Goal: Task Accomplishment & Management: Manage account settings

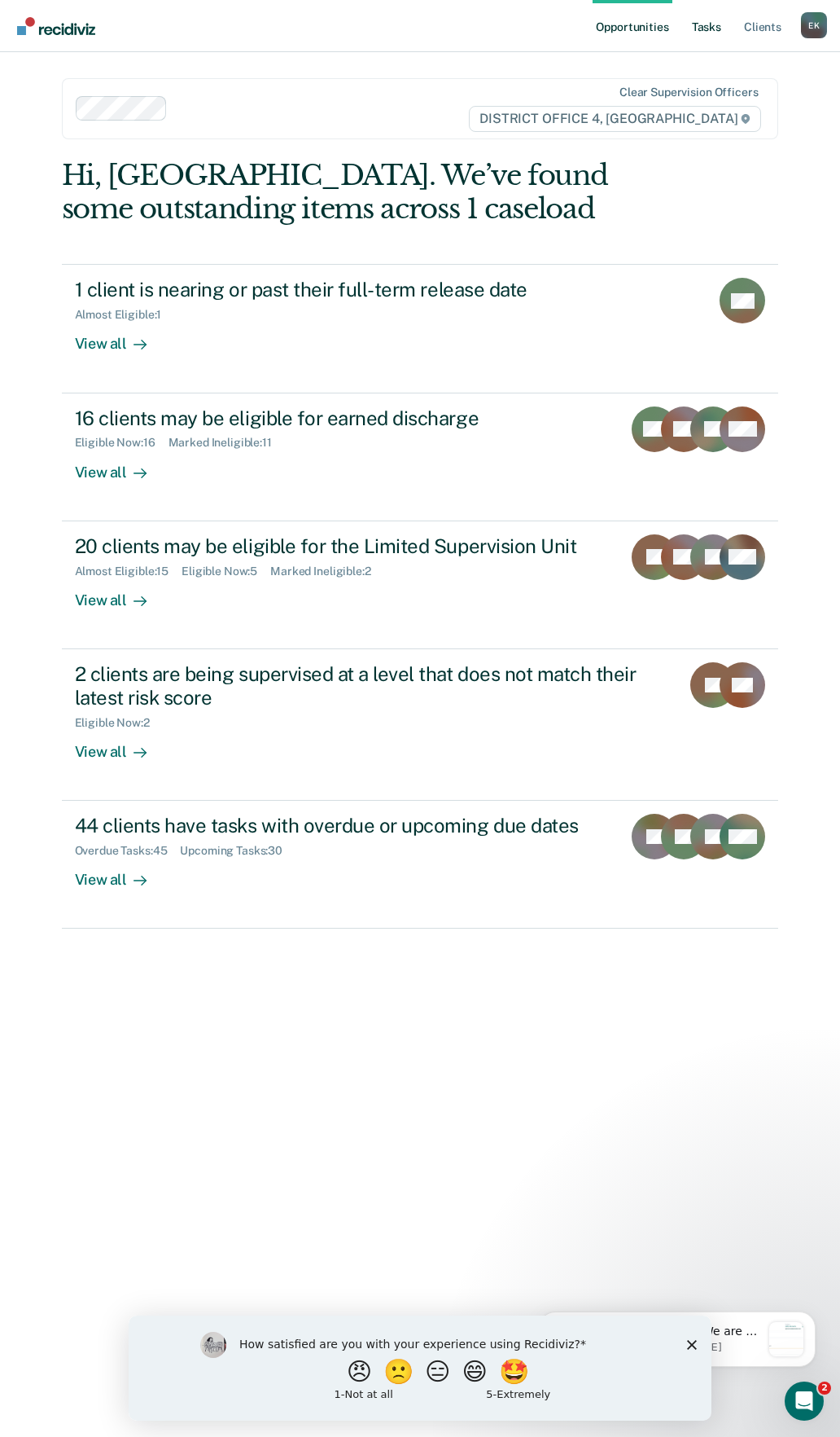
click at [703, 36] on link "Tasks" at bounding box center [707, 26] width 36 height 52
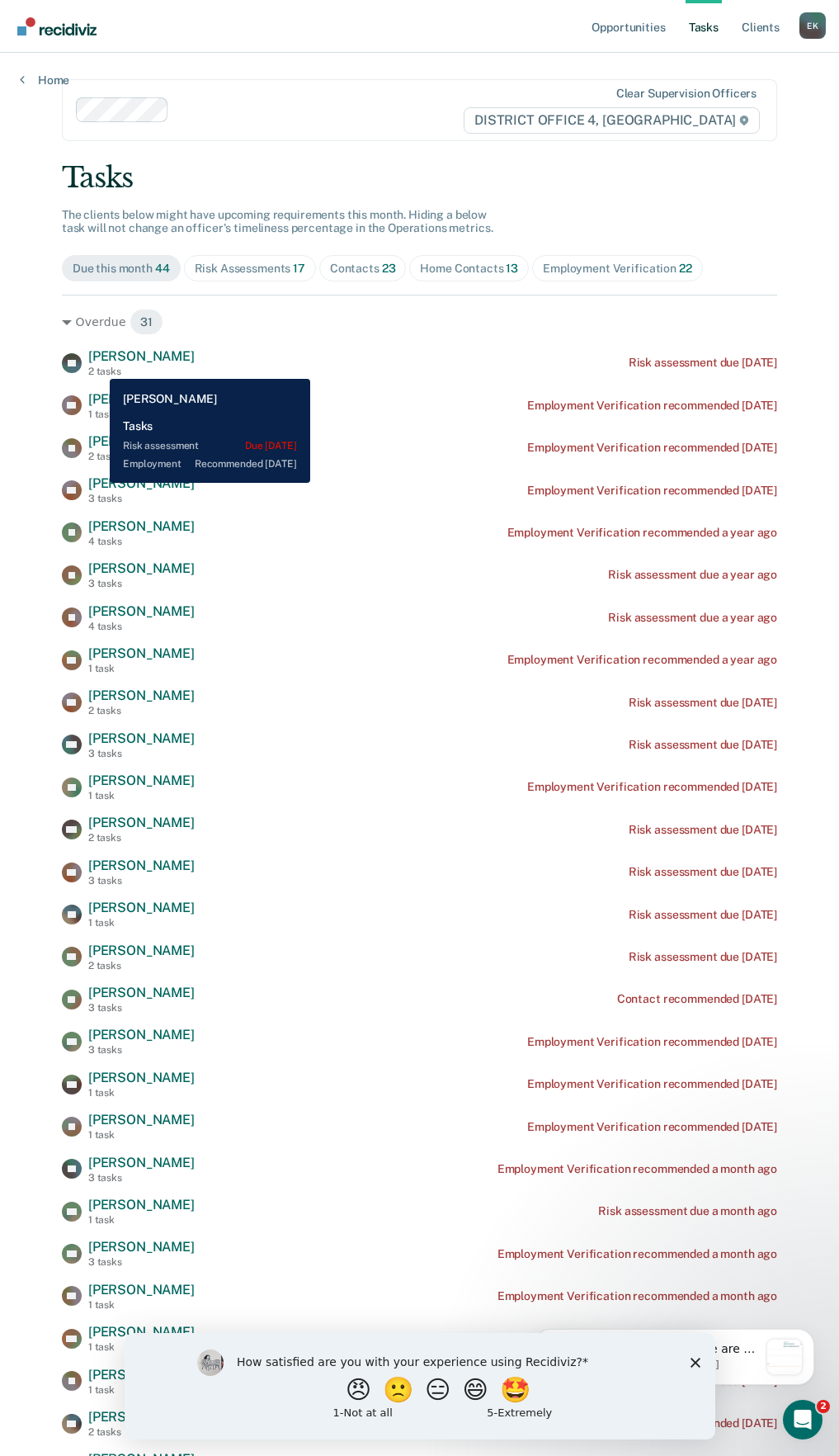
click at [97, 355] on span "[PERSON_NAME]" at bounding box center [141, 356] width 106 height 16
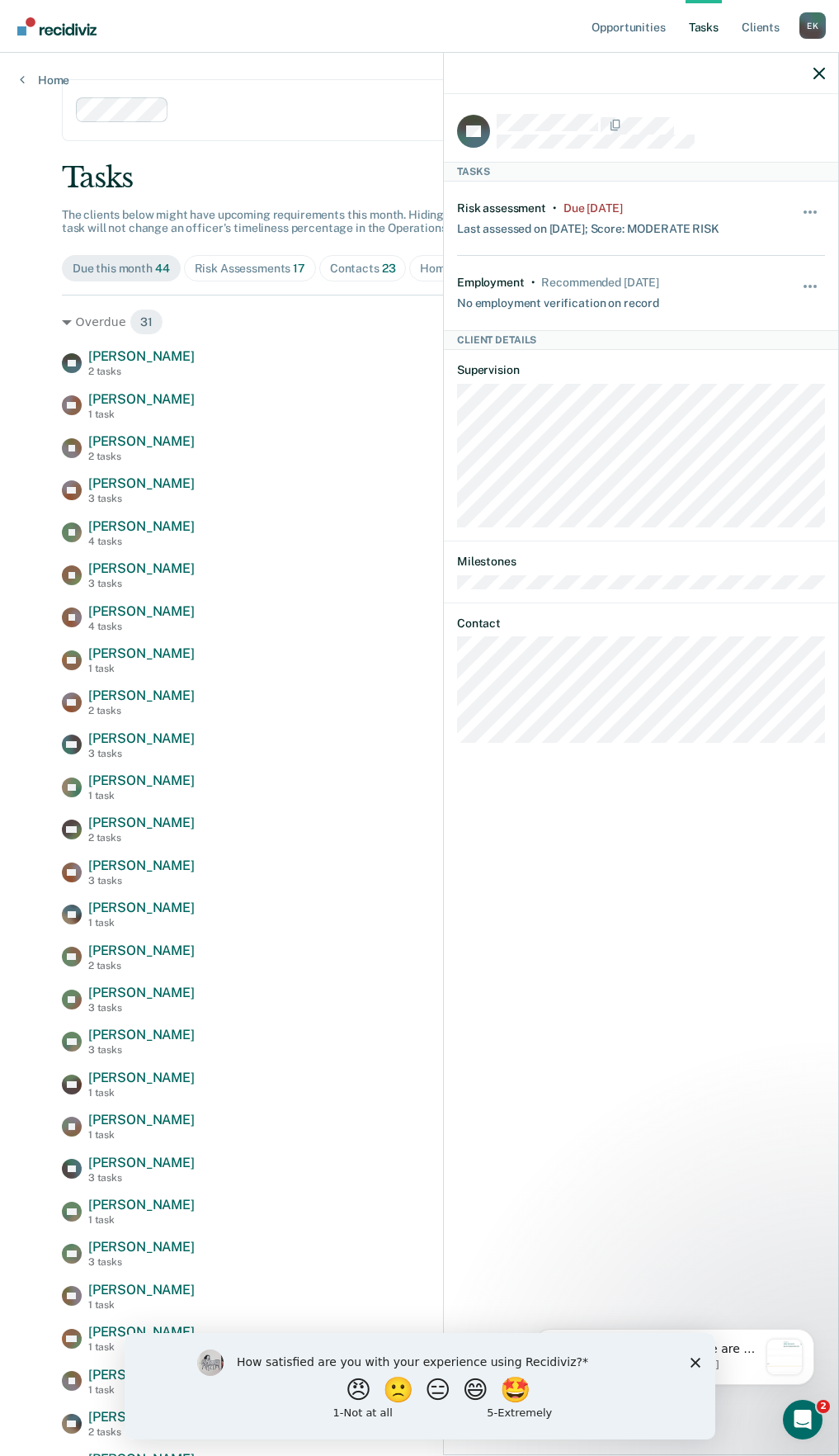
click at [466, 171] on div "Tasks" at bounding box center [640, 171] width 394 height 20
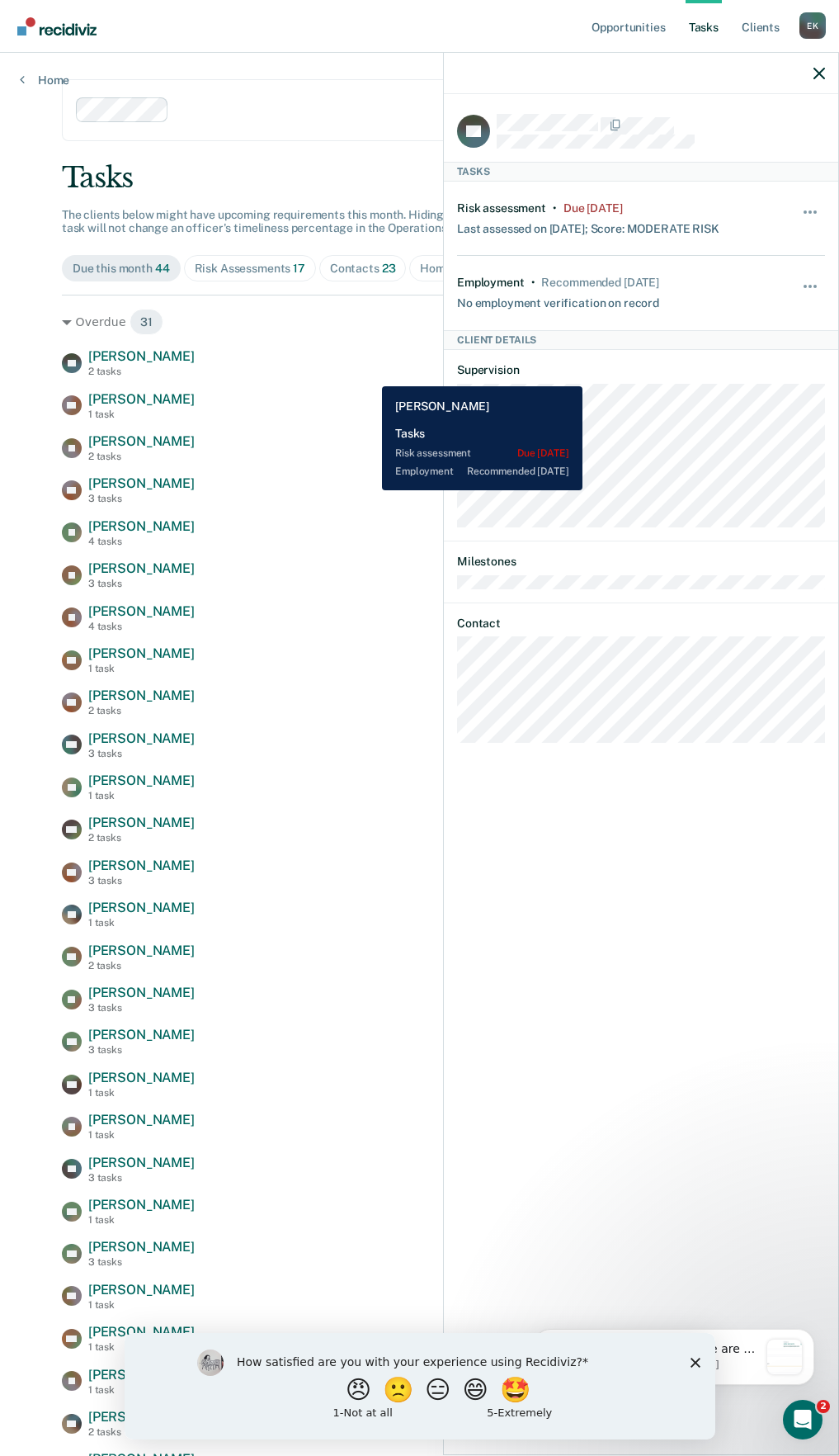
click at [370, 373] on div "EA [PERSON_NAME] 2 tasks Risk assessment due [DATE]" at bounding box center [419, 362] width 715 height 29
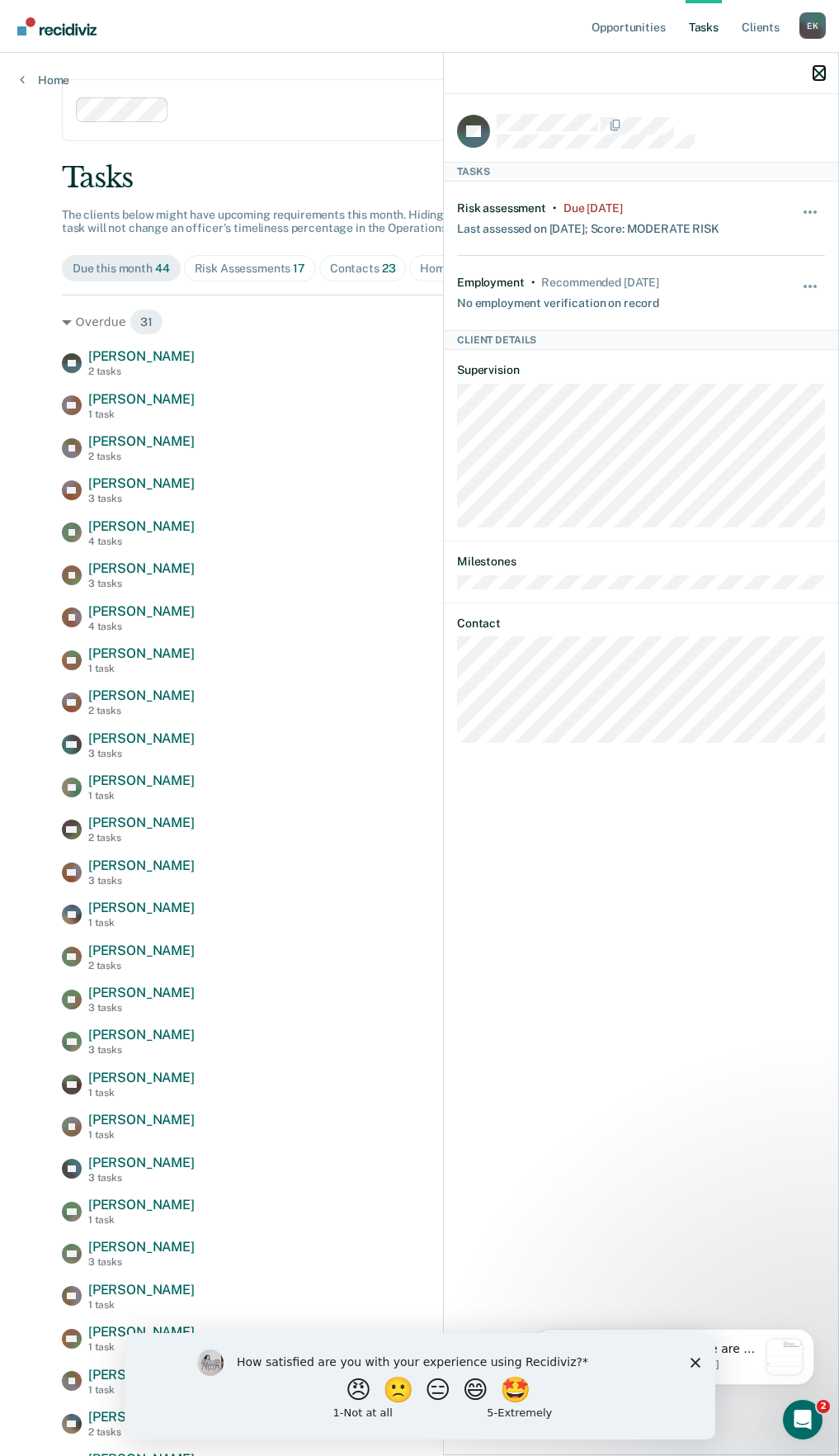
click at [824, 73] on icon "button" at bounding box center [819, 73] width 11 height 11
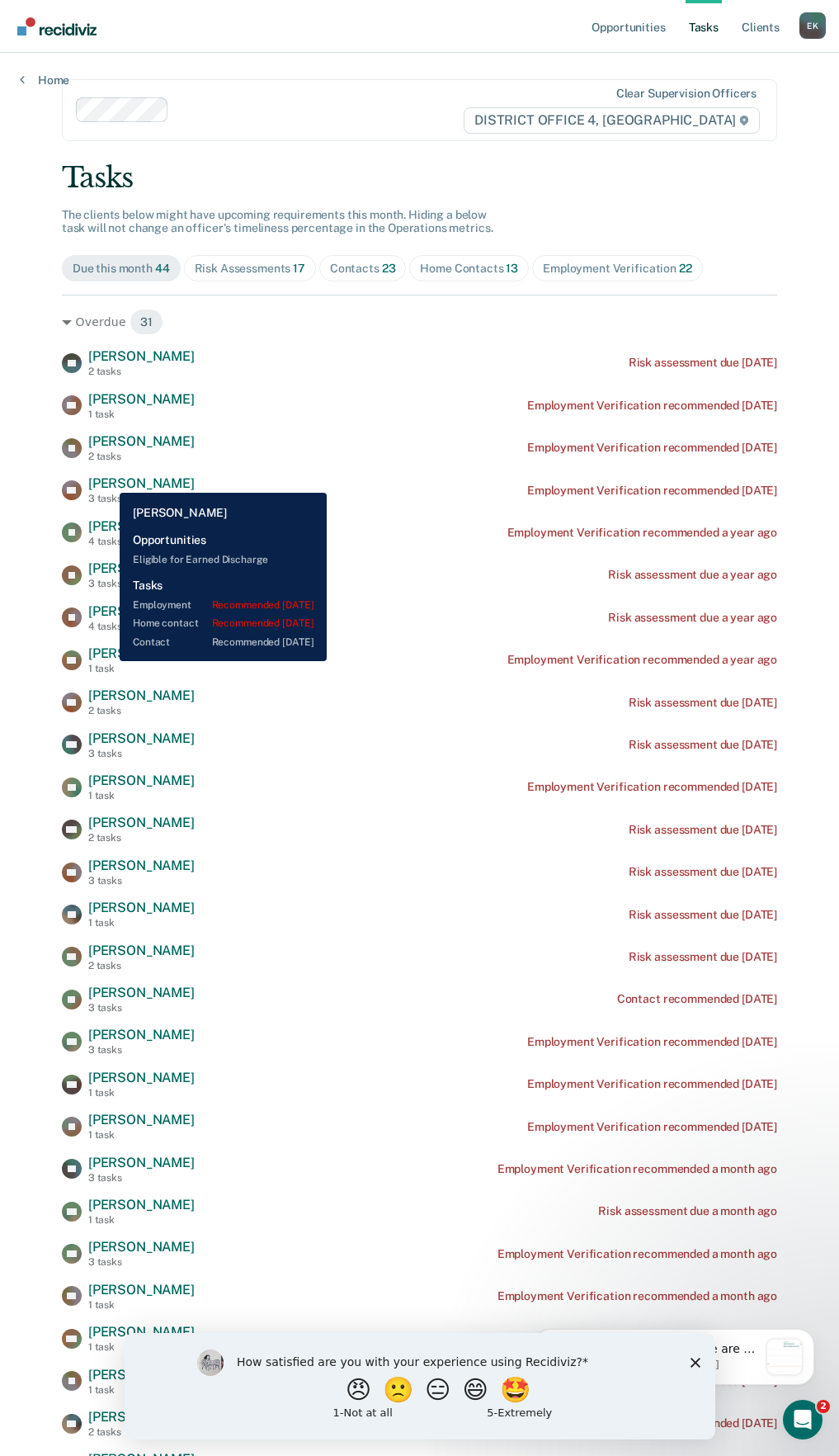
click at [107, 481] on span "[PERSON_NAME]" at bounding box center [141, 483] width 106 height 16
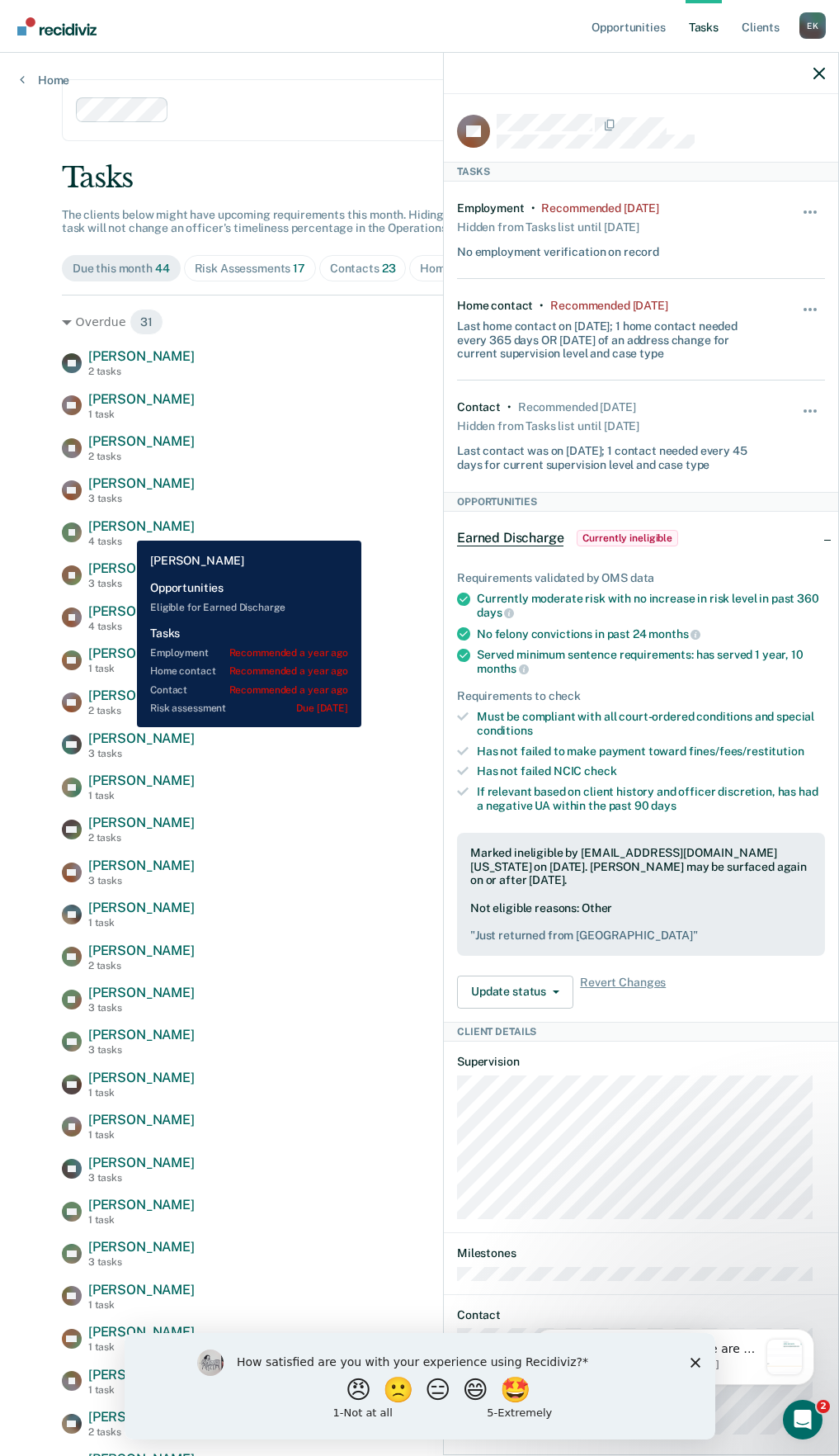
click at [125, 528] on span "[PERSON_NAME]" at bounding box center [141, 526] width 106 height 16
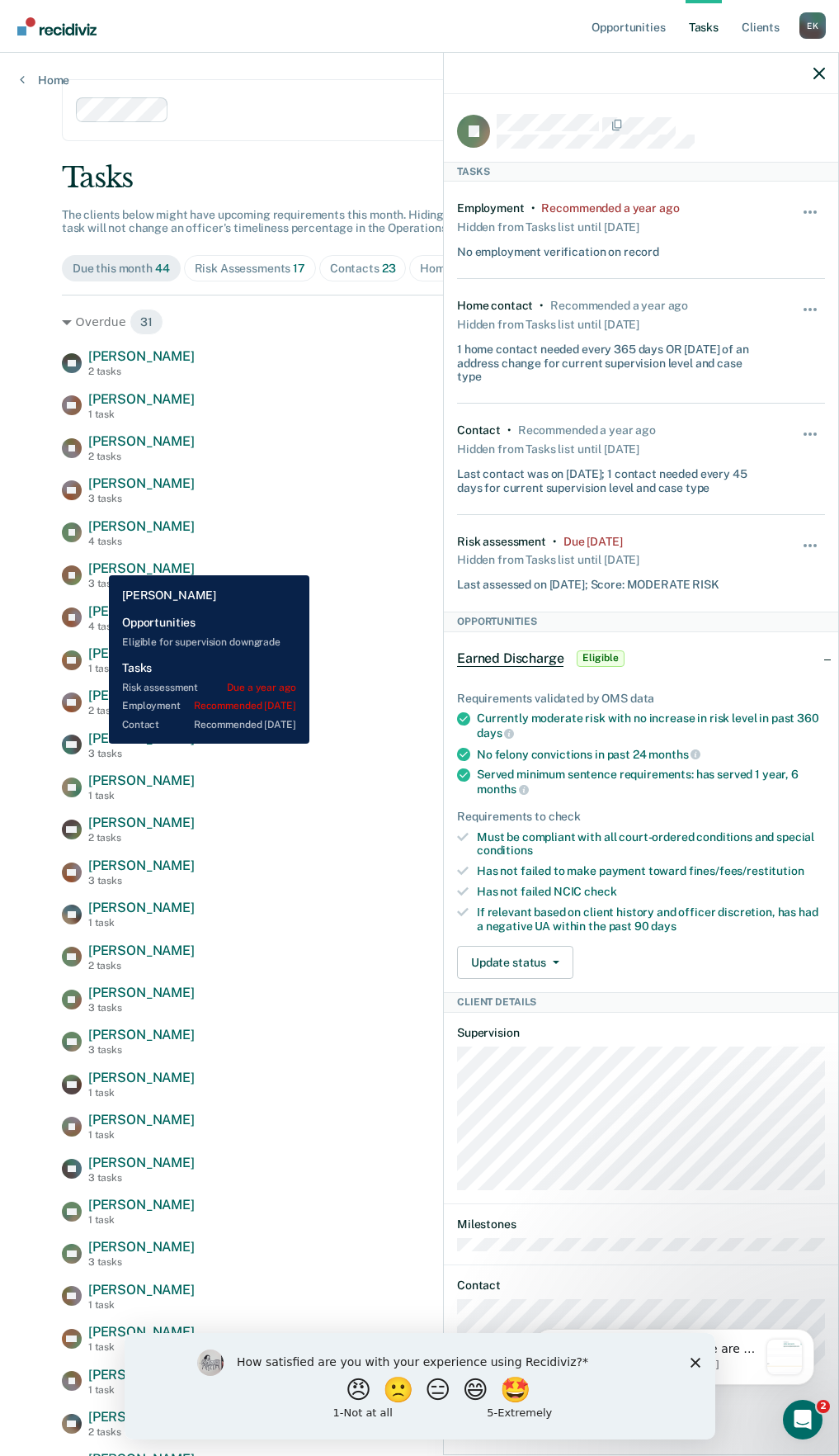
click at [97, 563] on span "[PERSON_NAME]" at bounding box center [141, 569] width 106 height 16
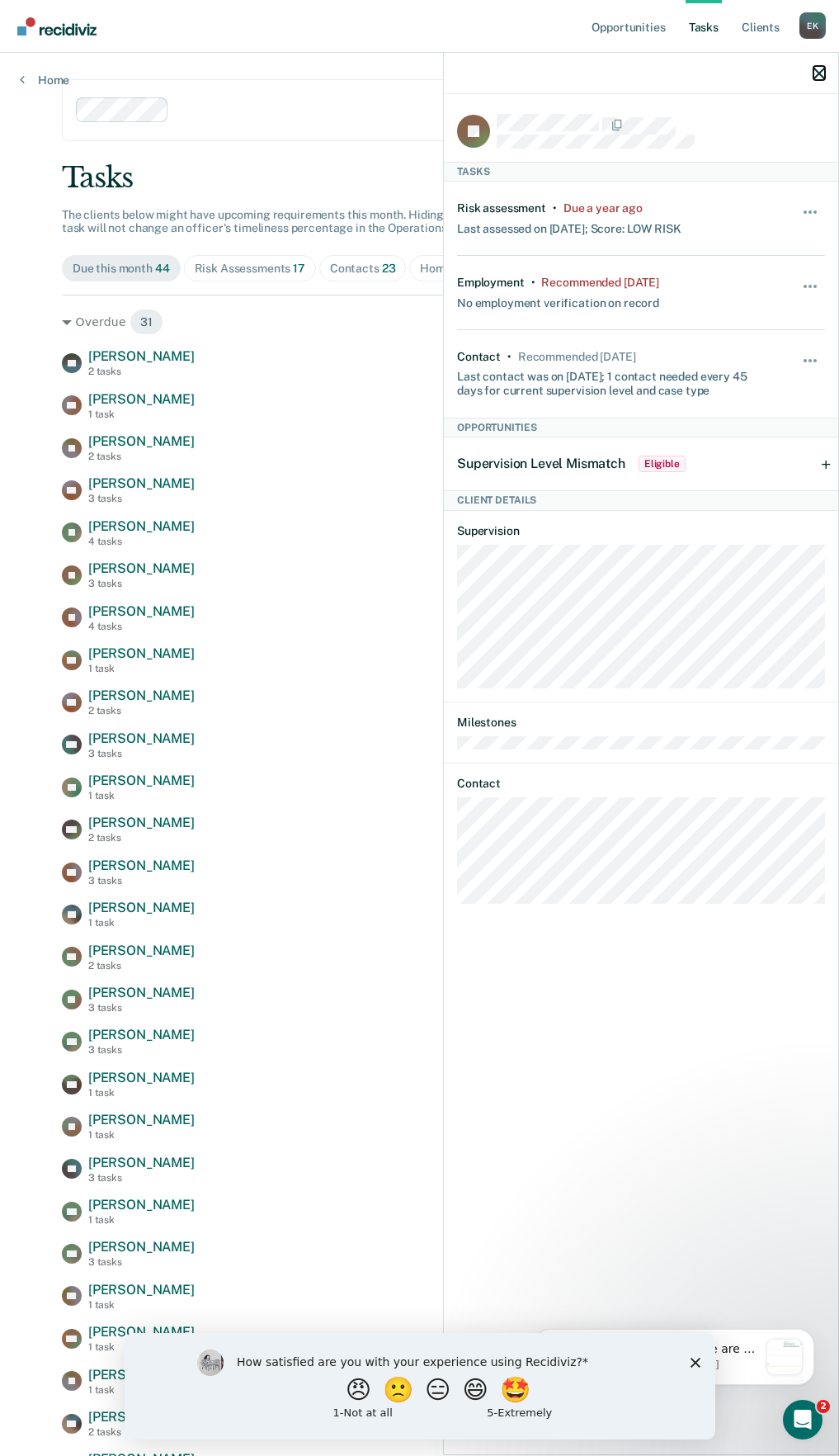
click at [821, 74] on icon "button" at bounding box center [819, 73] width 11 height 11
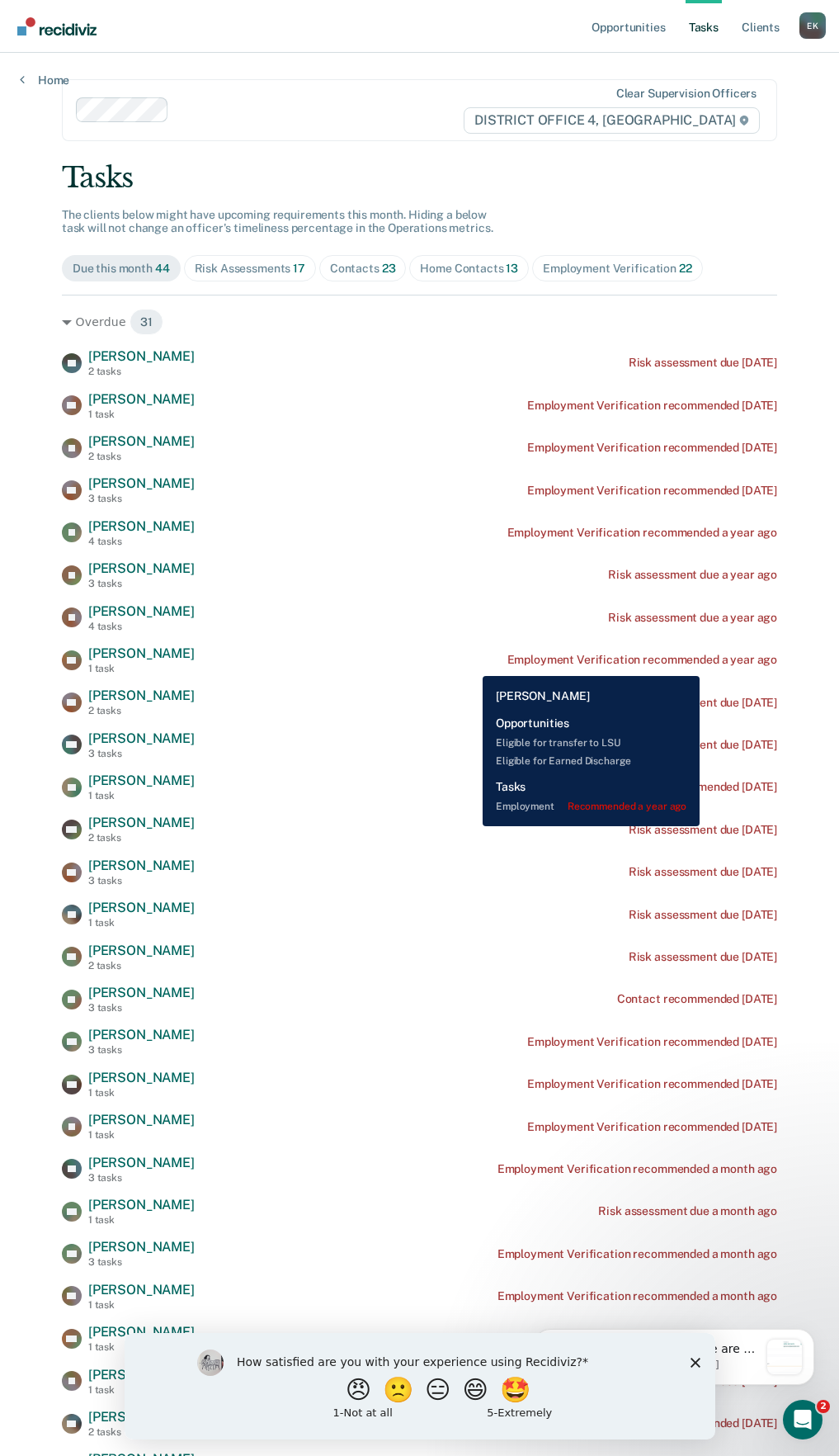
click at [700, 663] on div "Employment Verification recommended a year ago" at bounding box center [643, 660] width 271 height 14
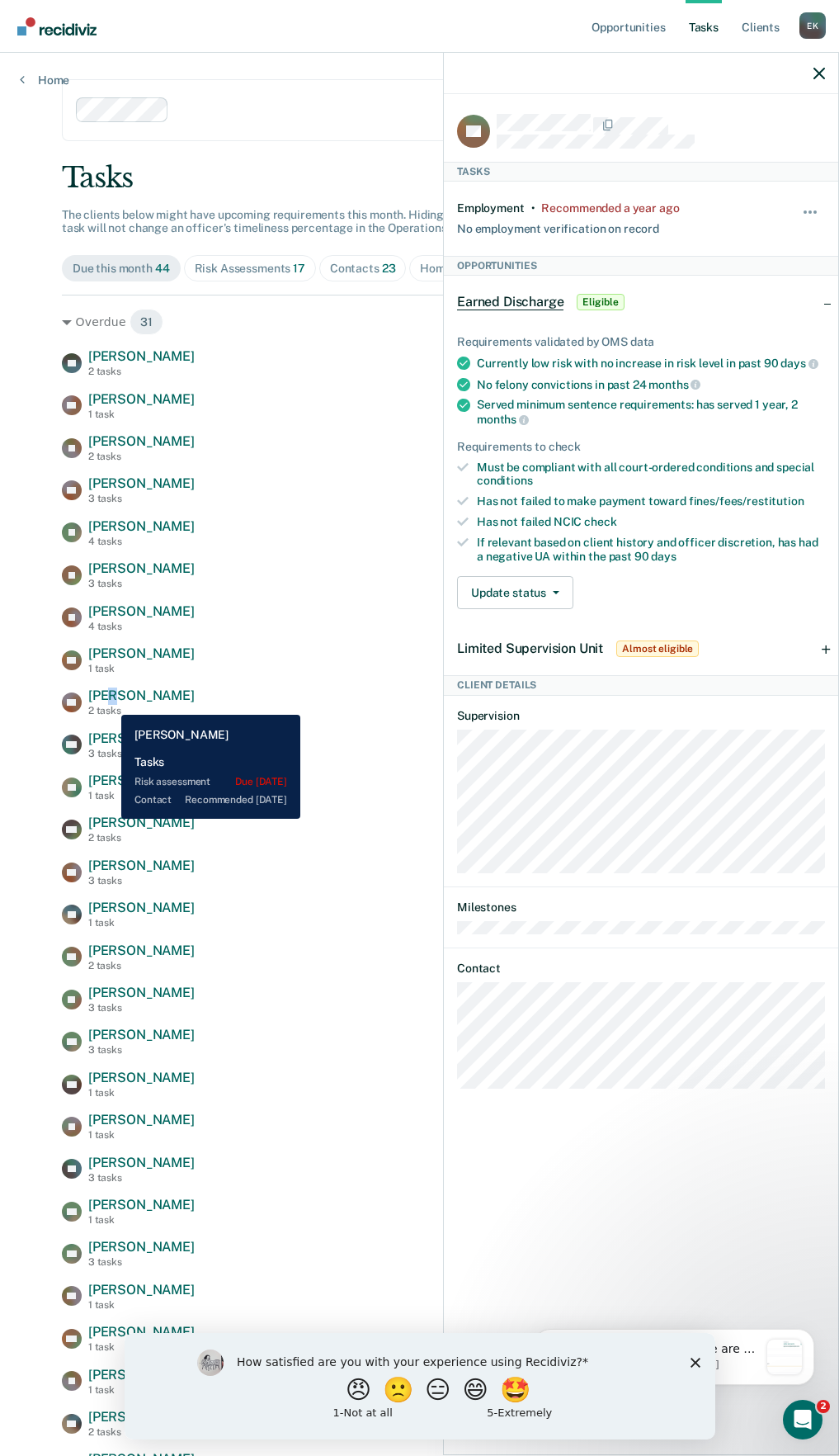
click at [109, 702] on span "[PERSON_NAME]" at bounding box center [141, 695] width 106 height 16
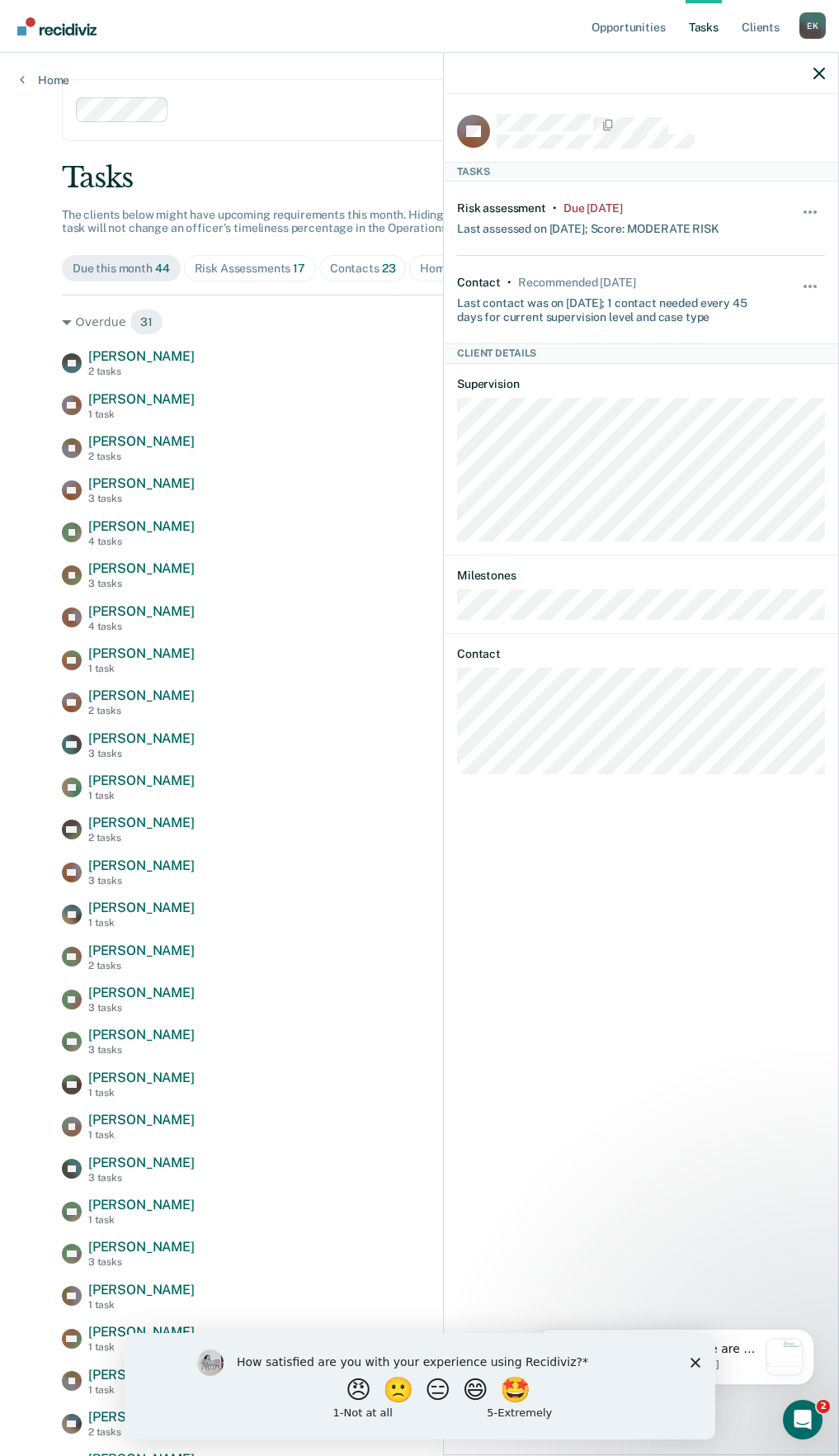
drag, startPoint x: 109, startPoint y: 702, endPoint x: 122, endPoint y: 741, distance: 41.1
click at [122, 741] on span "[PERSON_NAME]" at bounding box center [141, 738] width 106 height 16
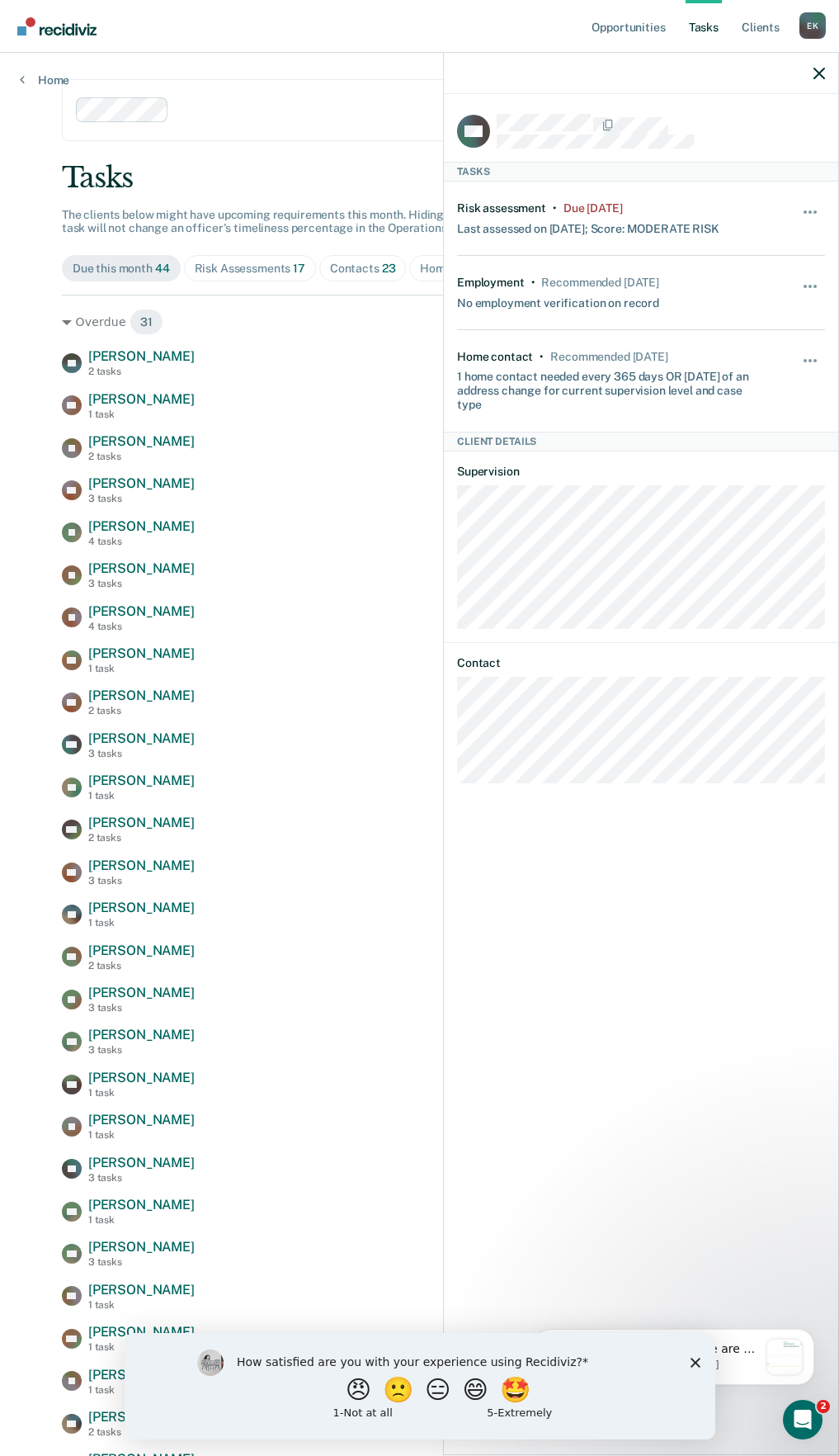
click at [108, 771] on div "EA [PERSON_NAME] 2 tasks Risk assessment due [DATE] AP [PERSON_NAME] 1 task Emp…" at bounding box center [419, 998] width 715 height 1301
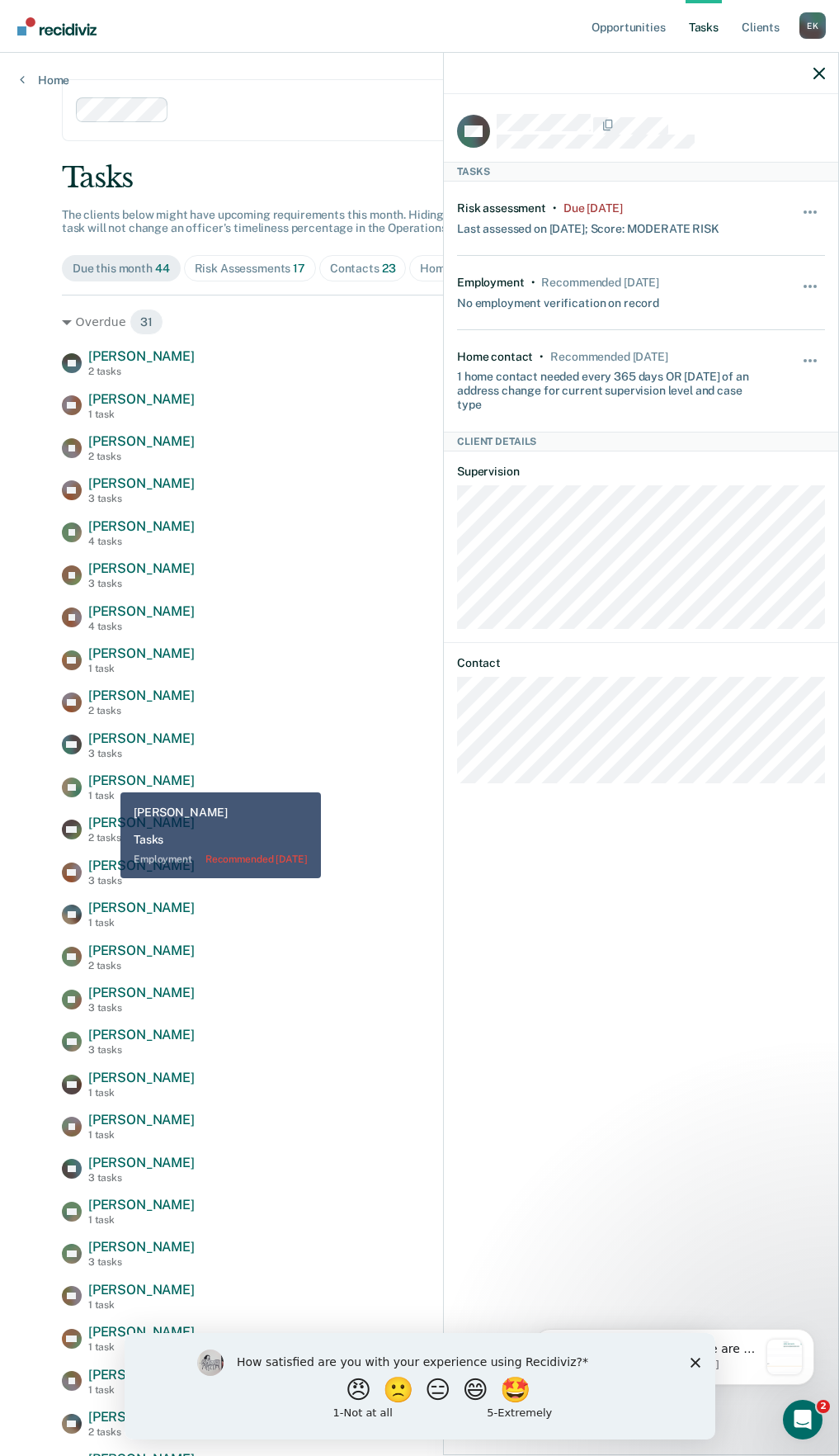
click at [108, 780] on span "[PERSON_NAME]" at bounding box center [141, 780] width 106 height 16
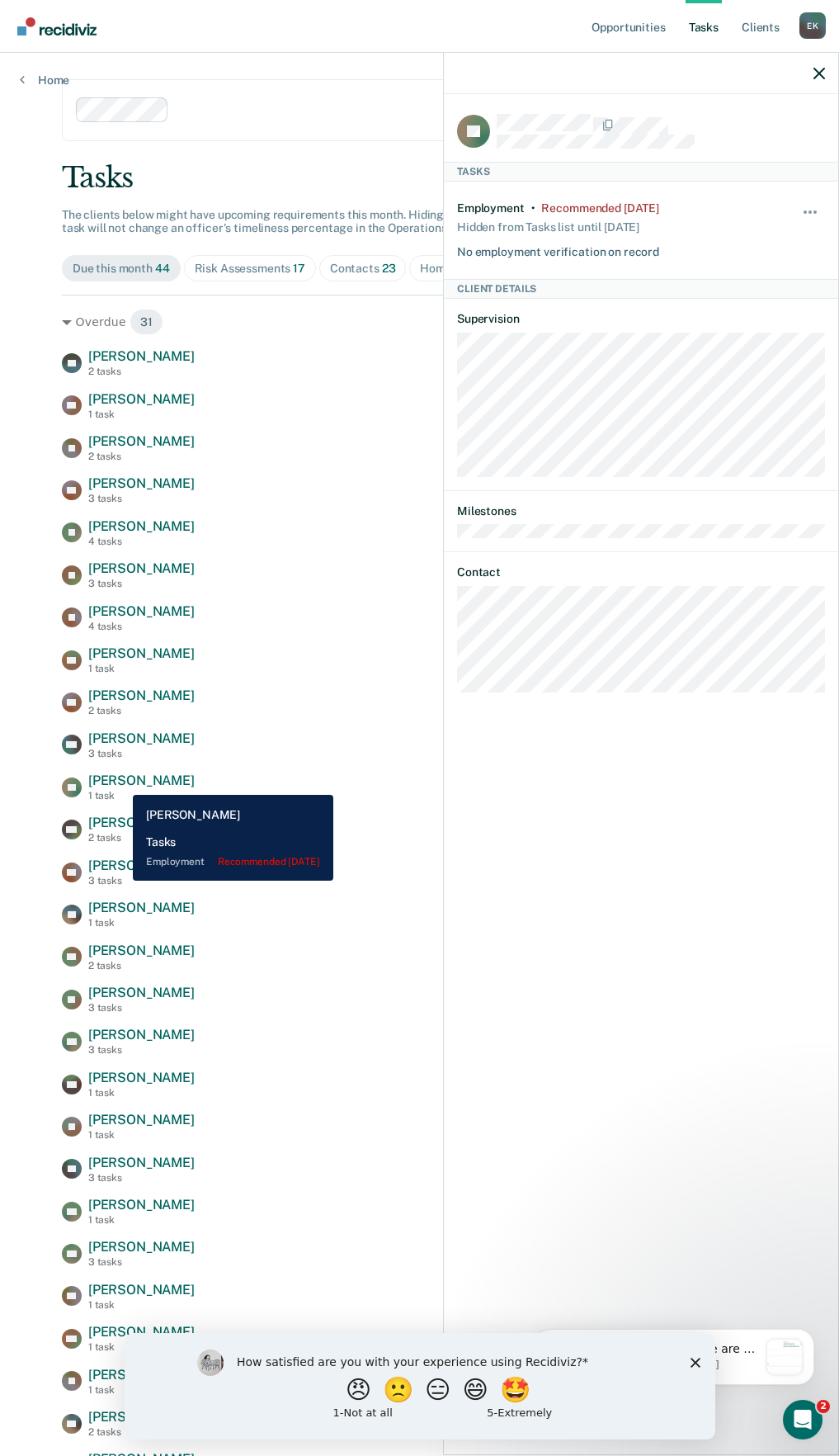
click at [120, 782] on span "[PERSON_NAME]" at bounding box center [141, 780] width 106 height 16
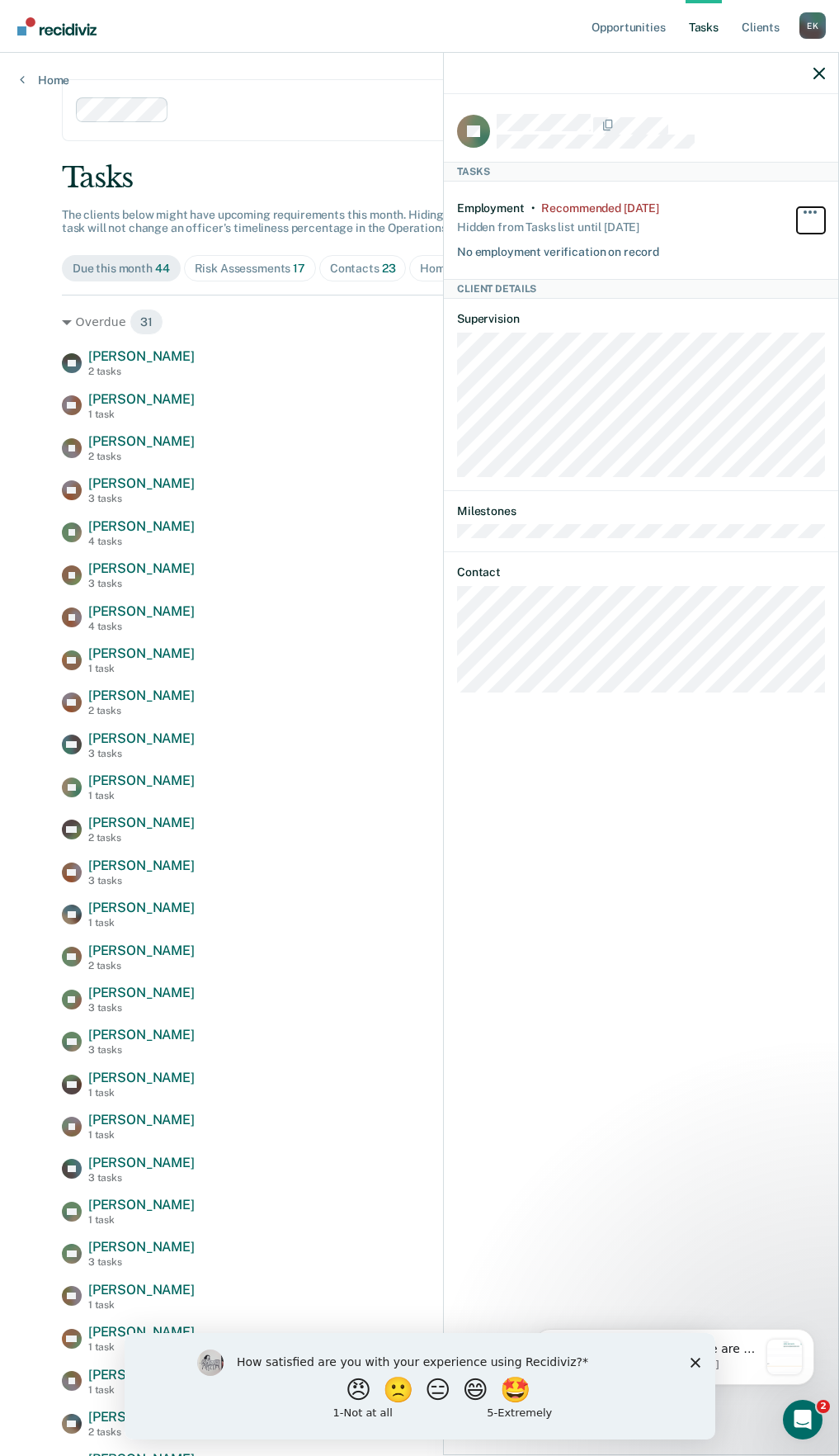
click at [803, 213] on button "button" at bounding box center [811, 221] width 28 height 26
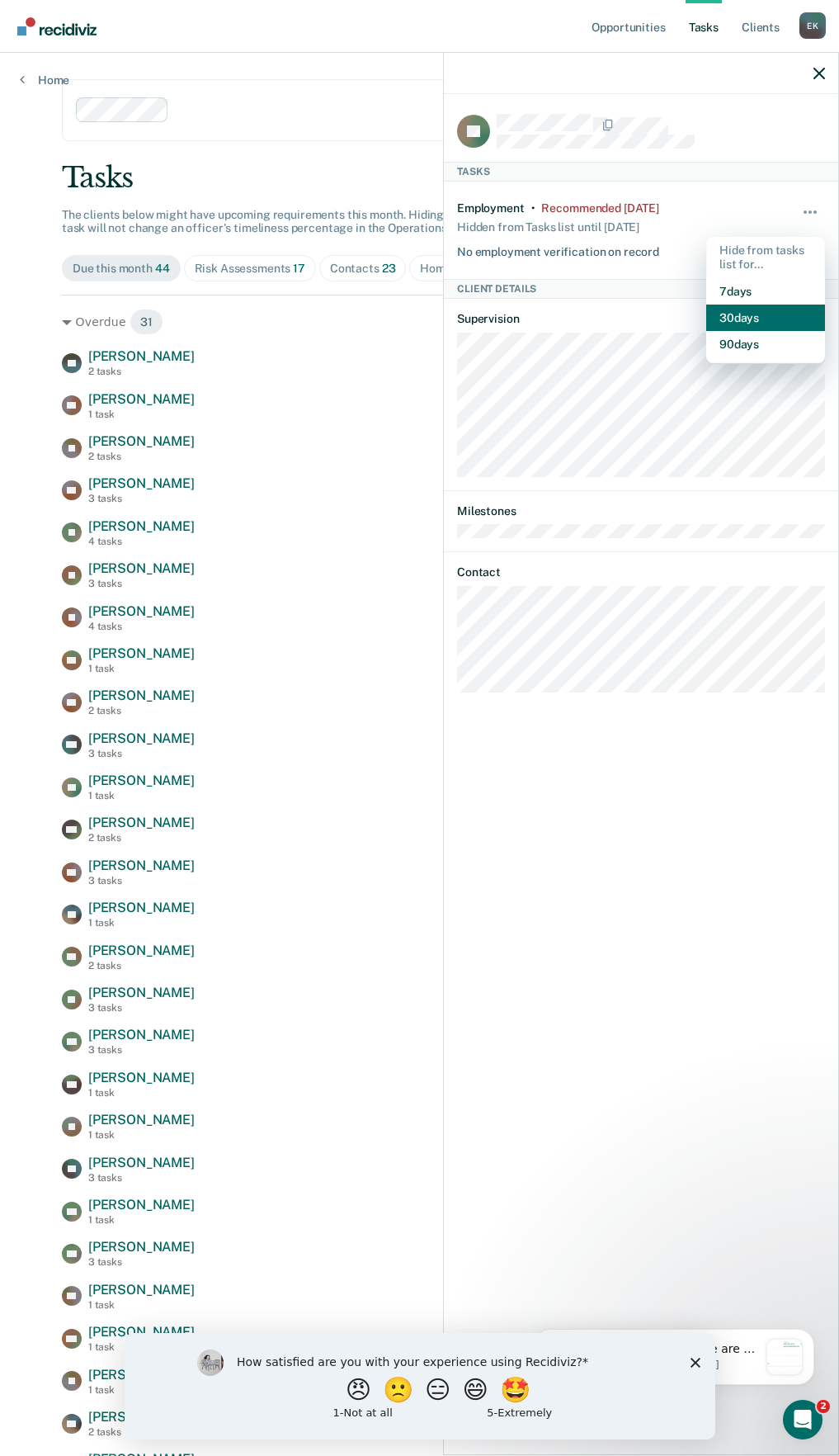
click at [751, 326] on button "30 days" at bounding box center [765, 318] width 119 height 26
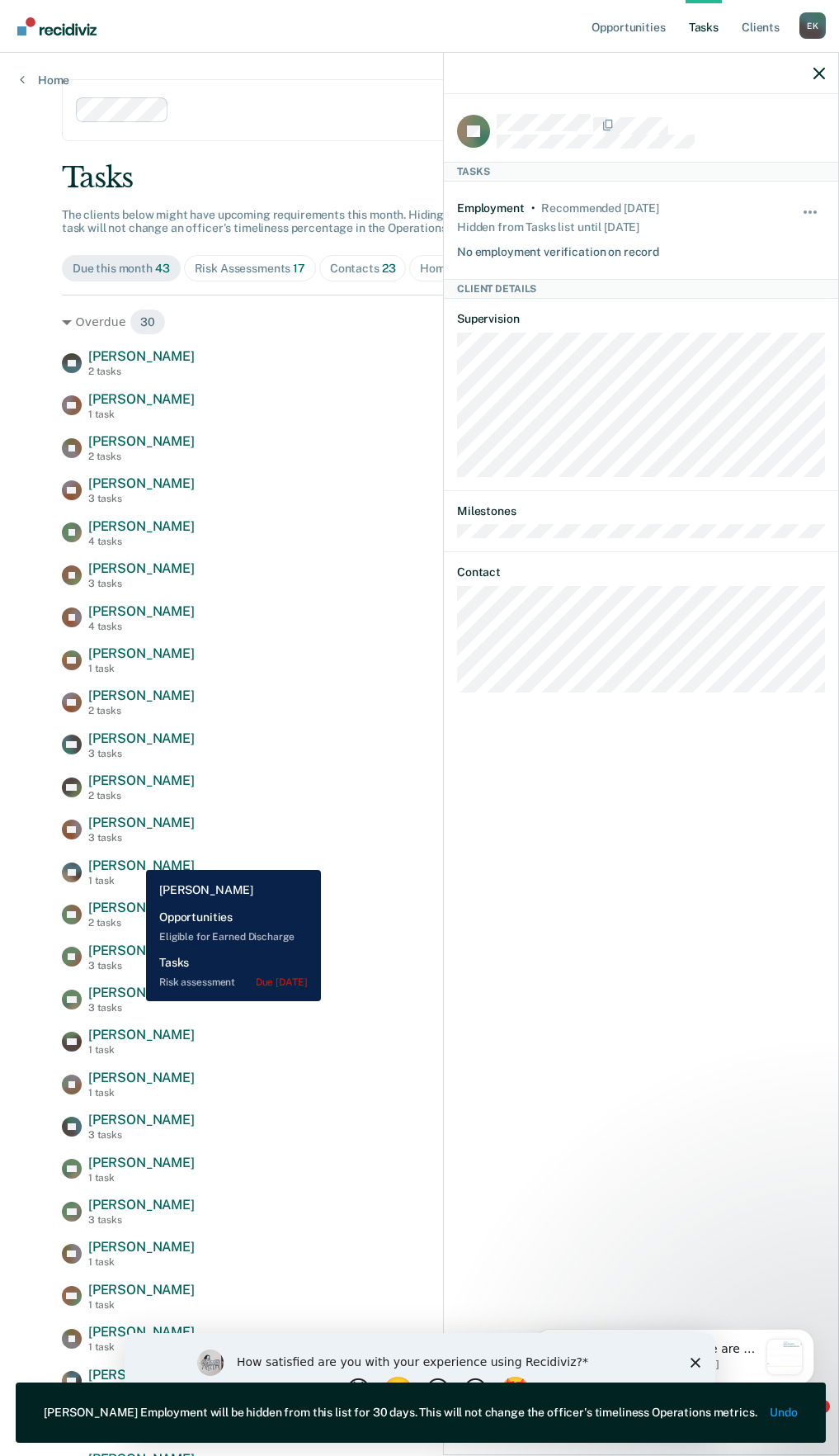
click at [134, 858] on span "[PERSON_NAME]" at bounding box center [141, 866] width 106 height 16
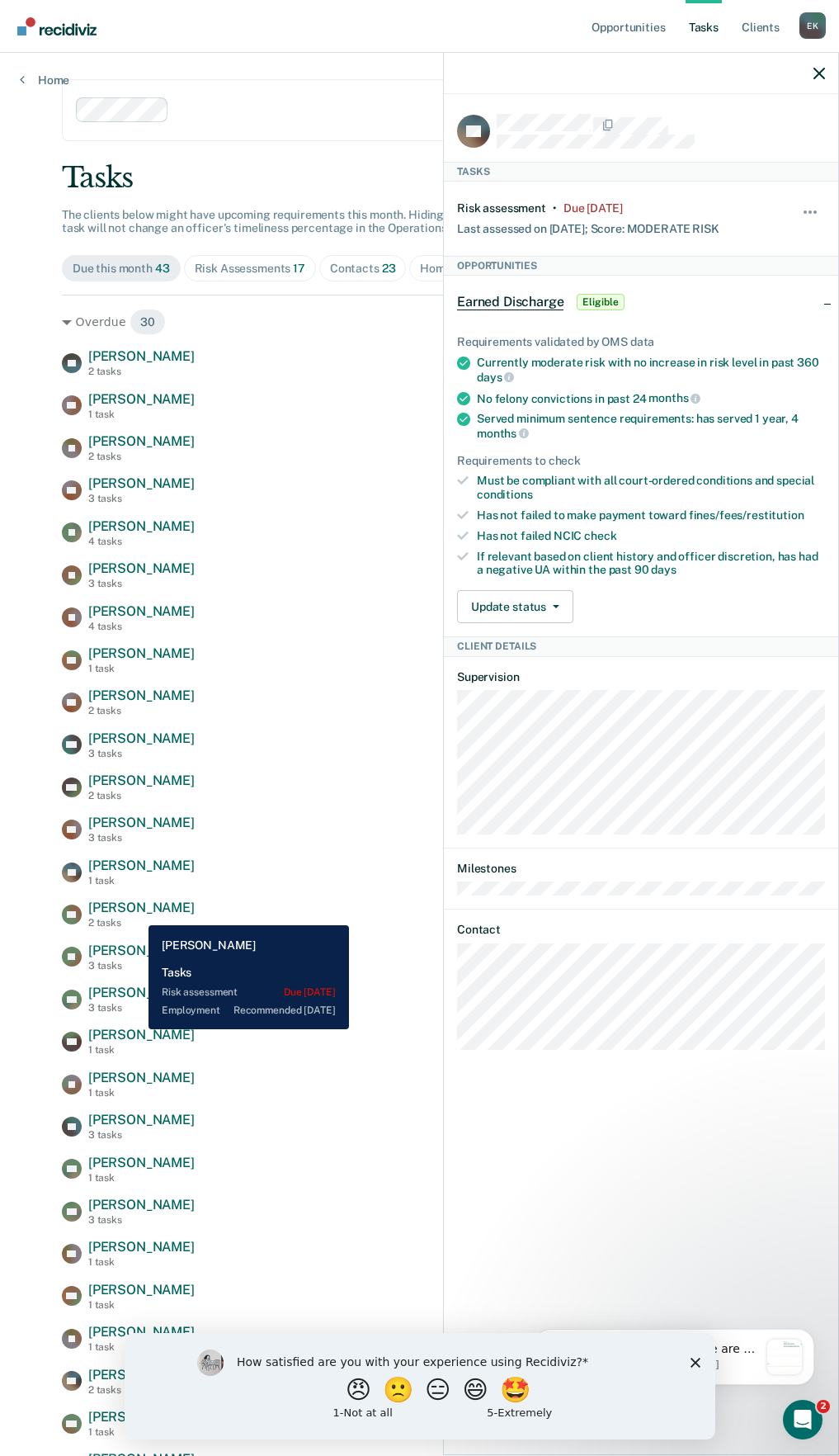
click at [136, 913] on span "[PERSON_NAME]" at bounding box center [141, 908] width 106 height 16
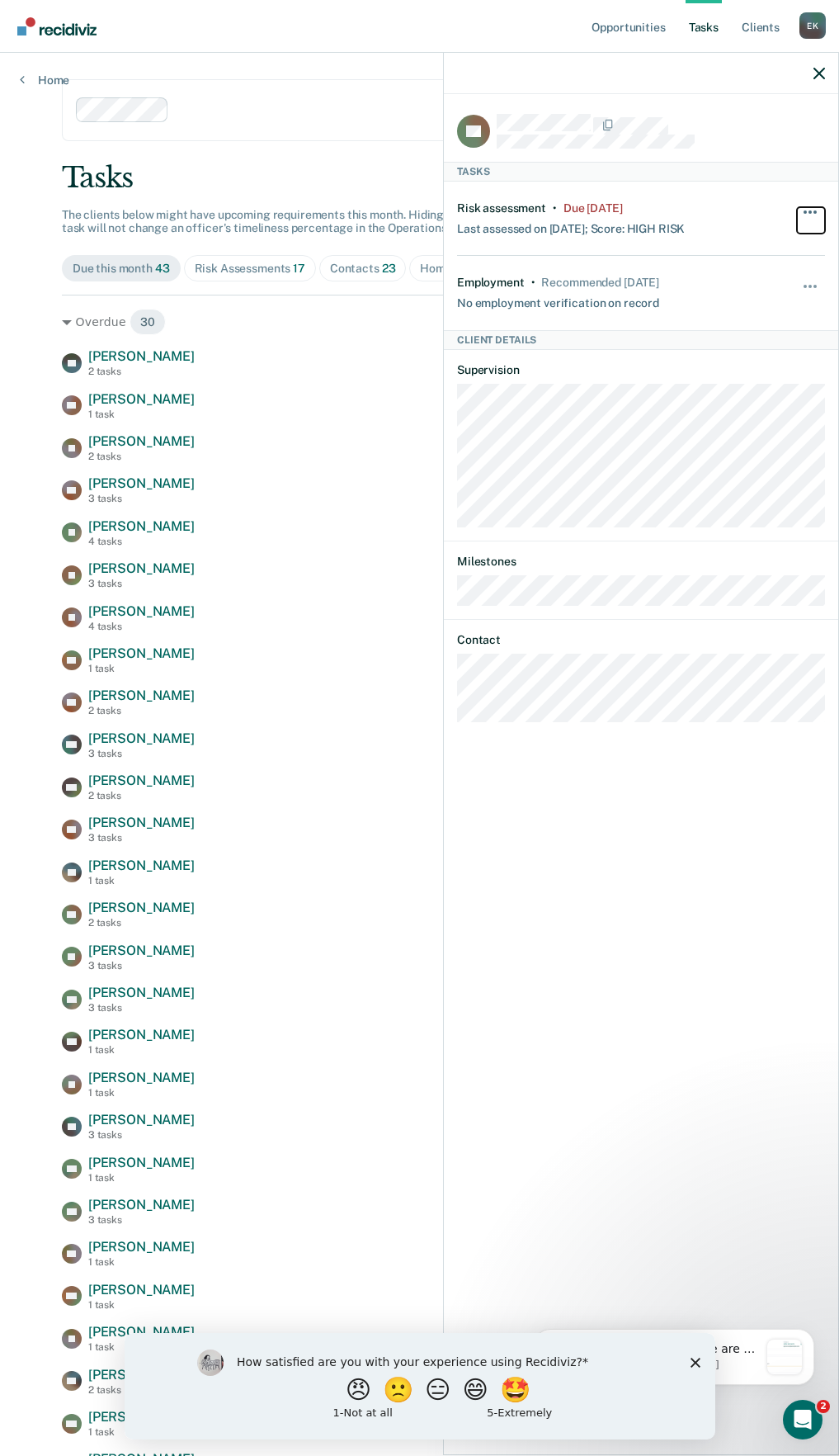
click at [802, 215] on button "button" at bounding box center [811, 221] width 28 height 26
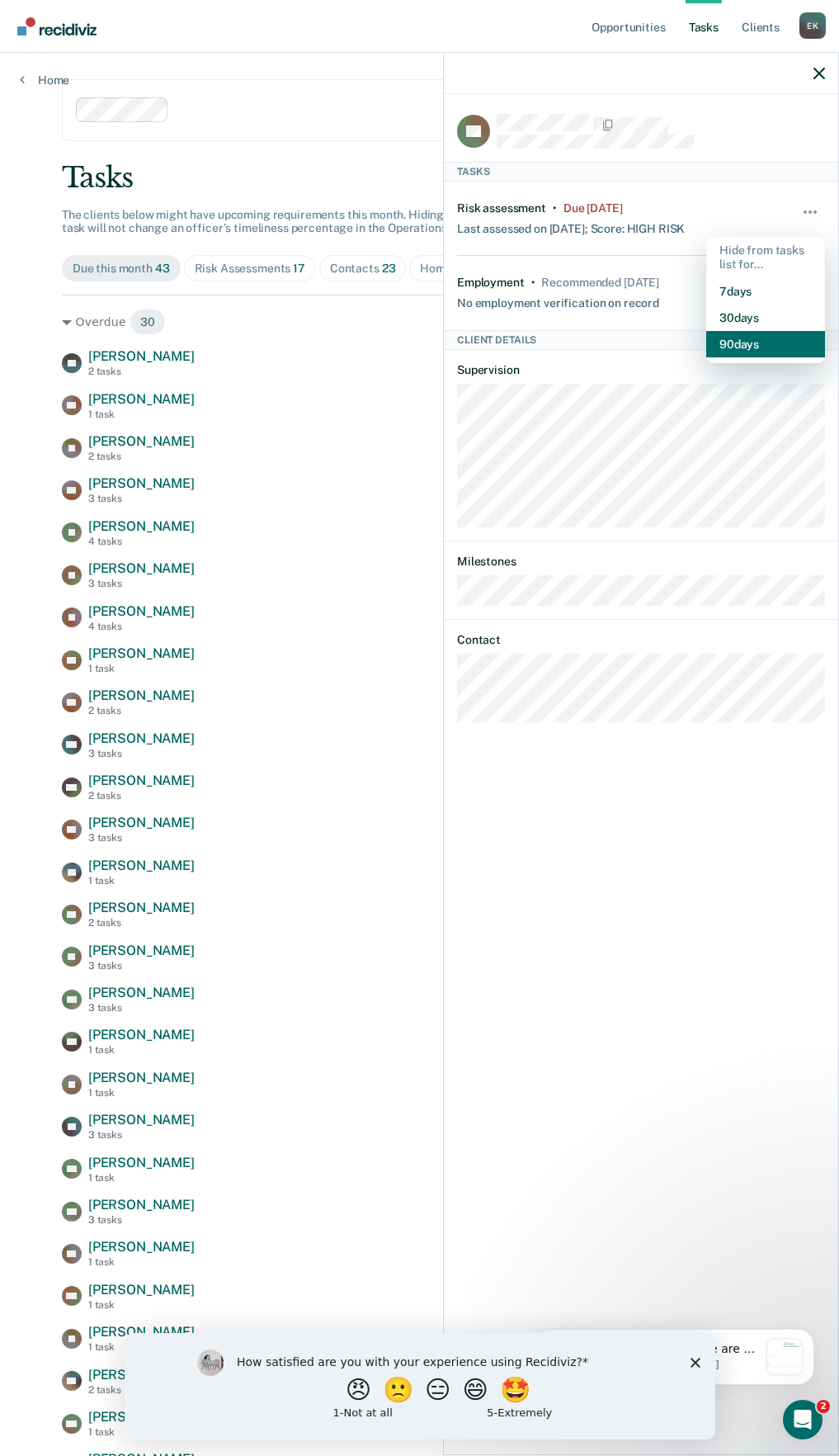
click at [761, 346] on button "90 days" at bounding box center [765, 344] width 119 height 26
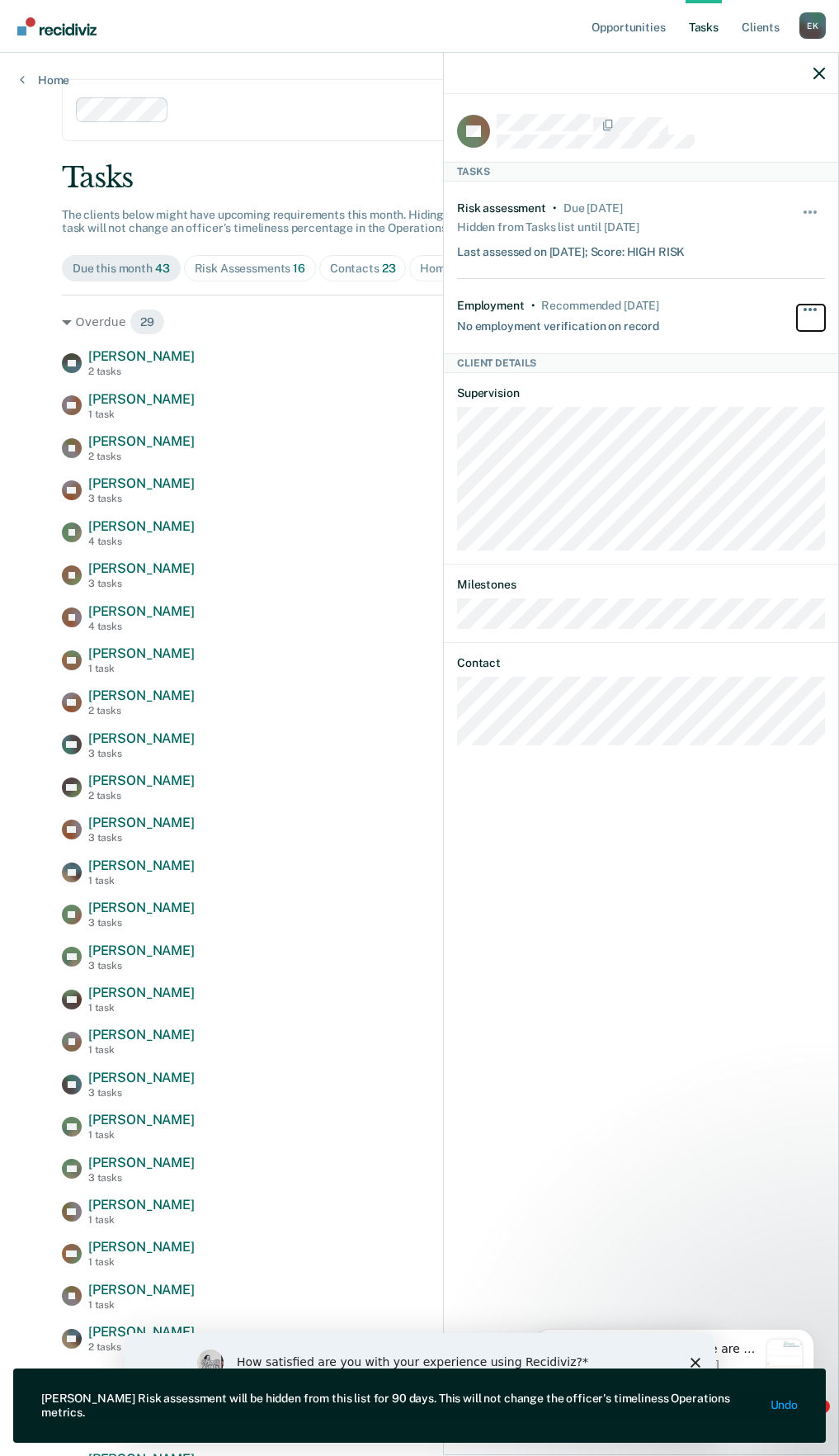
click at [805, 311] on button "button" at bounding box center [811, 318] width 28 height 26
click at [770, 447] on button "90 days" at bounding box center [765, 441] width 119 height 26
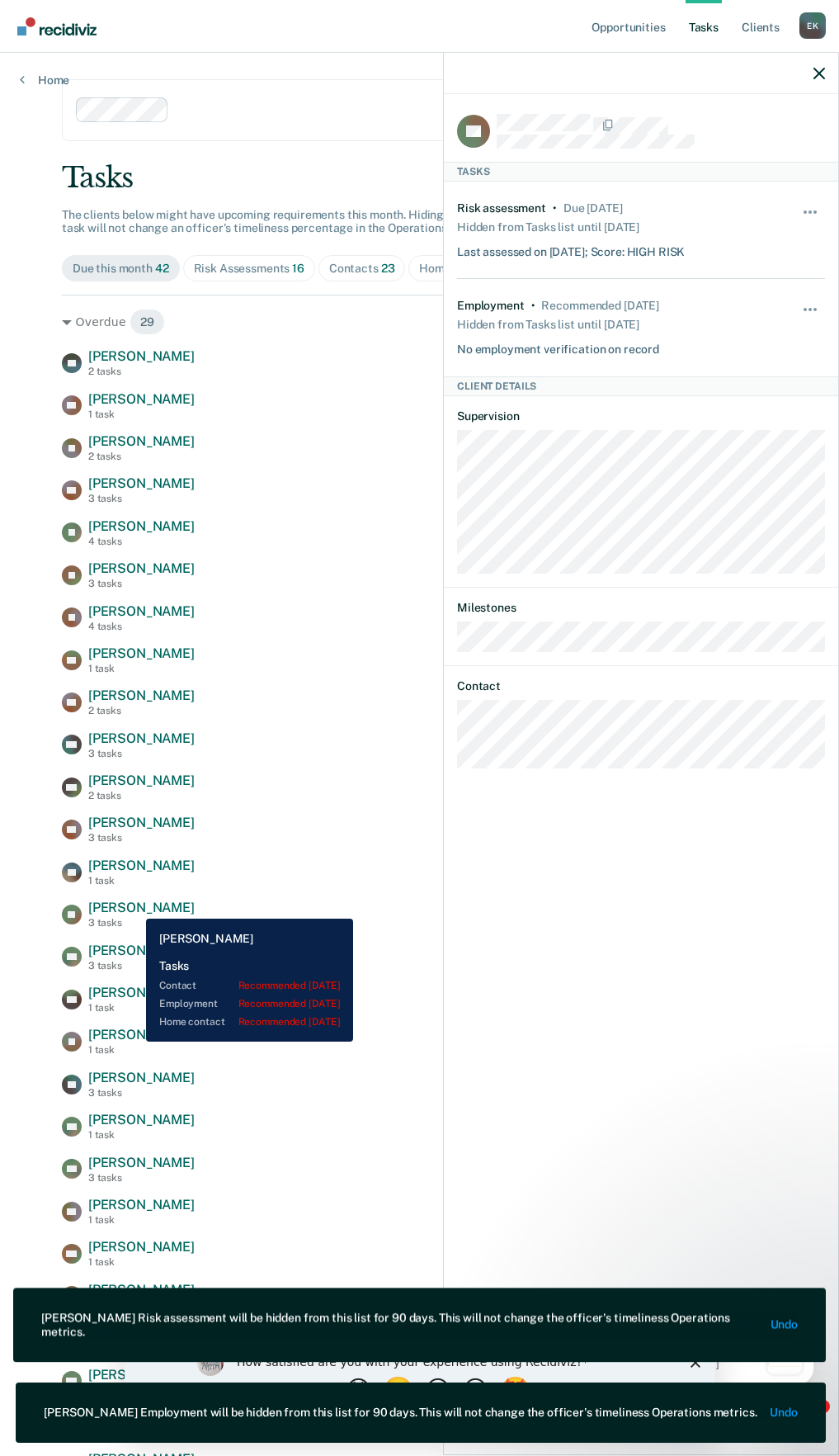
click at [134, 906] on span "[PERSON_NAME]" at bounding box center [141, 908] width 106 height 16
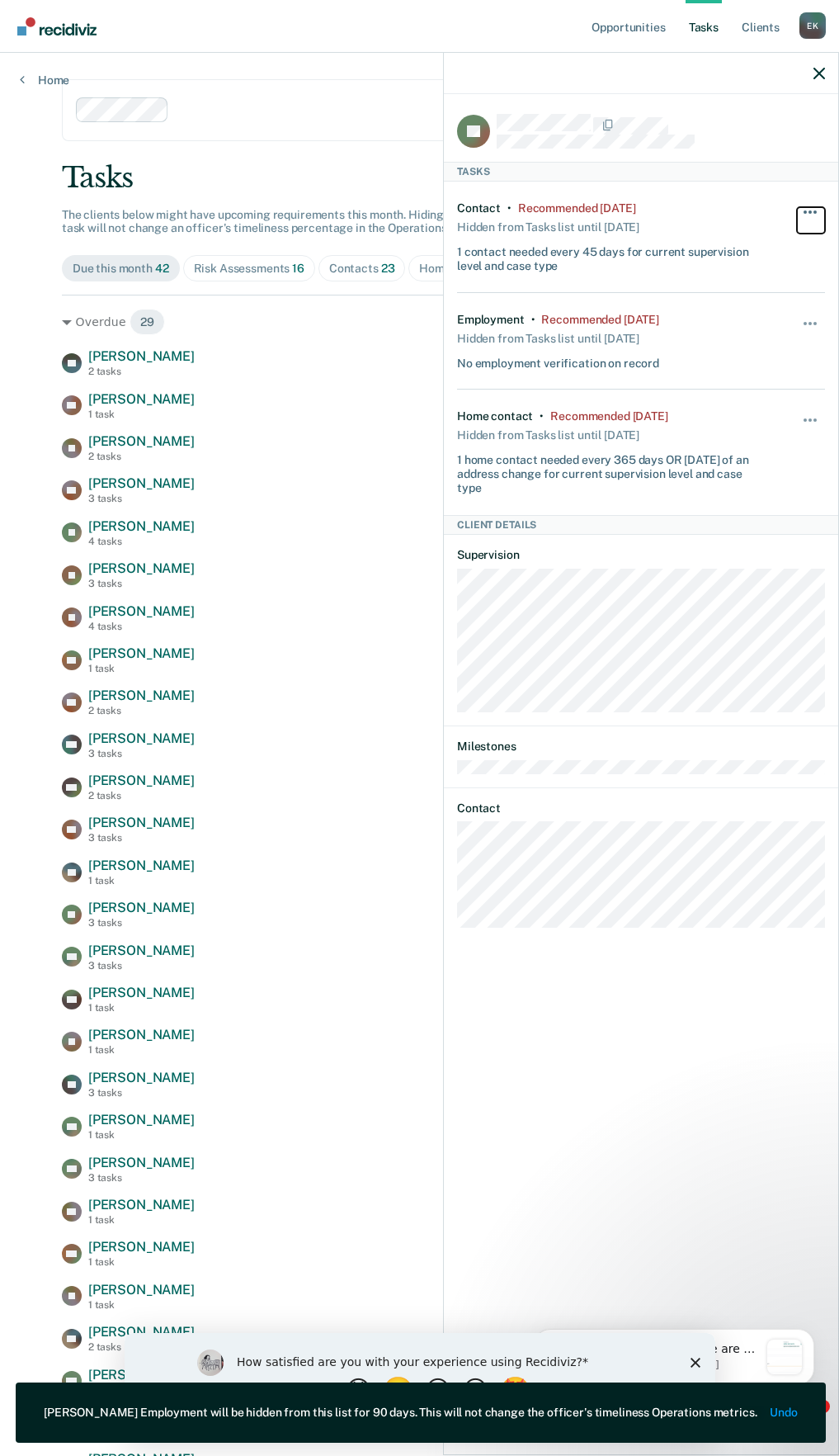
click at [807, 207] on button "button" at bounding box center [811, 221] width 28 height 26
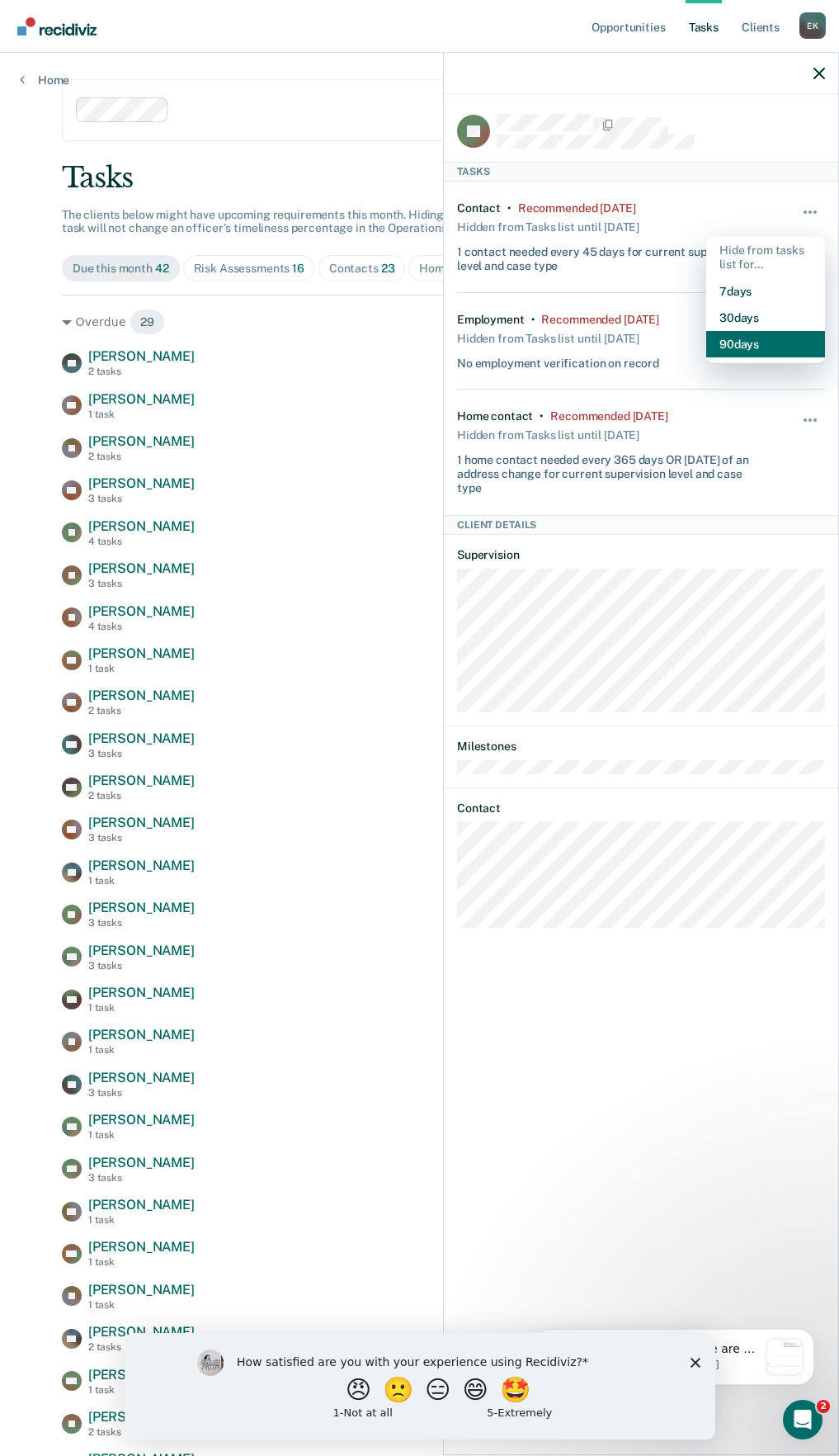
click at [765, 347] on button "90 days" at bounding box center [765, 344] width 119 height 26
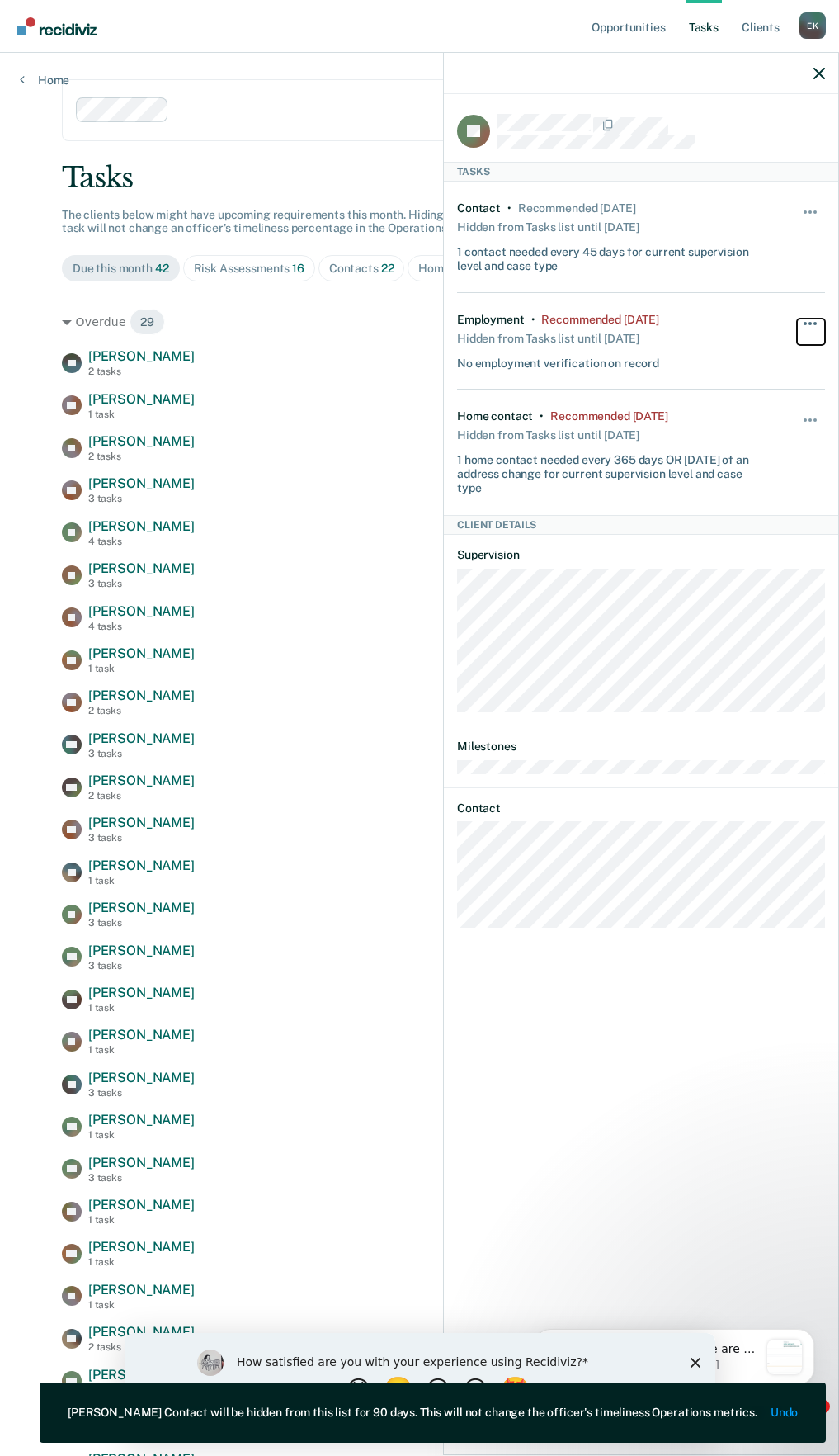
click at [811, 324] on button "button" at bounding box center [811, 332] width 28 height 26
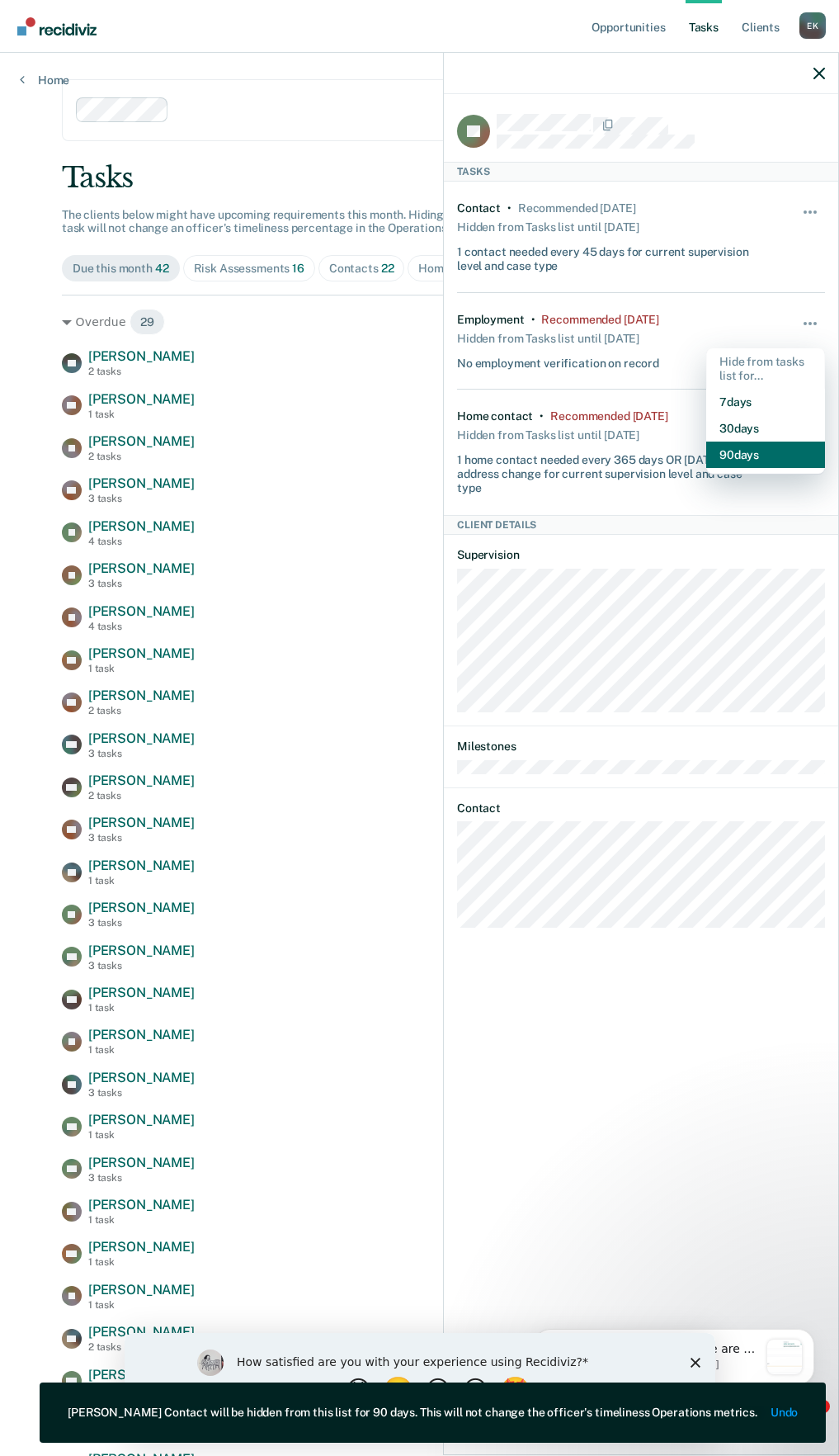
click at [763, 459] on button "90 days" at bounding box center [765, 454] width 119 height 26
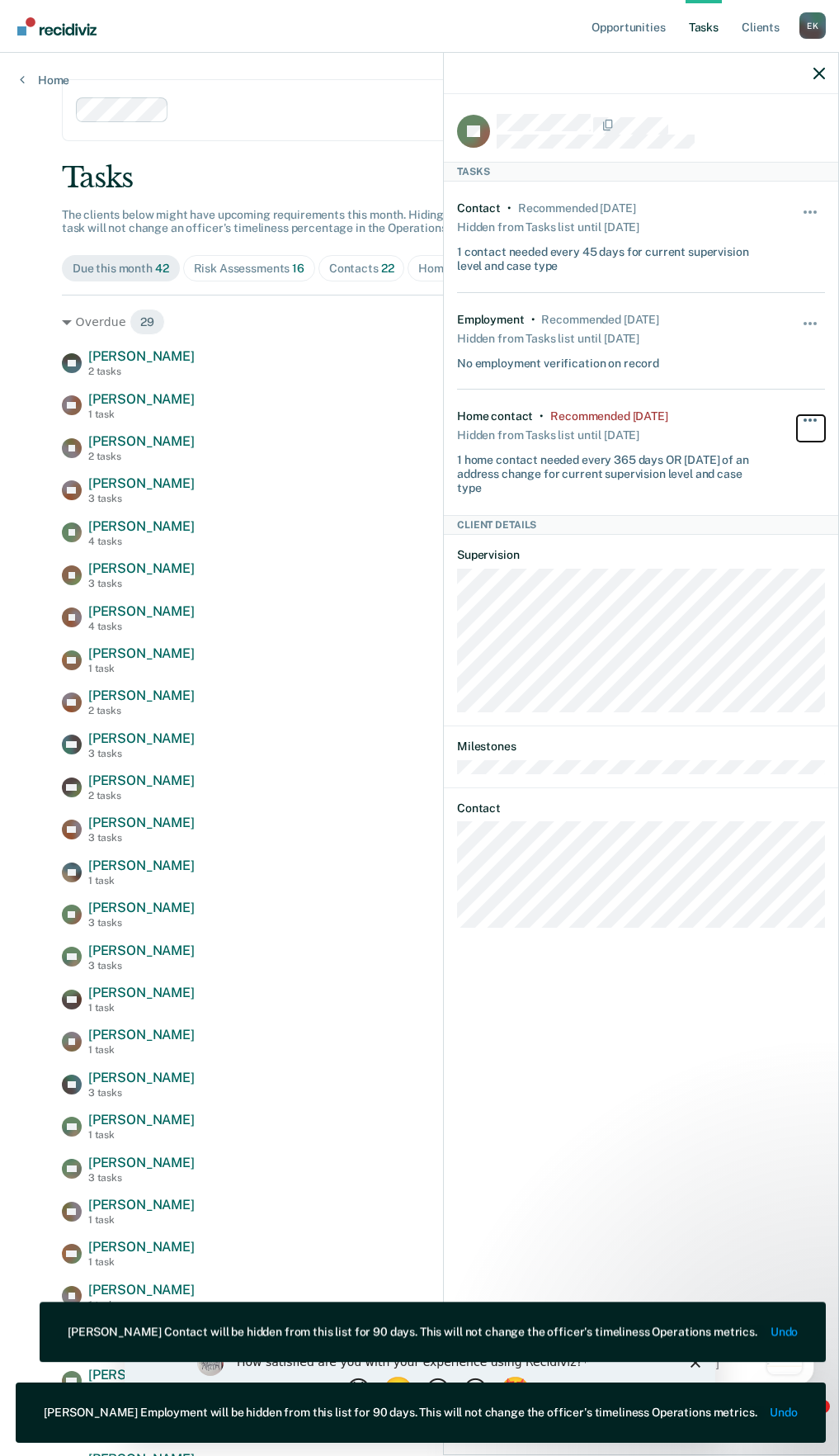
click at [808, 418] on span "button" at bounding box center [810, 420] width 4 height 4
click at [768, 547] on button "90 days" at bounding box center [765, 552] width 119 height 26
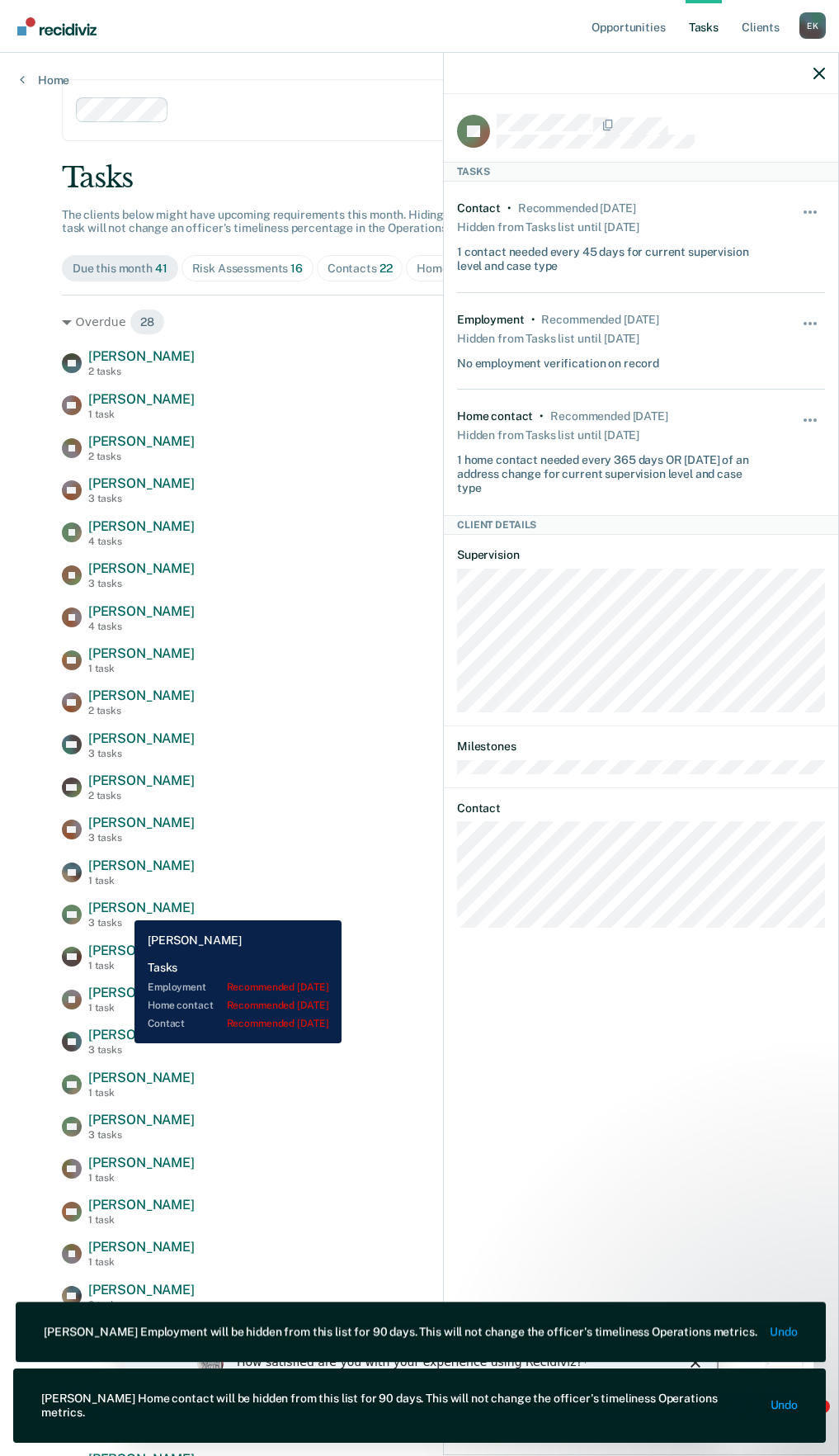
click at [122, 908] on span "[PERSON_NAME]" at bounding box center [141, 908] width 106 height 16
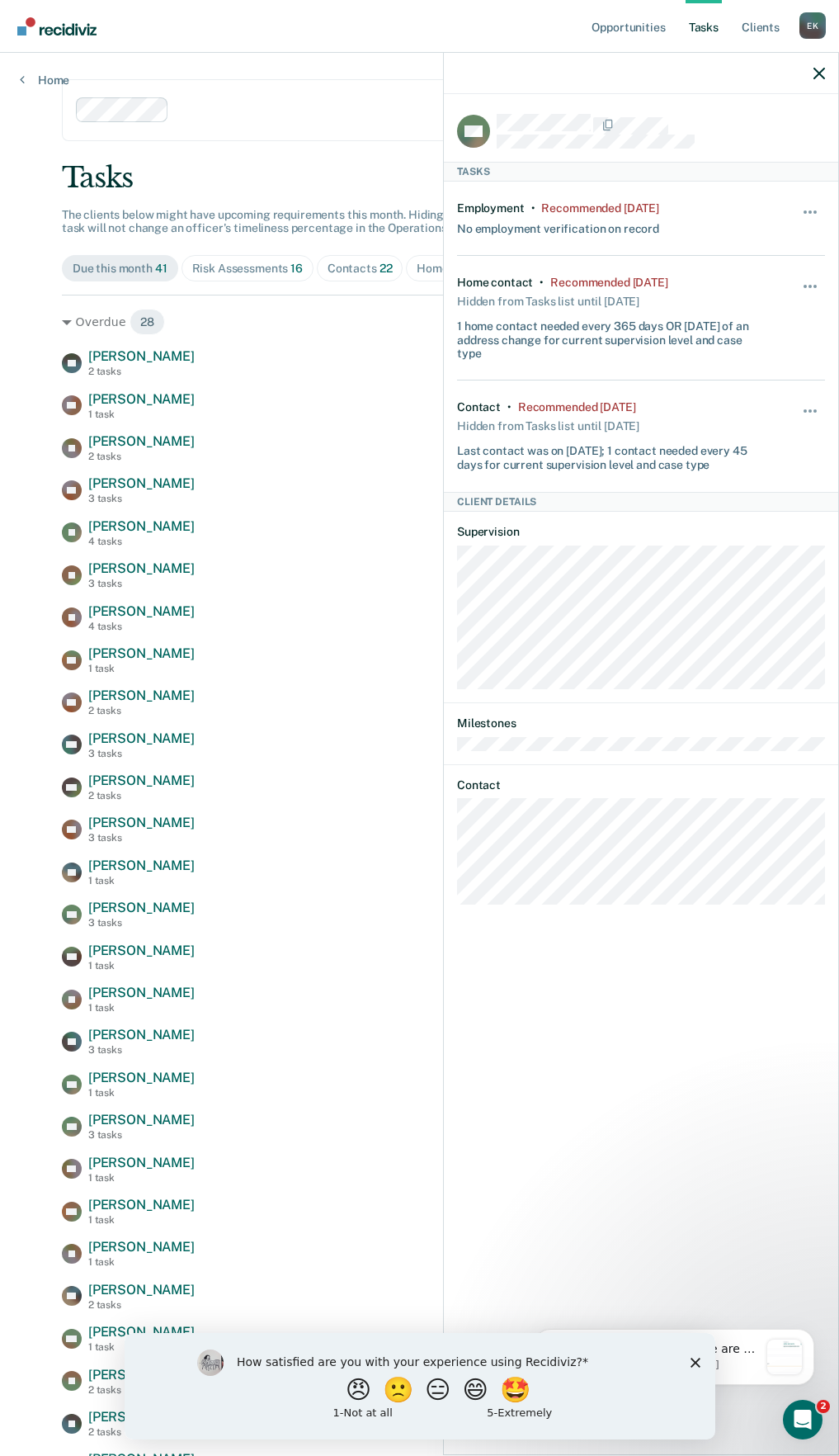
click at [792, 211] on div "Employment • Recommended [DATE] No employment verification on record Hide from …" at bounding box center [640, 219] width 368 height 75
click at [814, 207] on button "button" at bounding box center [811, 221] width 28 height 26
click at [723, 351] on button "90 days" at bounding box center [765, 344] width 119 height 26
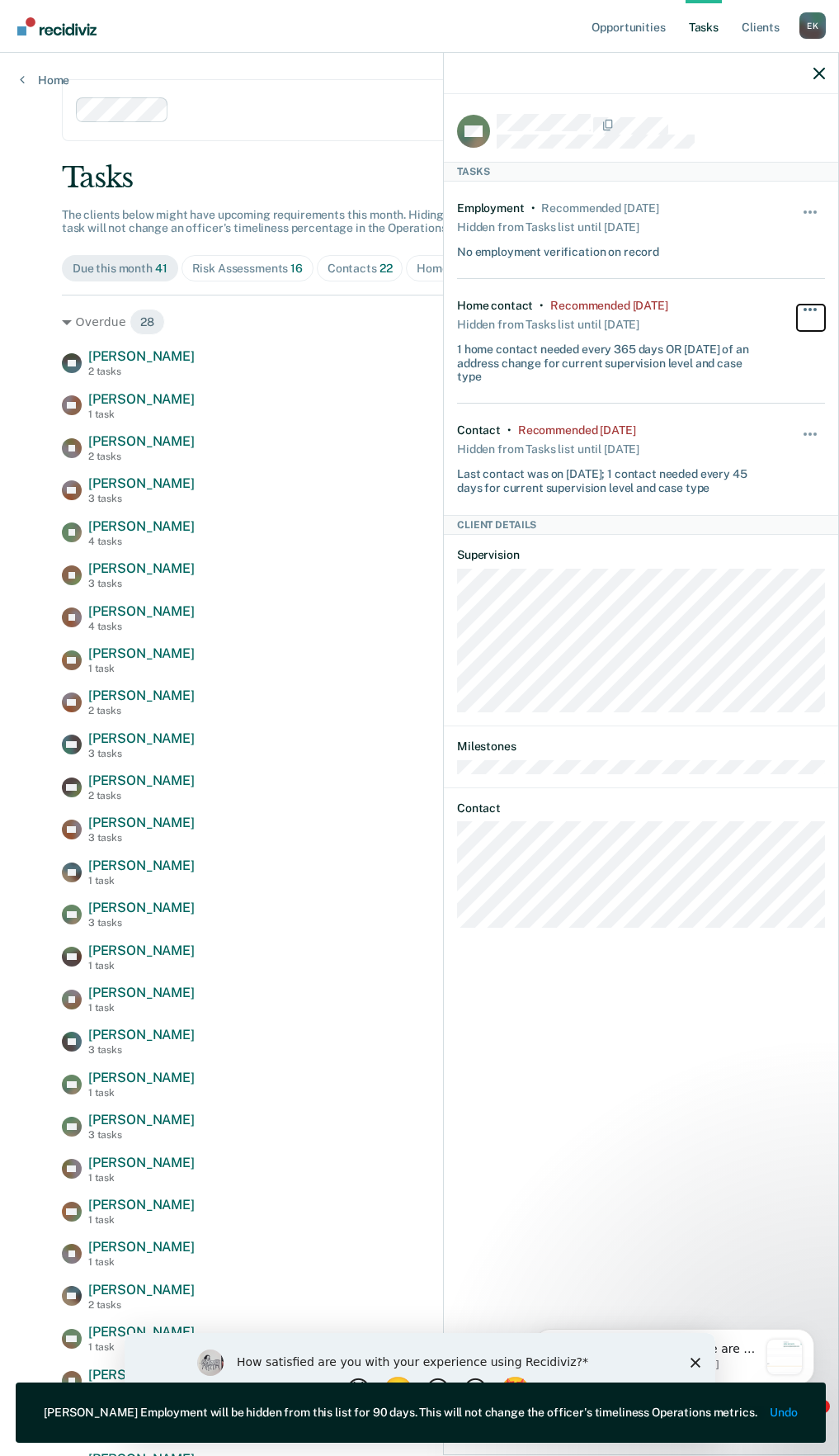
click at [799, 317] on button "button" at bounding box center [811, 318] width 28 height 26
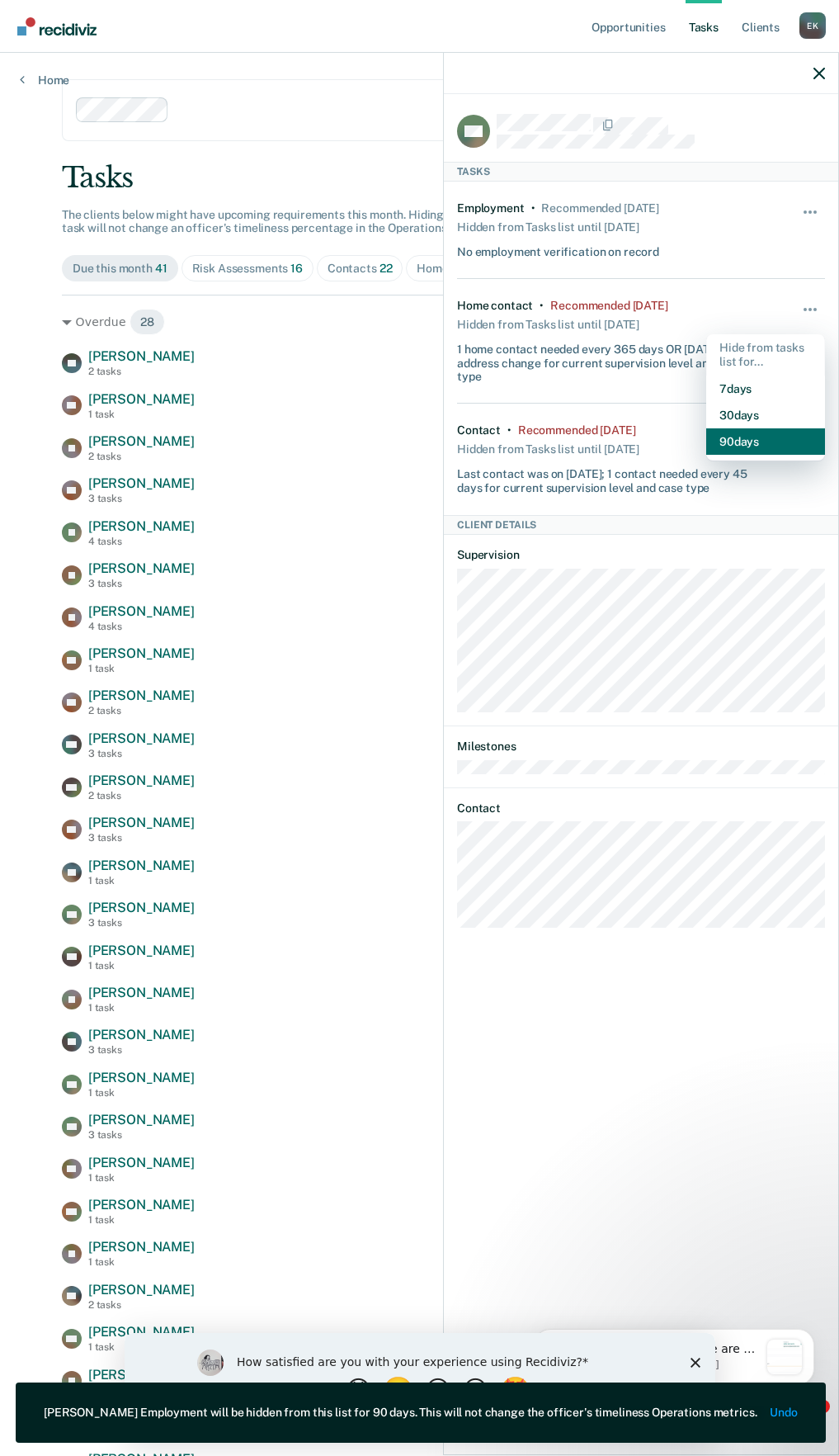
click at [763, 437] on button "90 days" at bounding box center [765, 441] width 119 height 26
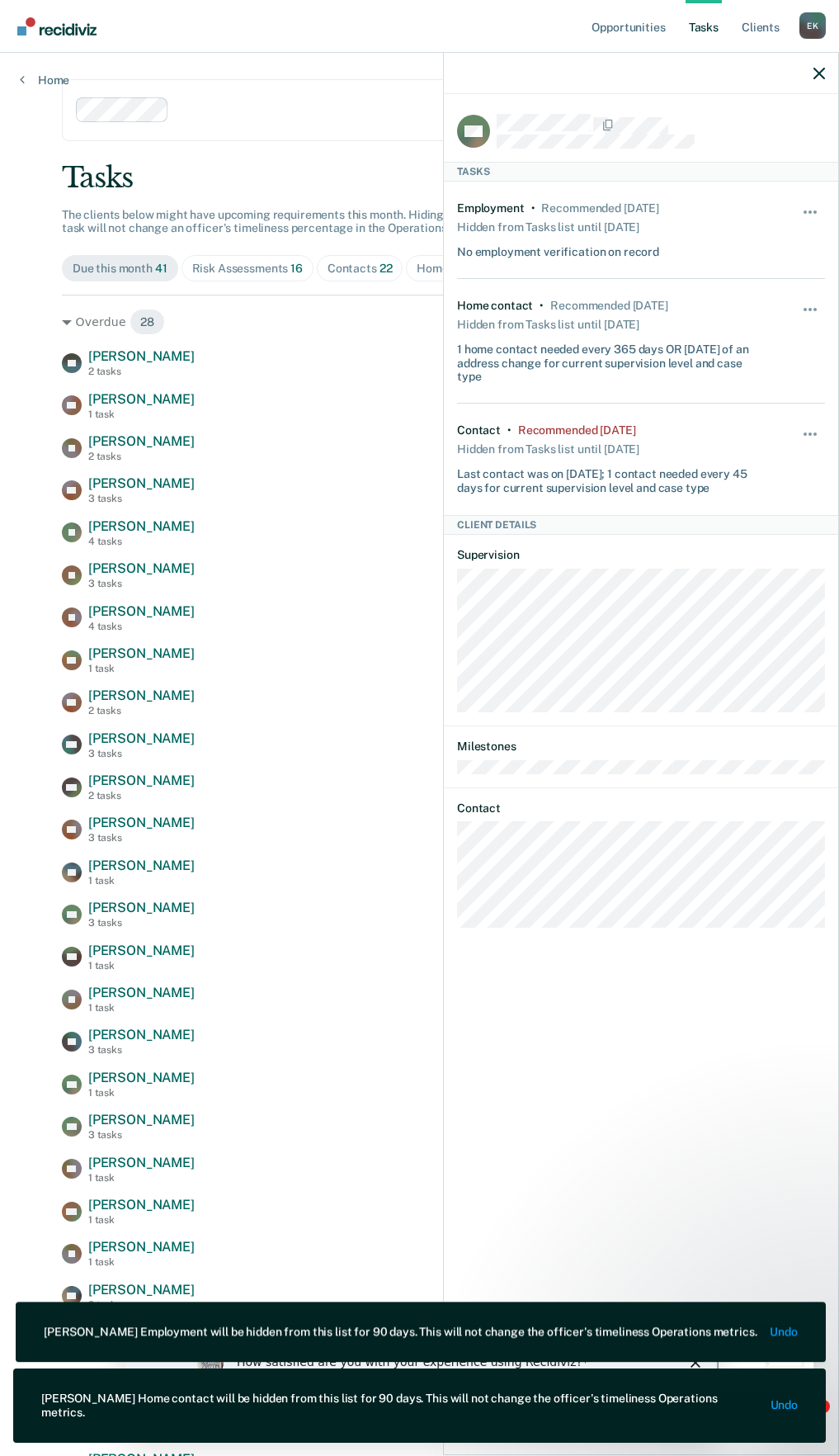
click at [802, 424] on div "Hide from tasks list for... 7 days 30 days 90 days" at bounding box center [811, 459] width 28 height 71
click at [817, 438] on button "button" at bounding box center [811, 442] width 28 height 26
click at [751, 563] on button "90 days" at bounding box center [765, 566] width 119 height 26
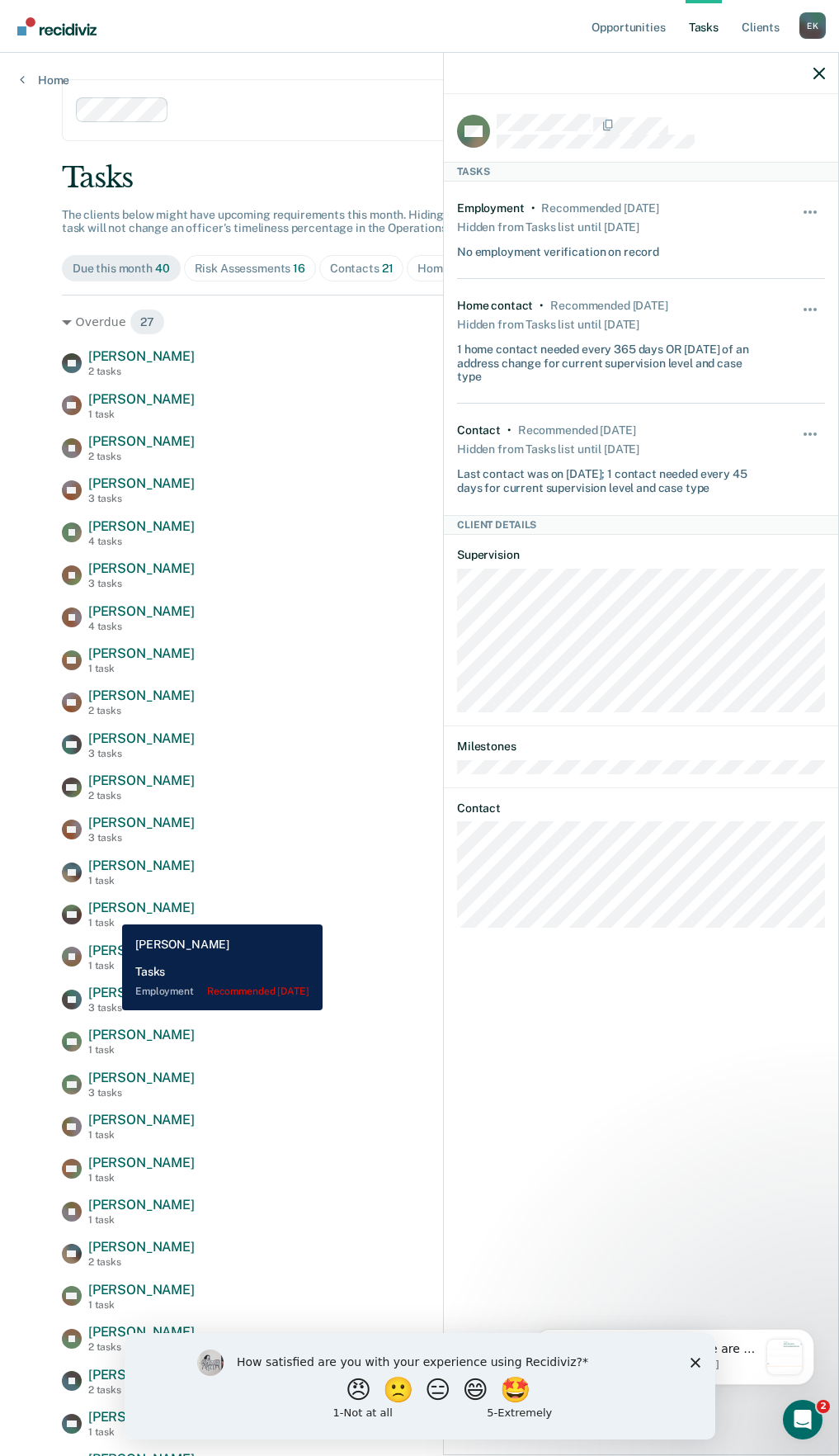
click at [110, 912] on span "[PERSON_NAME]" at bounding box center [141, 908] width 106 height 16
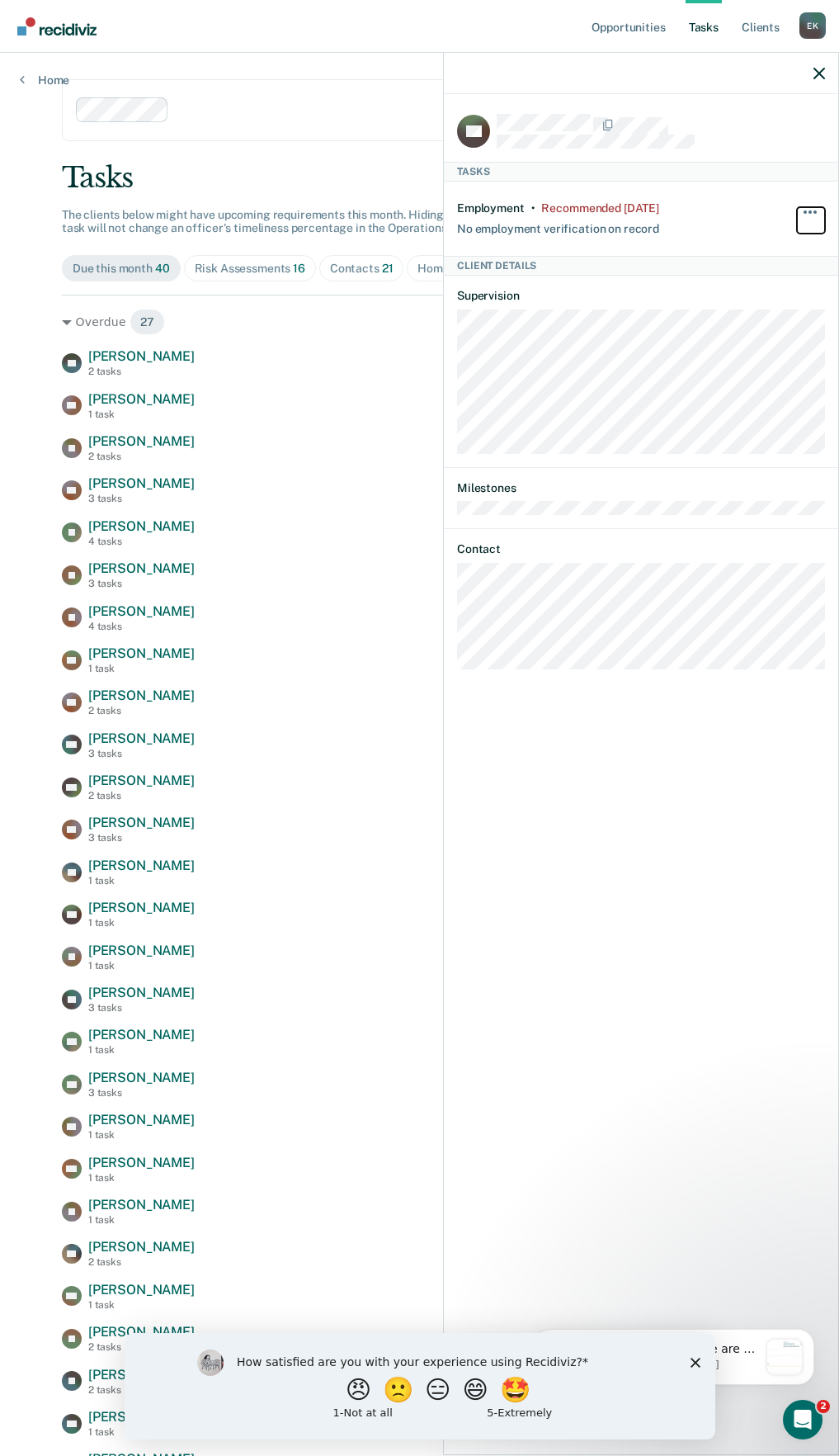
click at [822, 207] on button "button" at bounding box center [811, 221] width 28 height 26
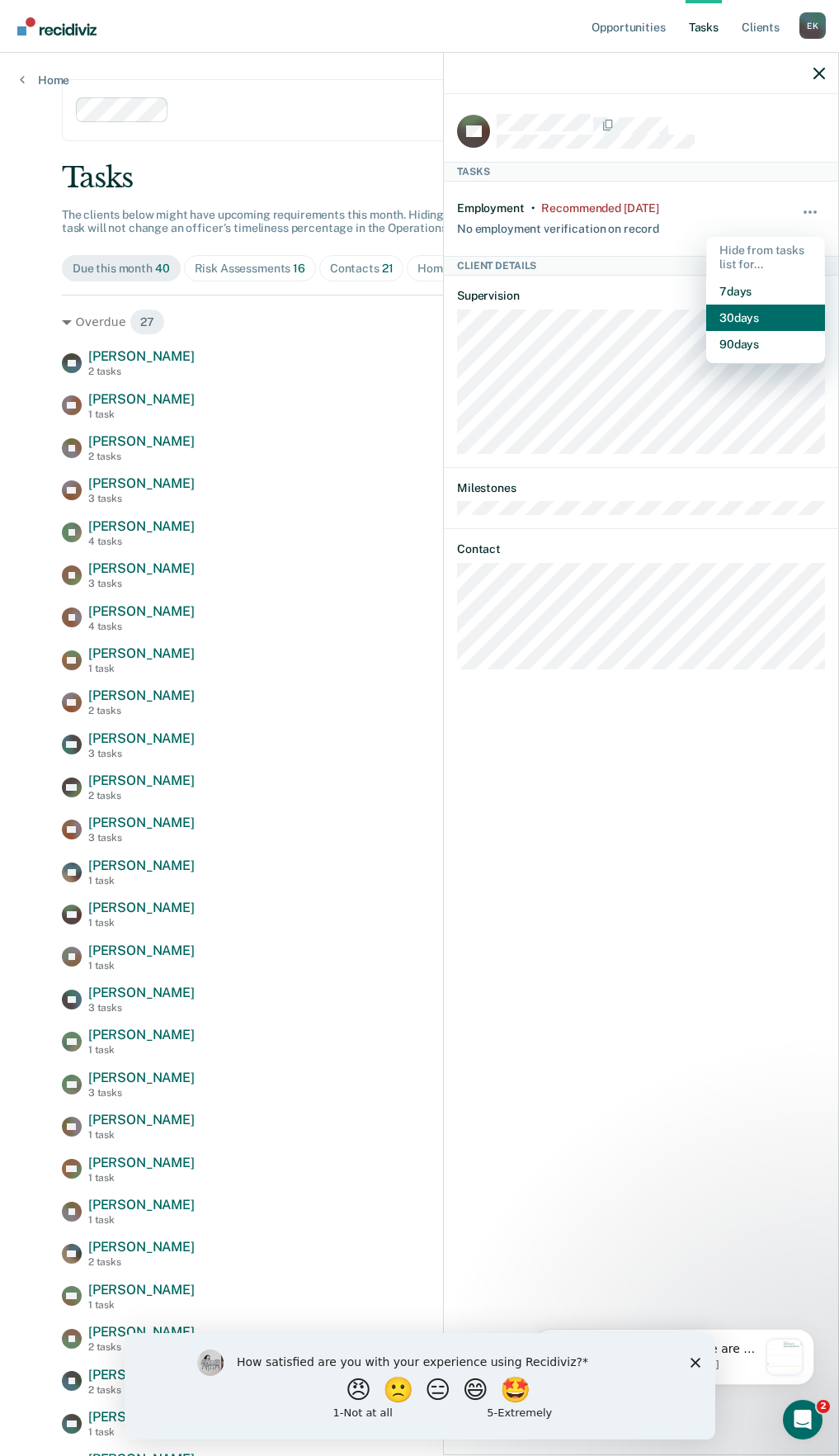
click at [752, 319] on button "30 days" at bounding box center [765, 318] width 119 height 26
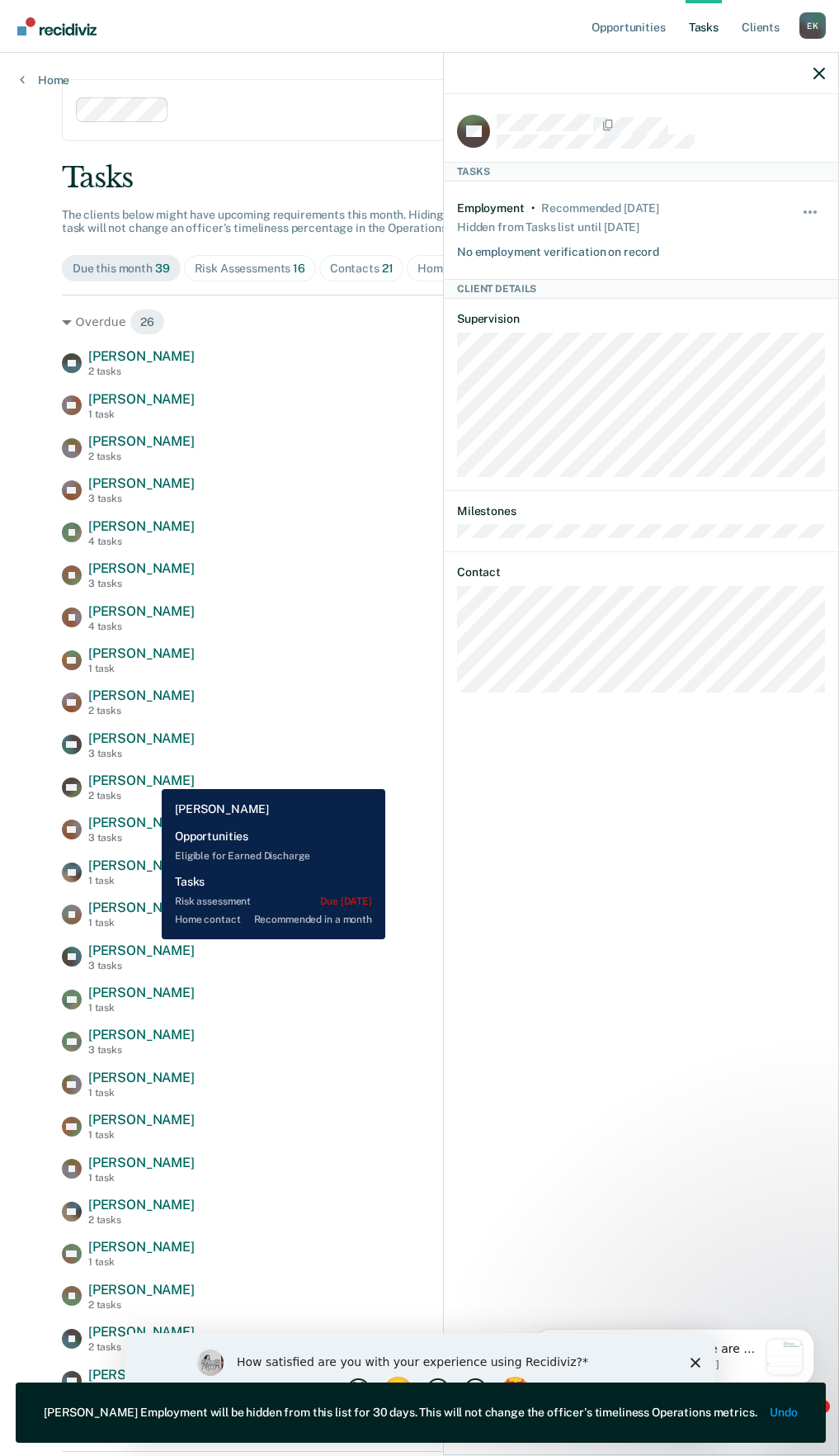
click at [149, 777] on span "[PERSON_NAME]" at bounding box center [141, 780] width 106 height 16
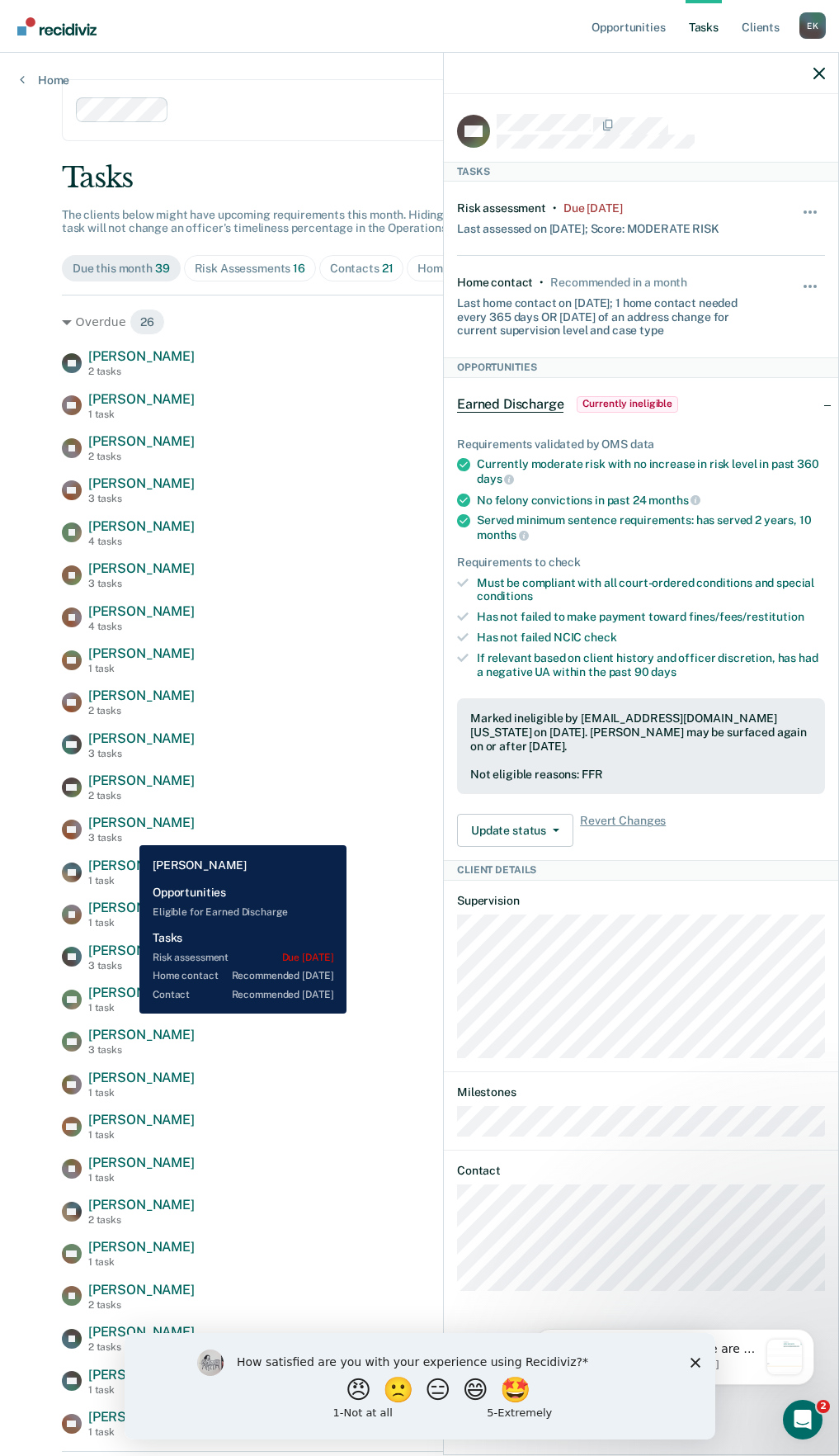
click at [127, 833] on div "3 tasks" at bounding box center [141, 837] width 106 height 11
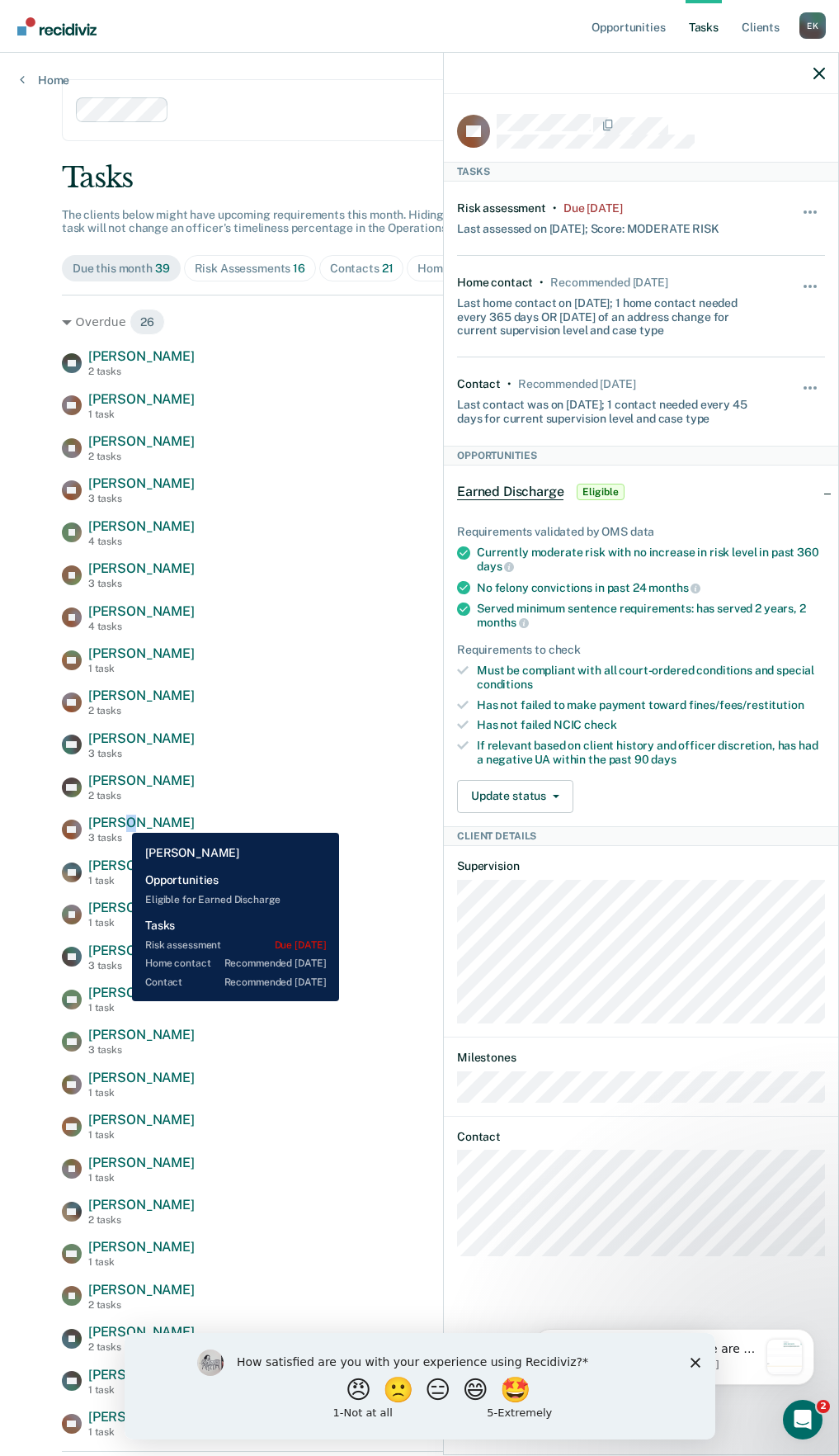
click at [119, 821] on span "[PERSON_NAME]" at bounding box center [141, 822] width 106 height 16
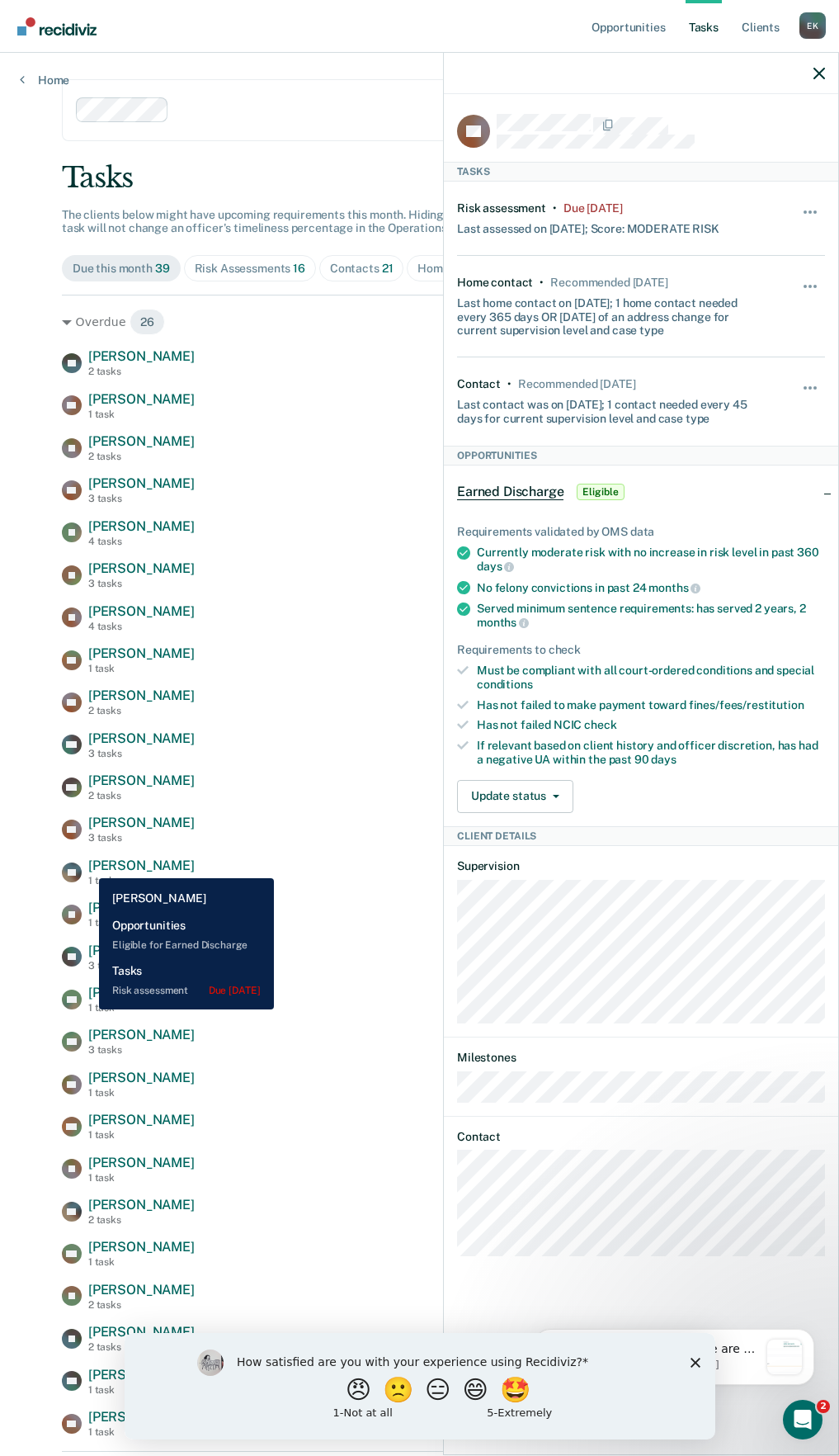
click at [88, 866] on span "[PERSON_NAME]" at bounding box center [141, 866] width 106 height 16
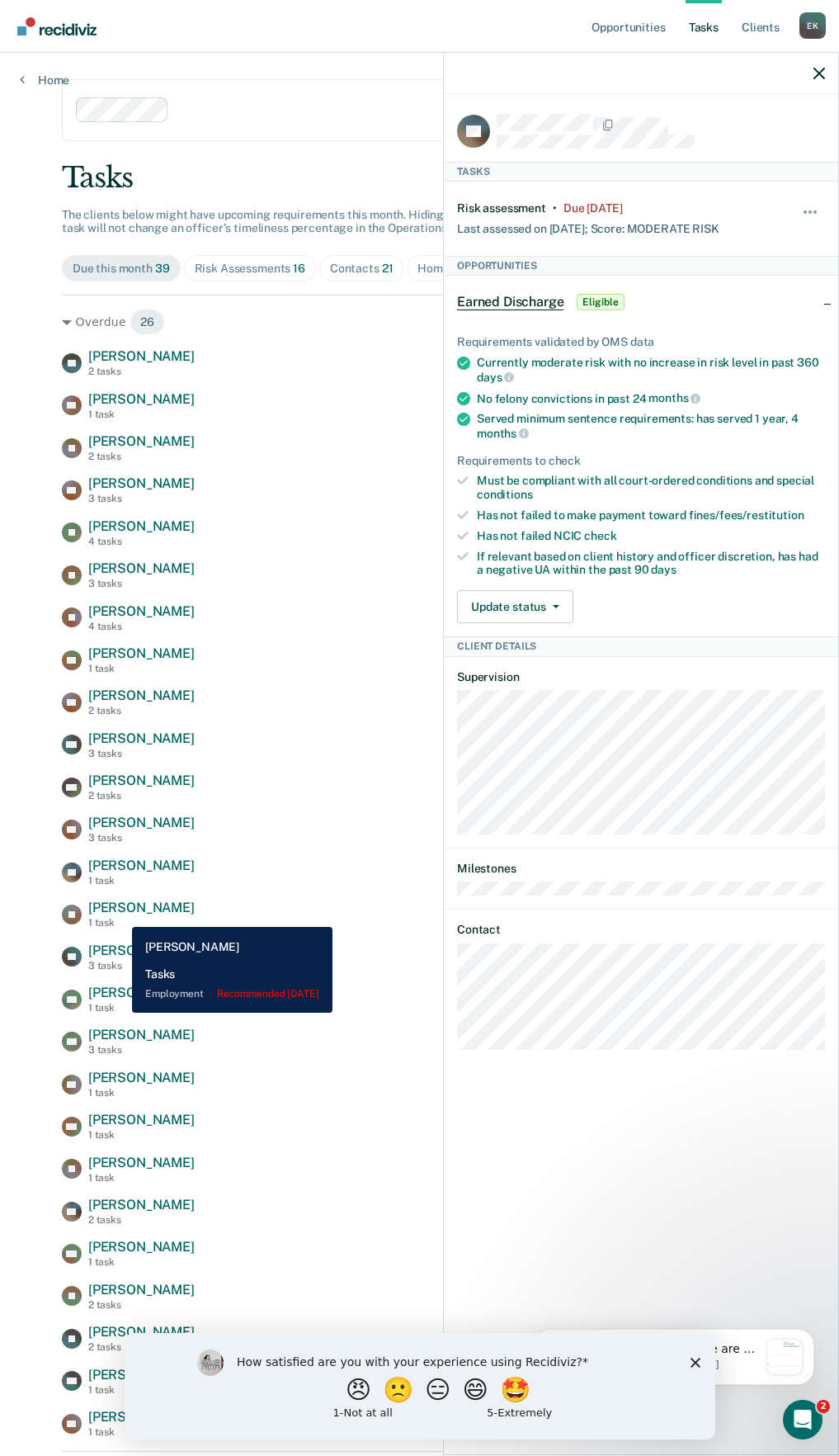
click at [119, 915] on span "[PERSON_NAME]" at bounding box center [141, 908] width 106 height 16
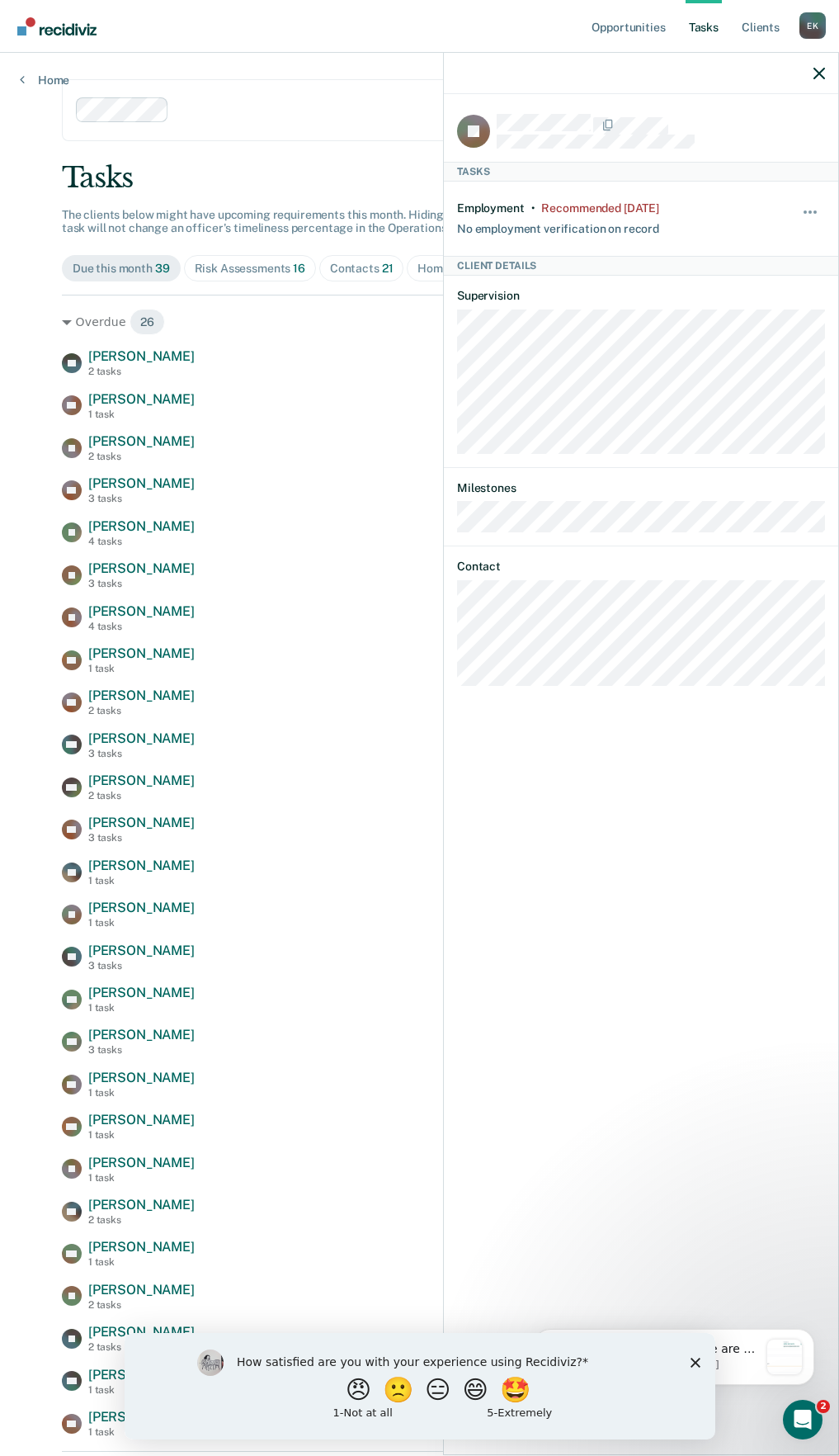
click at [106, 935] on div "EA [PERSON_NAME] 2 tasks Risk assessment due [DATE] AP [PERSON_NAME] 1 task Emp…" at bounding box center [419, 893] width 715 height 1090
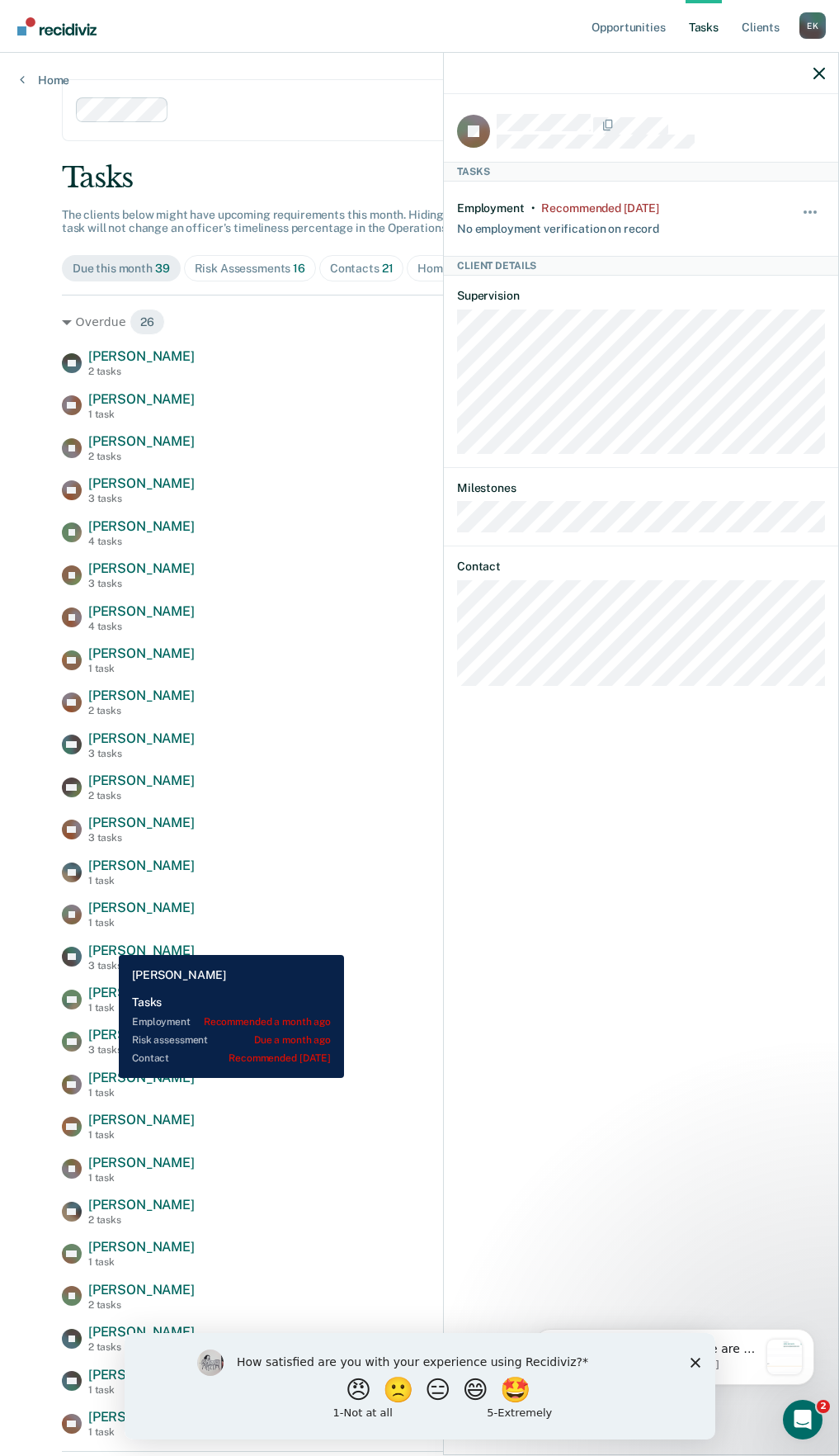
click at [106, 943] on span "[PERSON_NAME]" at bounding box center [141, 951] width 106 height 16
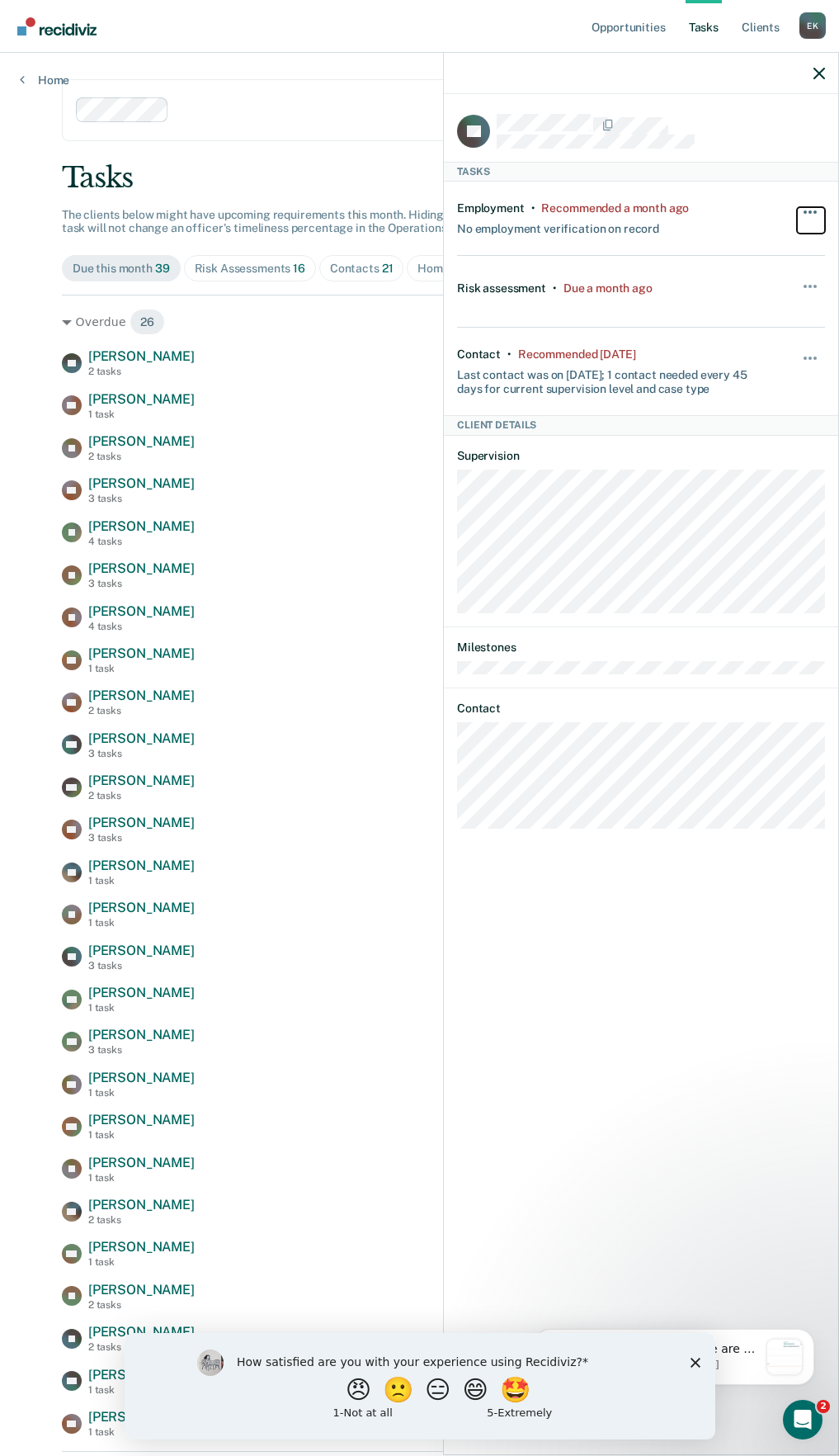
click at [797, 215] on button "button" at bounding box center [811, 221] width 28 height 26
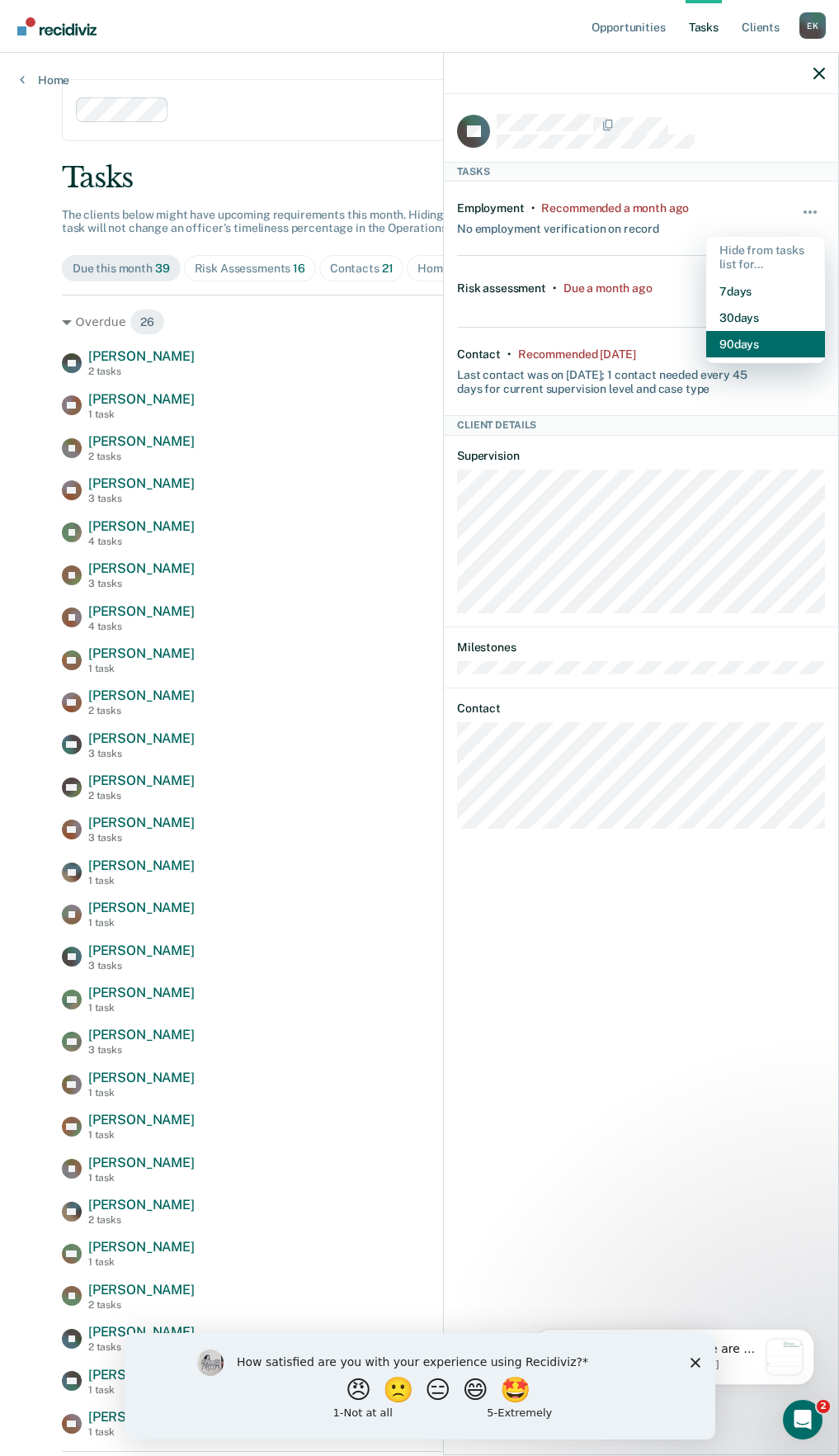
click at [772, 337] on button "90 days" at bounding box center [765, 344] width 119 height 26
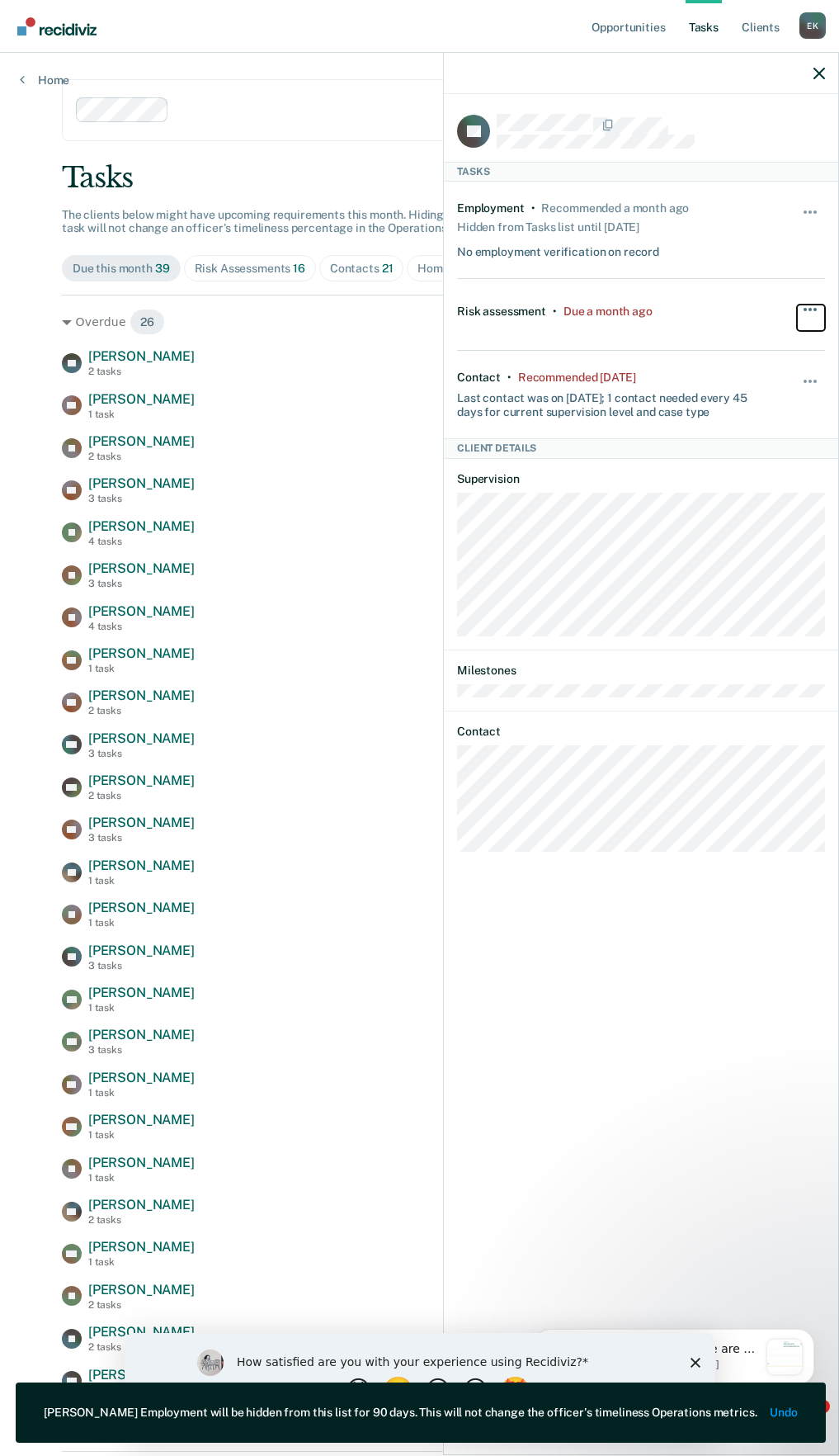
click at [803, 309] on button "button" at bounding box center [811, 318] width 28 height 26
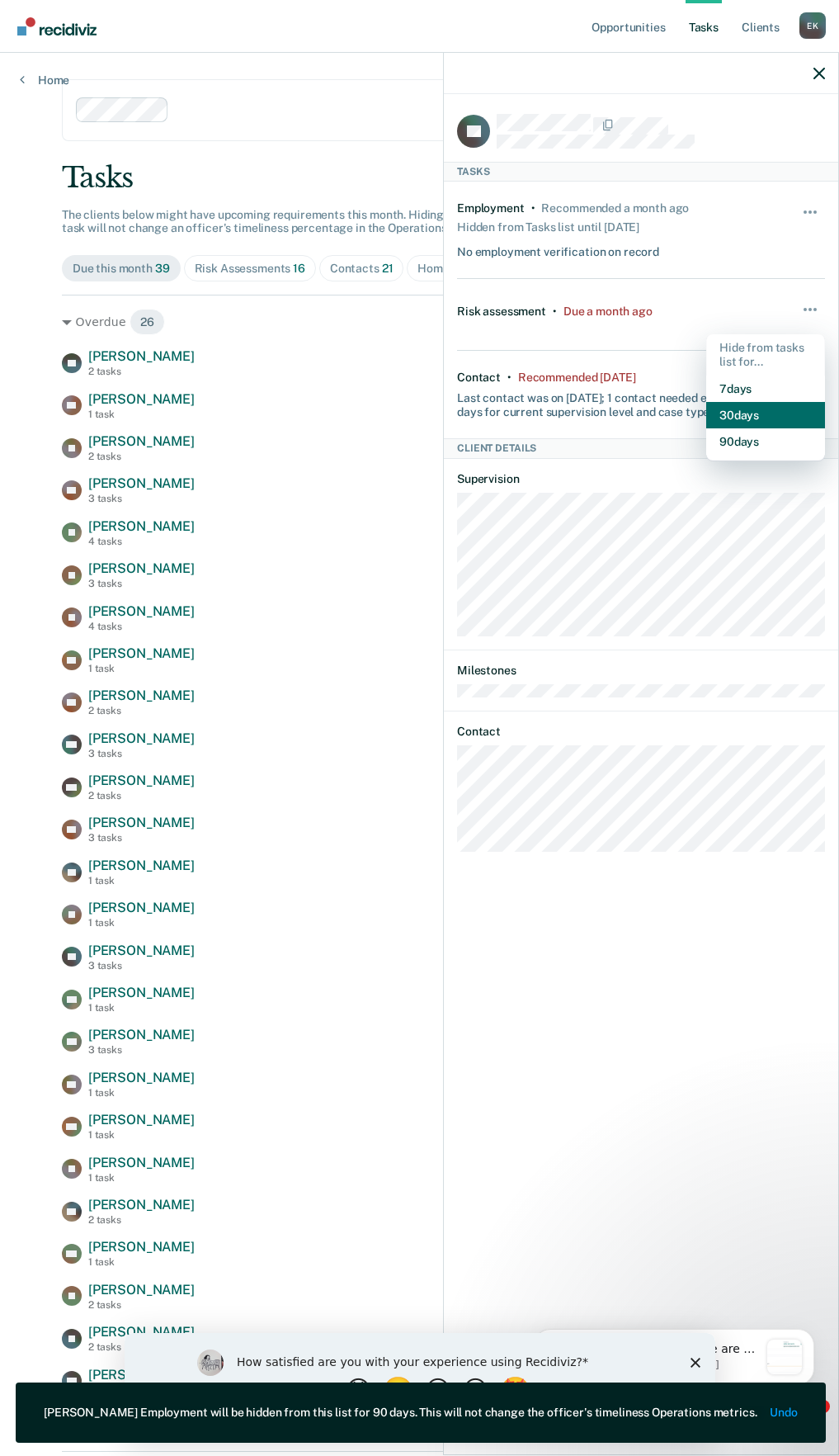
drag, startPoint x: 785, startPoint y: 399, endPoint x: 784, endPoint y: 411, distance: 12.0
click at [784, 411] on div "Hide from tasks list for... 7 days 30 days 90 days" at bounding box center [765, 397] width 119 height 127
click at [784, 411] on button "30 days" at bounding box center [765, 415] width 119 height 26
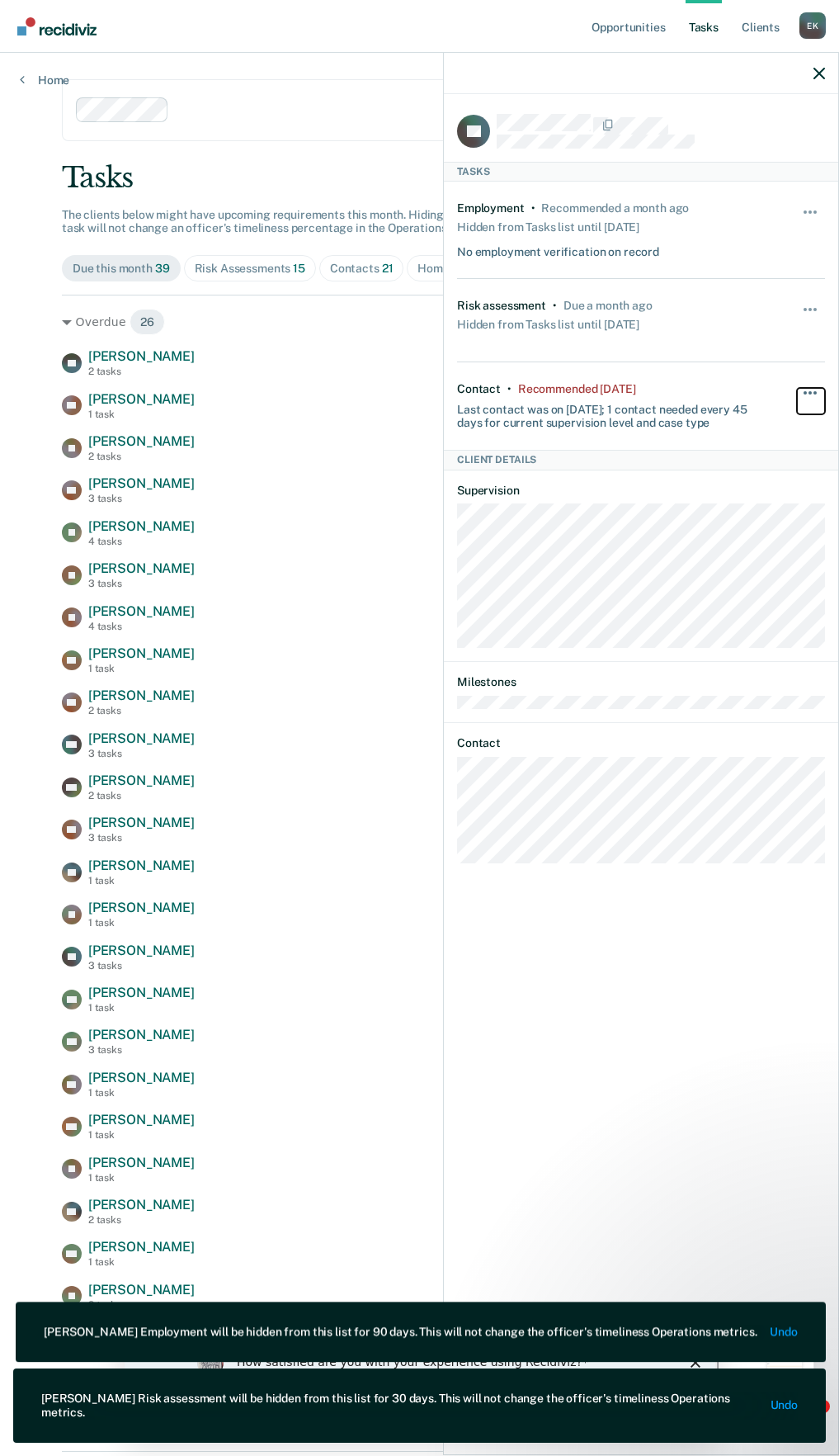
click at [806, 391] on span "button" at bounding box center [806, 393] width 4 height 4
drag, startPoint x: 768, startPoint y: 501, endPoint x: 742, endPoint y: 501, distance: 26.0
click at [767, 501] on button "30 days" at bounding box center [765, 497] width 119 height 26
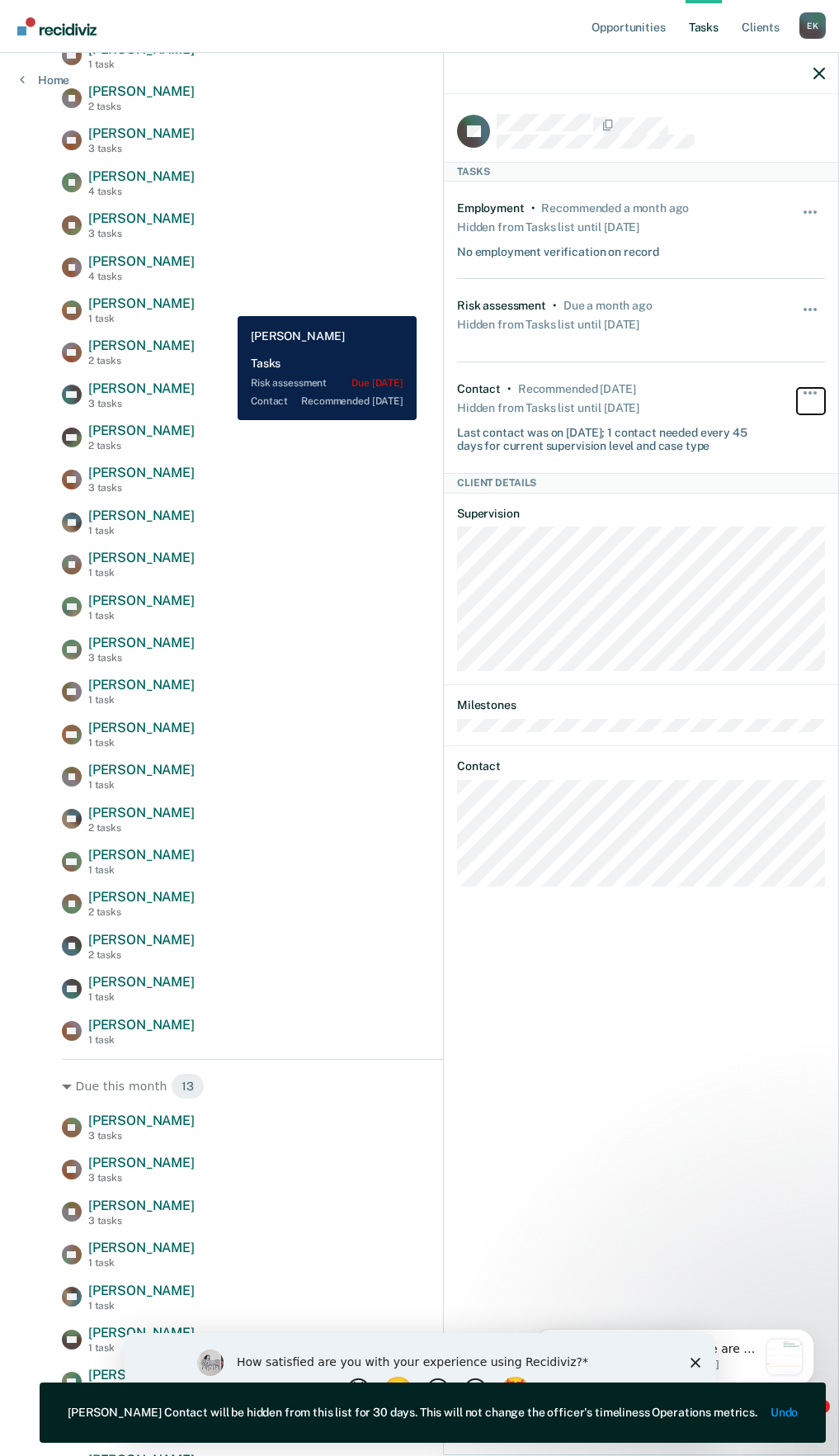
scroll to position [248, 0]
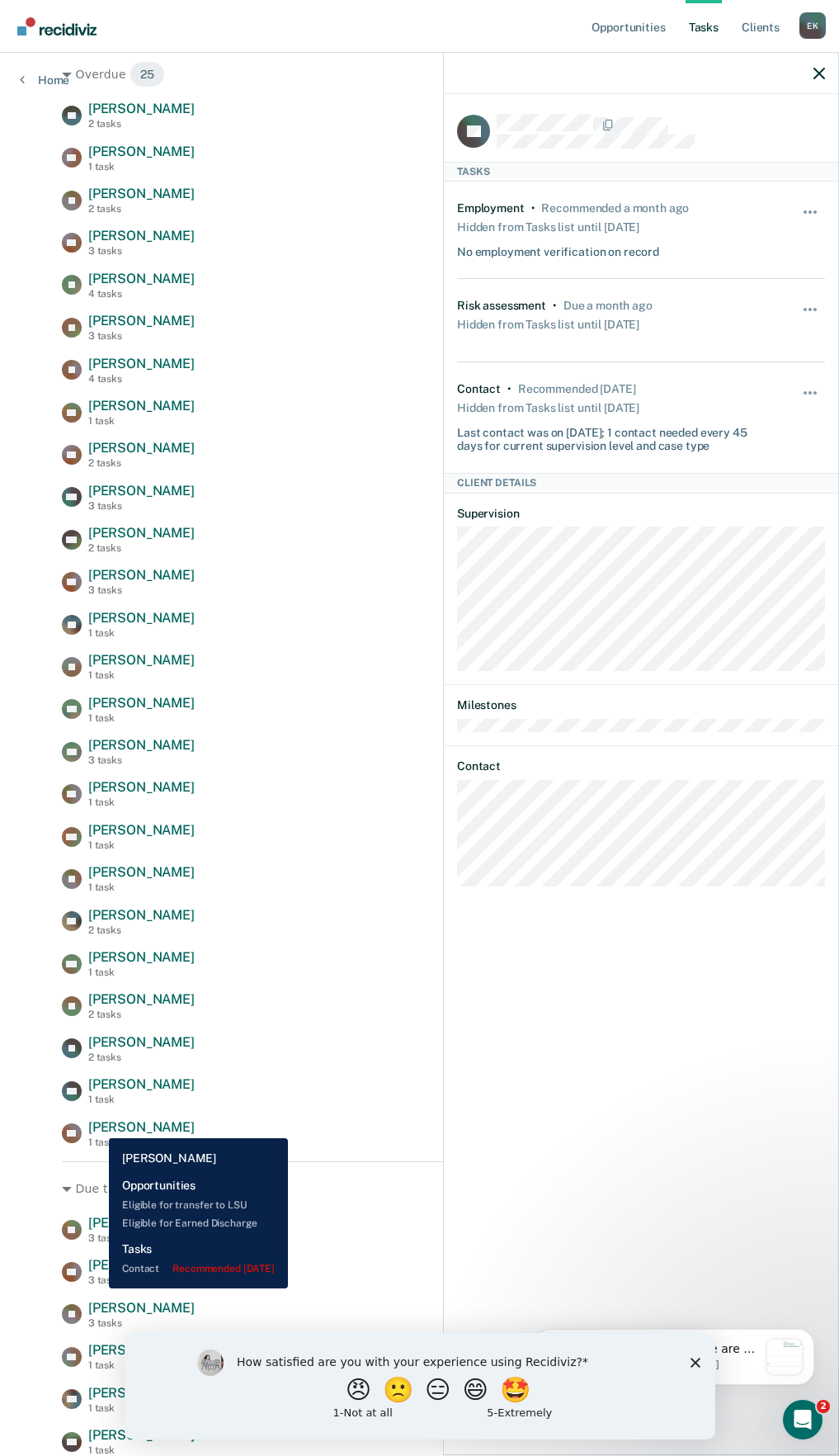
click at [97, 1126] on span "[PERSON_NAME]" at bounding box center [141, 1127] width 106 height 16
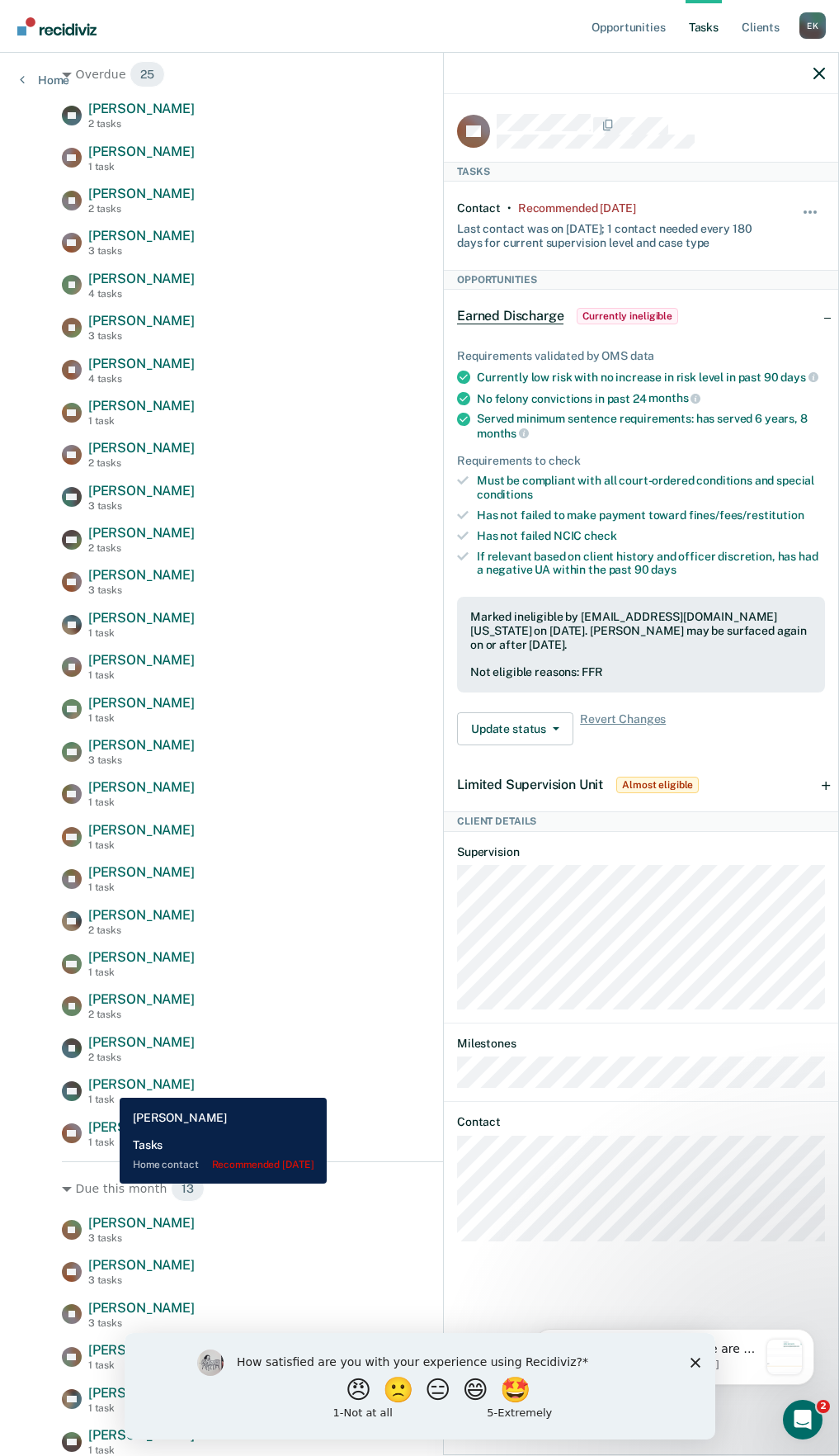
click at [107, 1085] on span "[PERSON_NAME]" at bounding box center [141, 1084] width 106 height 16
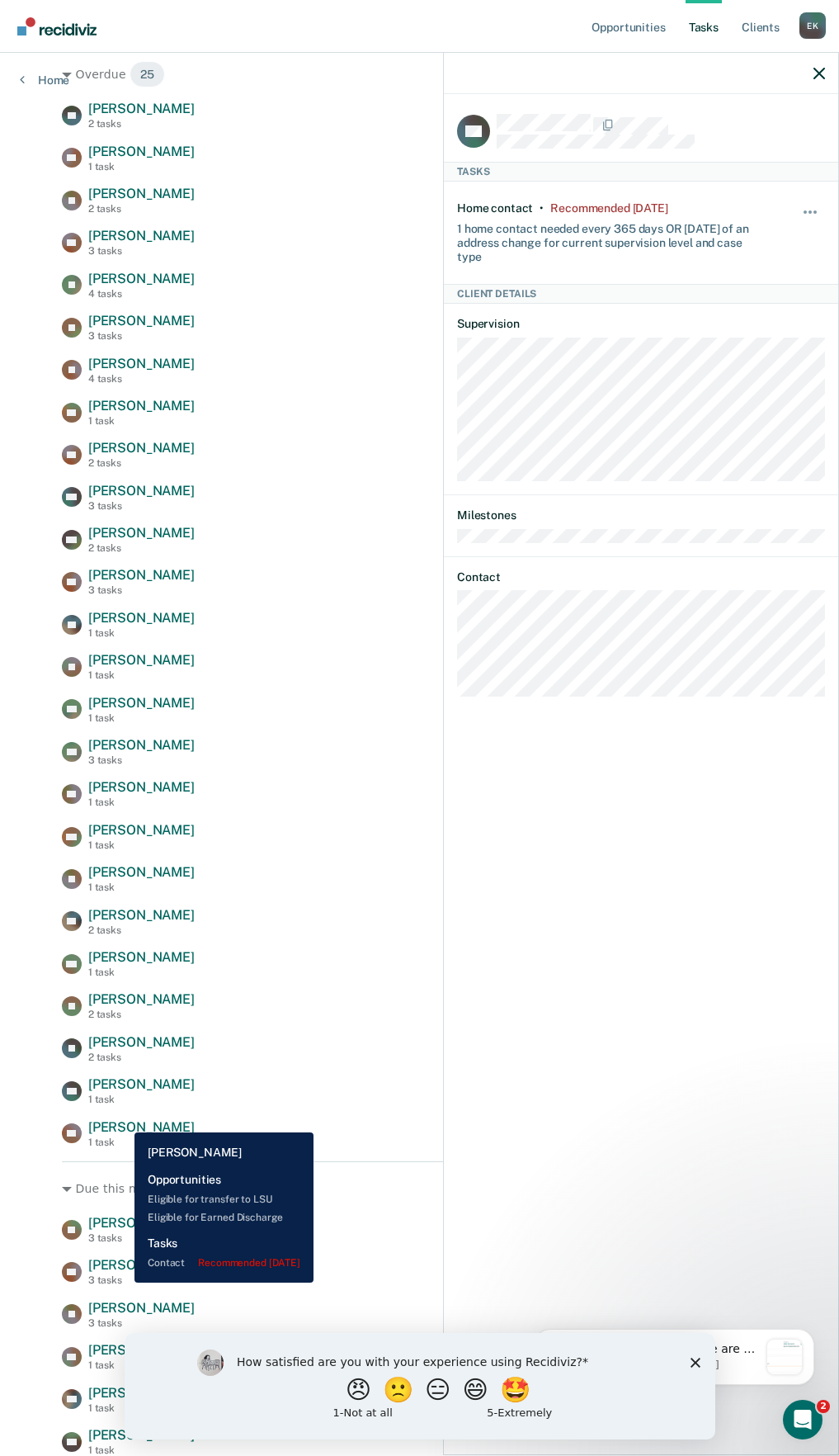
click at [122, 1119] on span "[PERSON_NAME]" at bounding box center [141, 1127] width 106 height 16
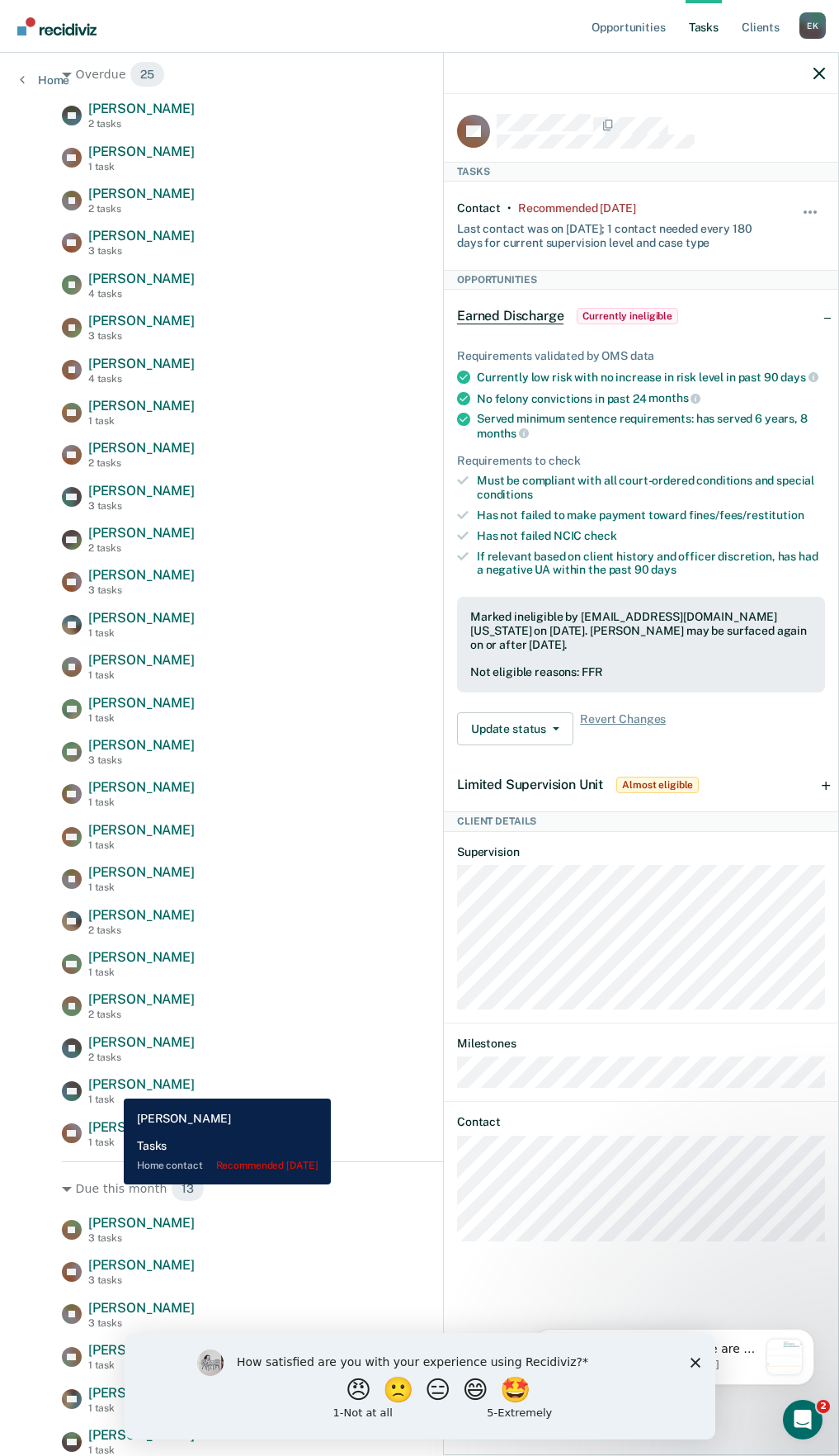
click at [112, 1085] on span "[PERSON_NAME]" at bounding box center [141, 1084] width 106 height 16
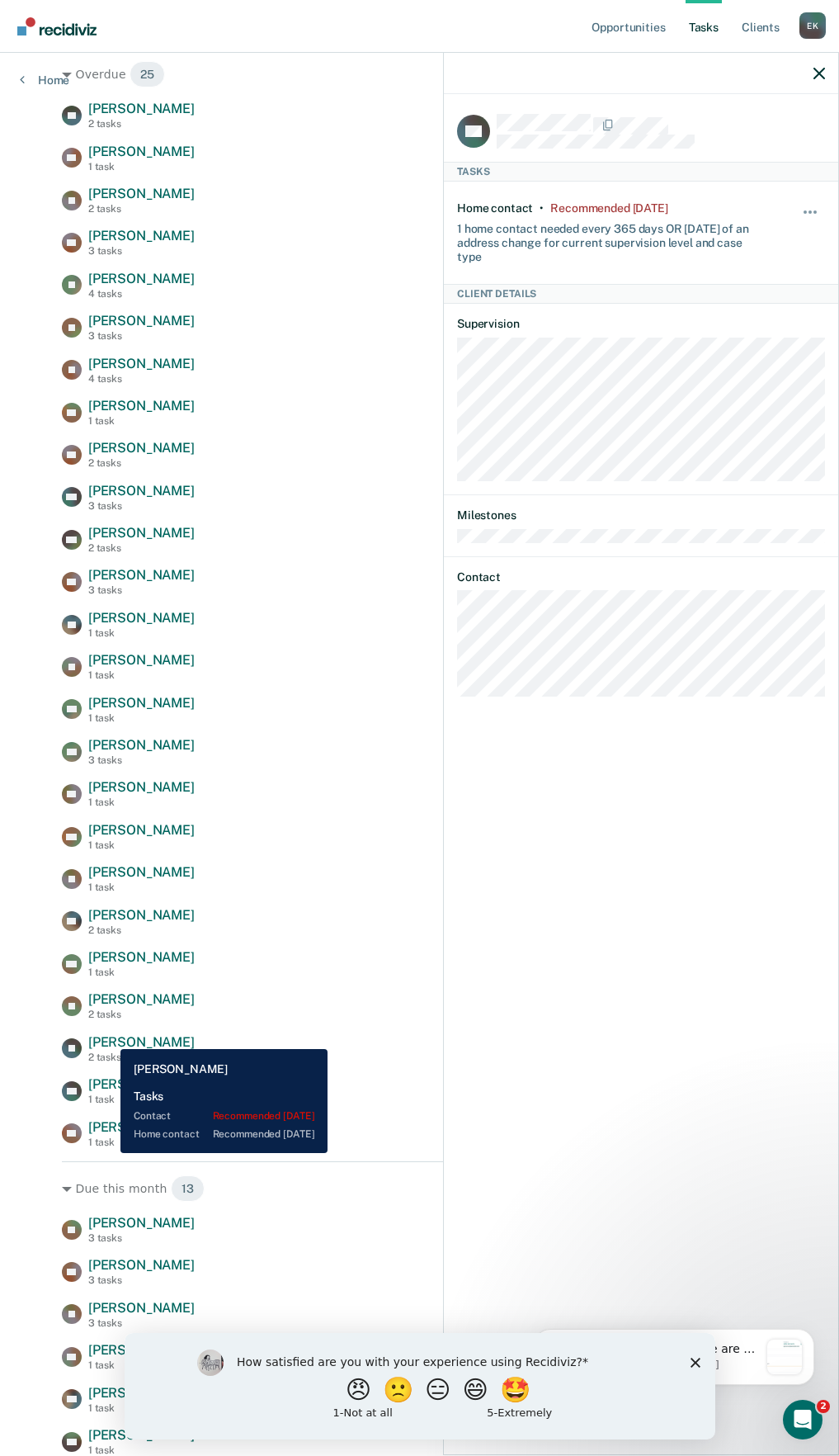
click at [107, 1037] on span "[PERSON_NAME]" at bounding box center [141, 1042] width 106 height 16
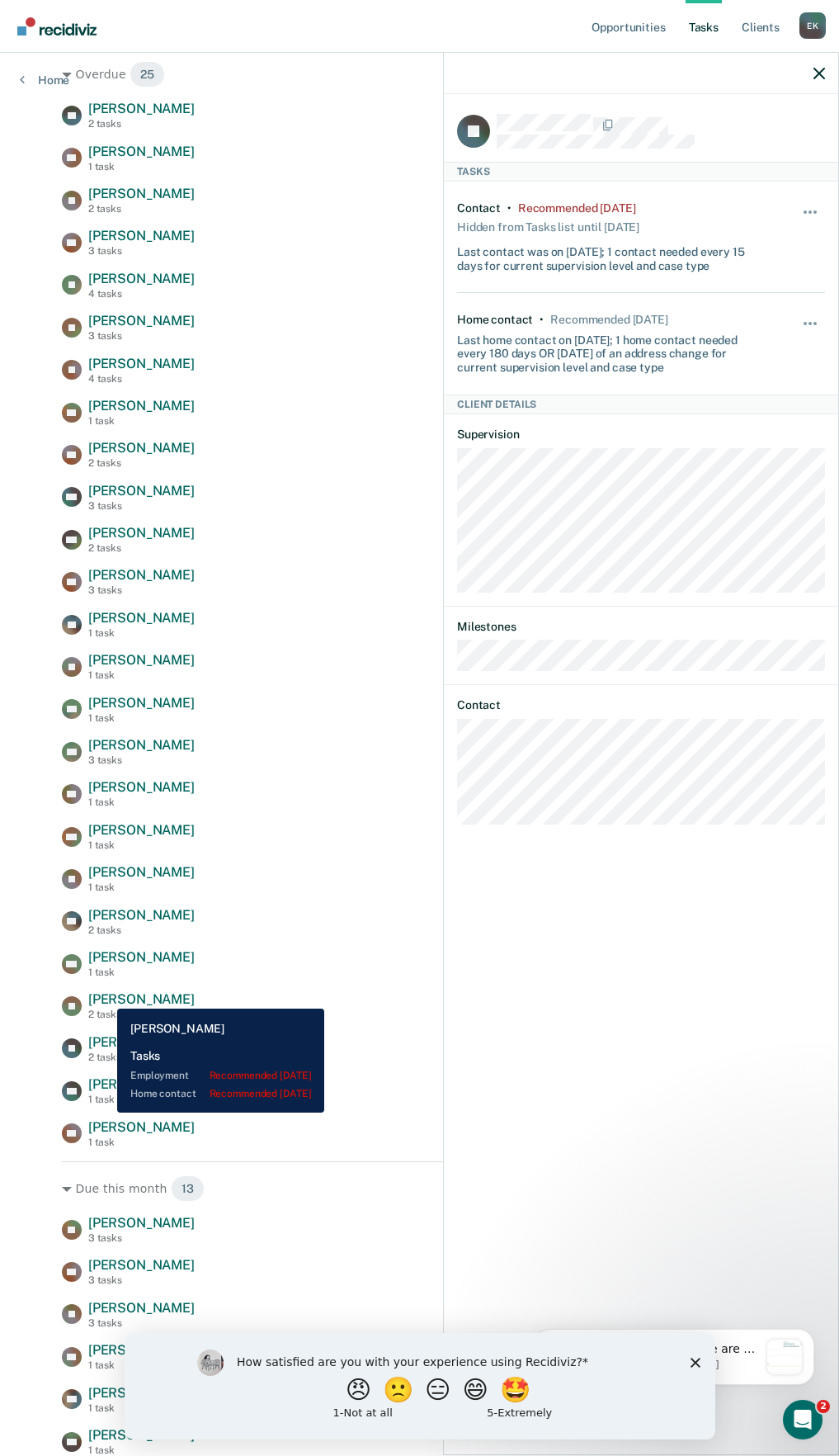
click at [105, 993] on span "[PERSON_NAME]" at bounding box center [141, 999] width 106 height 16
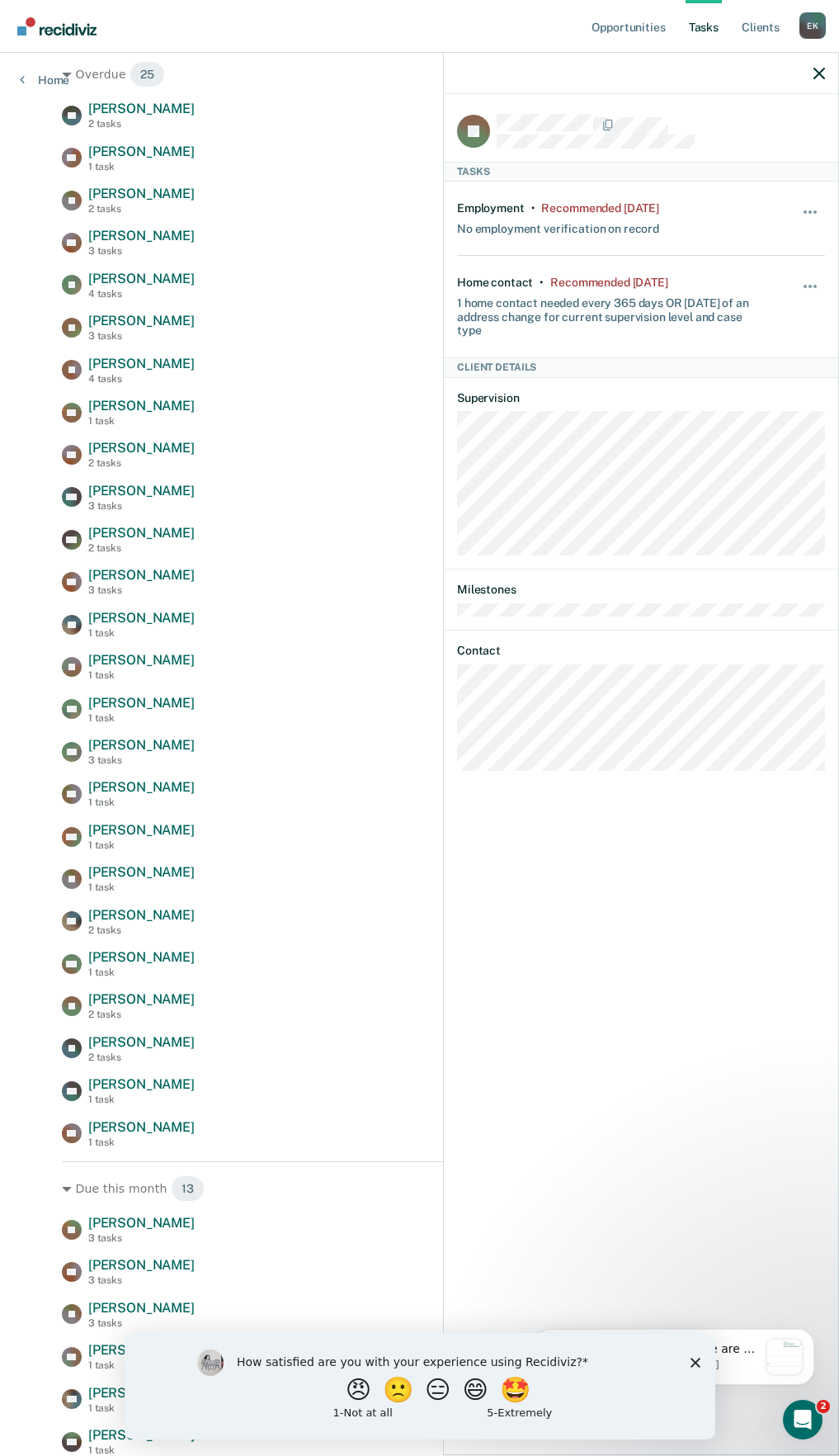
click at [144, 302] on div "EA [PERSON_NAME] 2 tasks Risk assessment due [DATE] AP [PERSON_NAME] 1 task Emp…" at bounding box center [419, 625] width 715 height 1047
click at [142, 309] on div "EA [PERSON_NAME] 2 tasks Risk assessment due [DATE] AP [PERSON_NAME] 1 task Emp…" at bounding box center [419, 625] width 715 height 1047
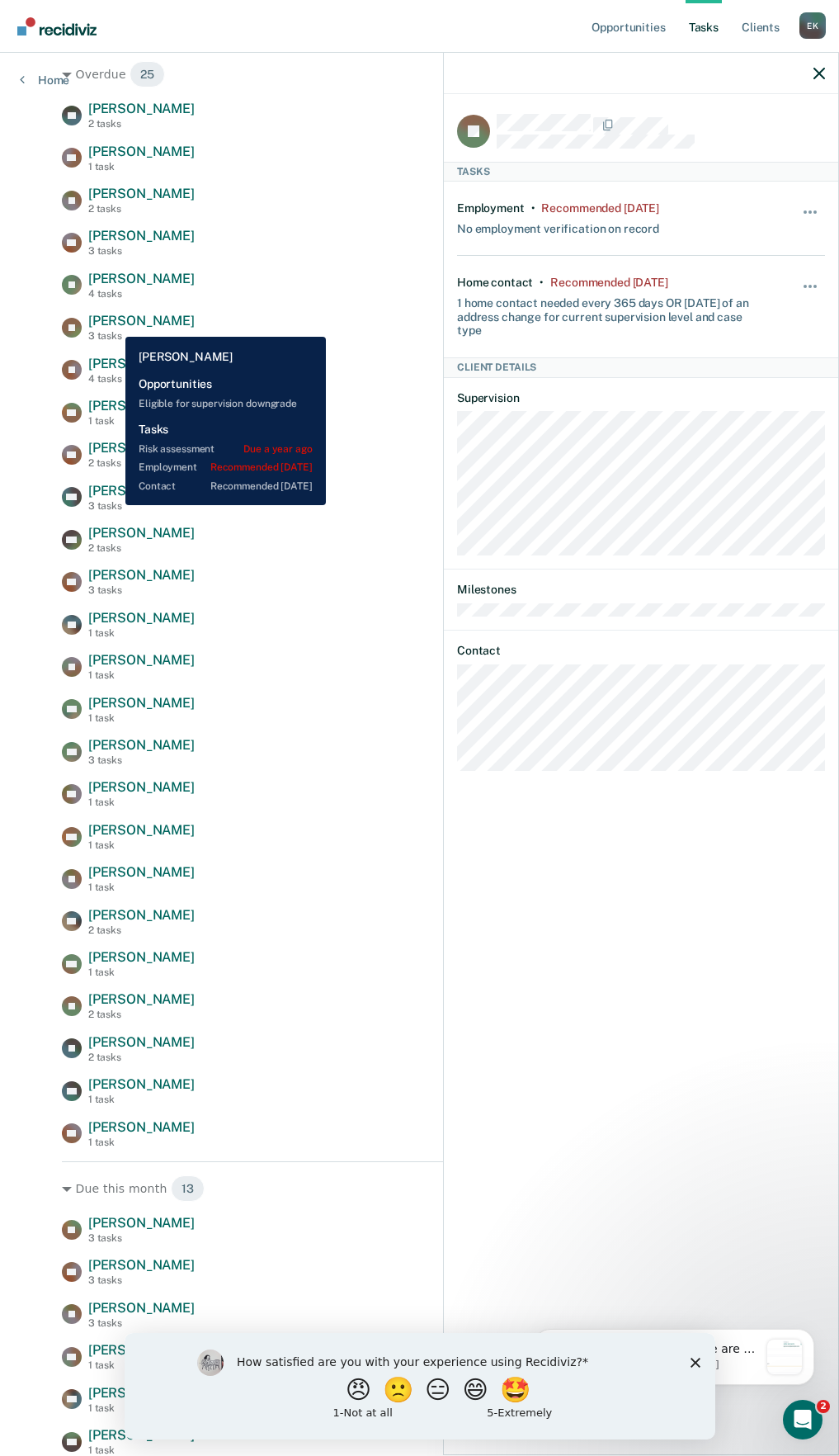
click at [113, 324] on span "[PERSON_NAME]" at bounding box center [141, 321] width 106 height 16
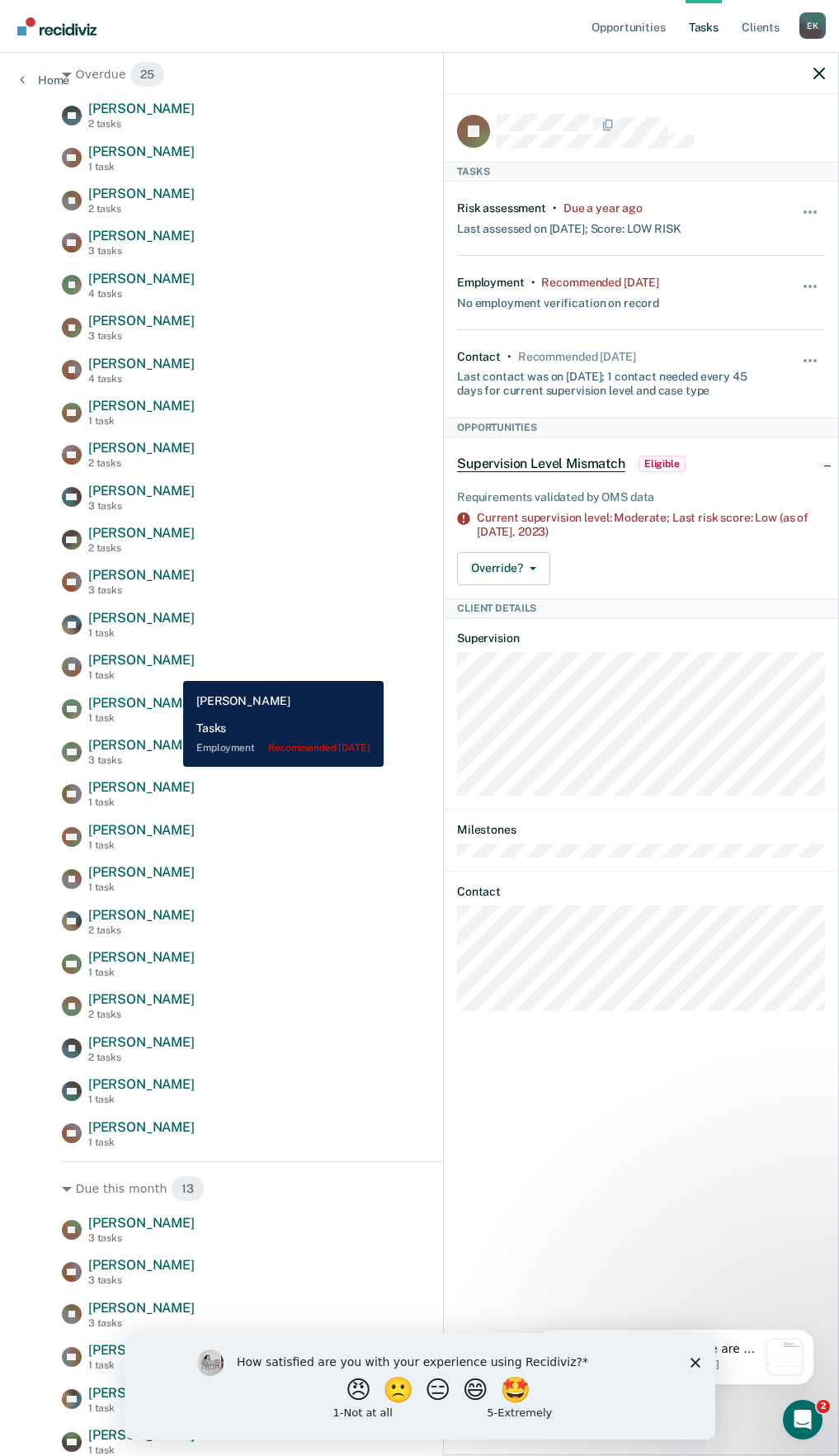
click at [171, 668] on span "[PERSON_NAME]" at bounding box center [141, 660] width 106 height 16
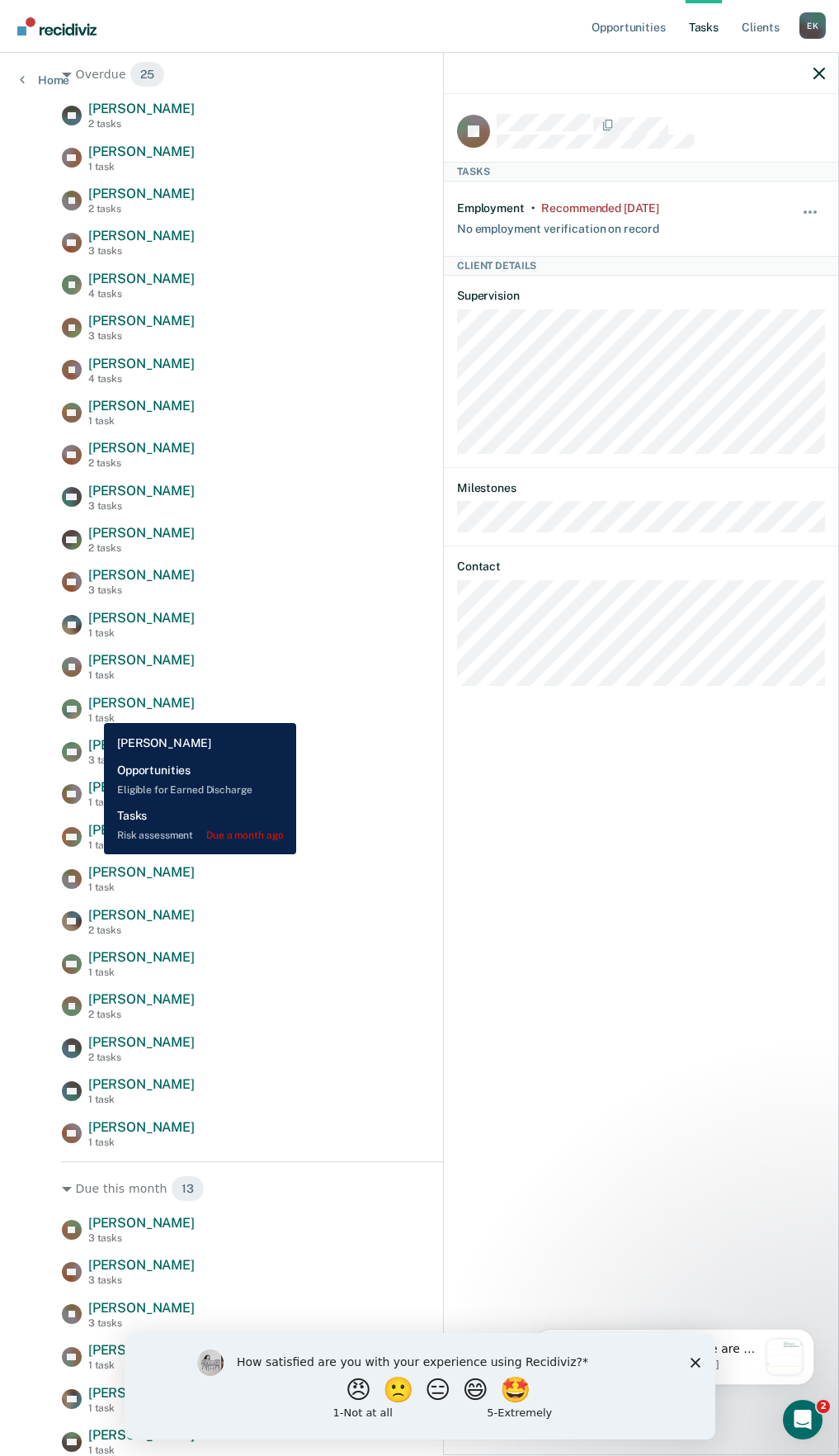
click at [91, 711] on div "[PERSON_NAME] 1 task" at bounding box center [141, 709] width 106 height 29
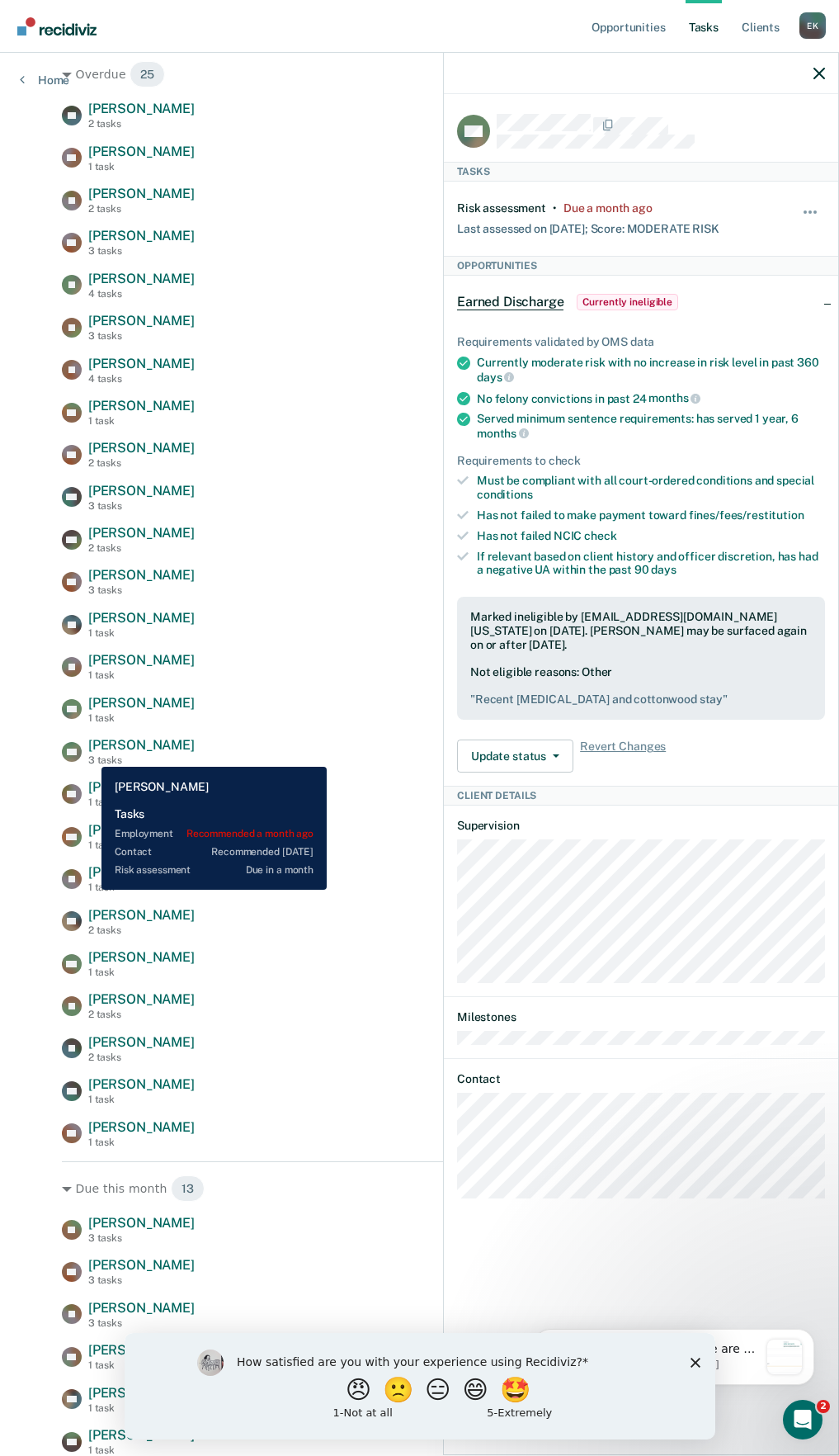
click at [89, 754] on div "3 tasks" at bounding box center [141, 759] width 106 height 11
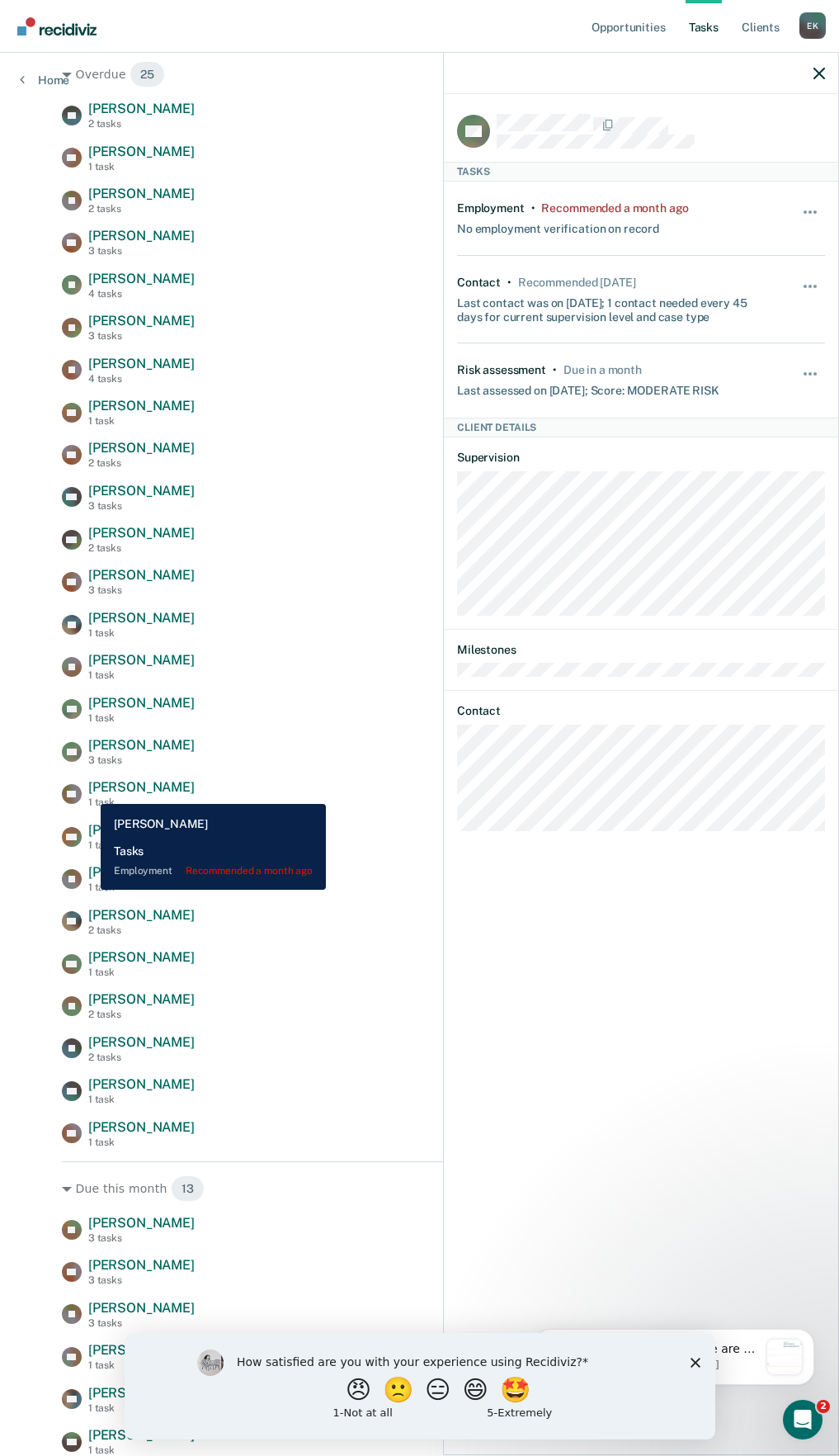
click at [88, 792] on span "[PERSON_NAME]" at bounding box center [141, 787] width 106 height 16
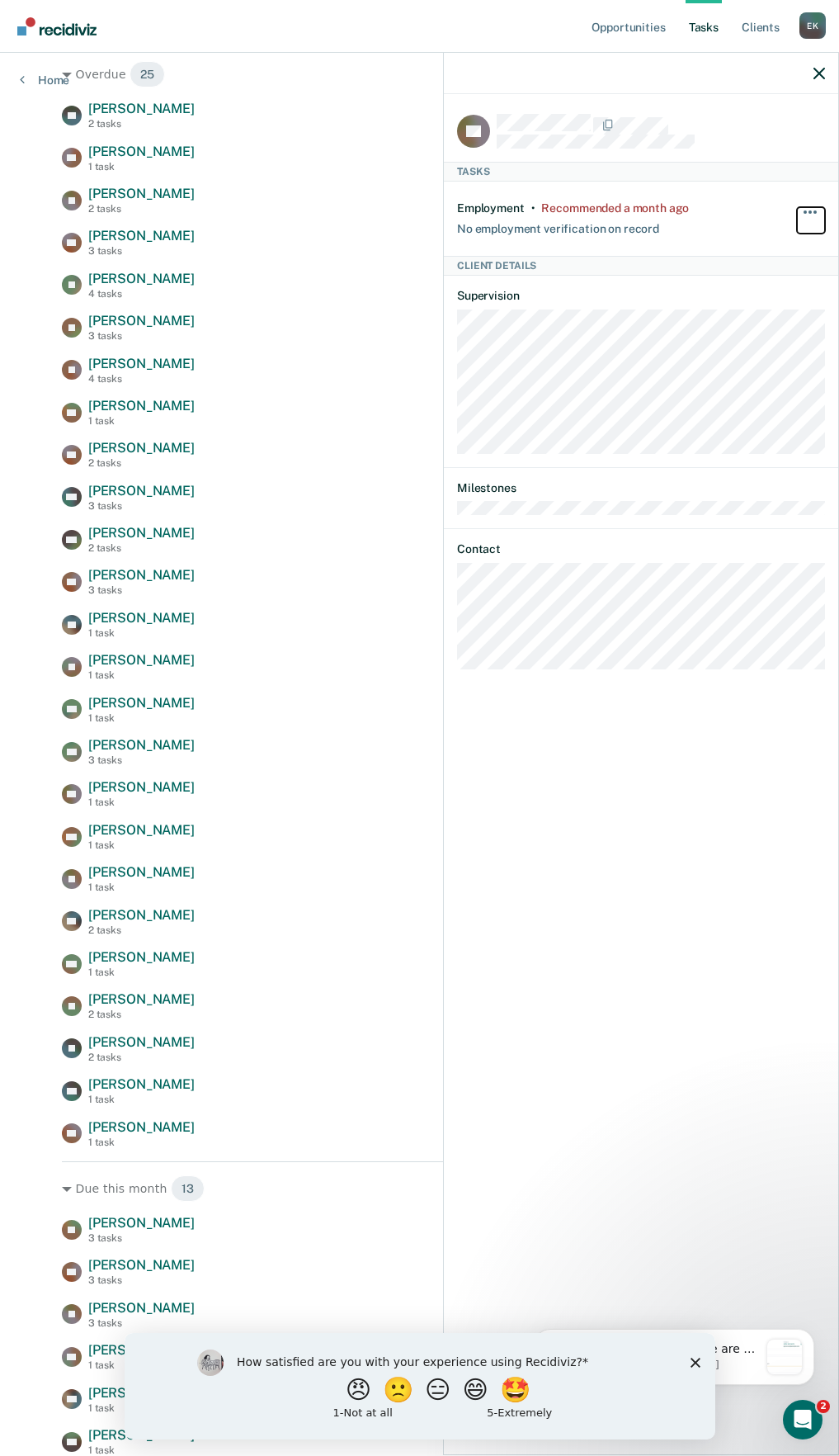
click at [807, 214] on button "button" at bounding box center [811, 221] width 28 height 26
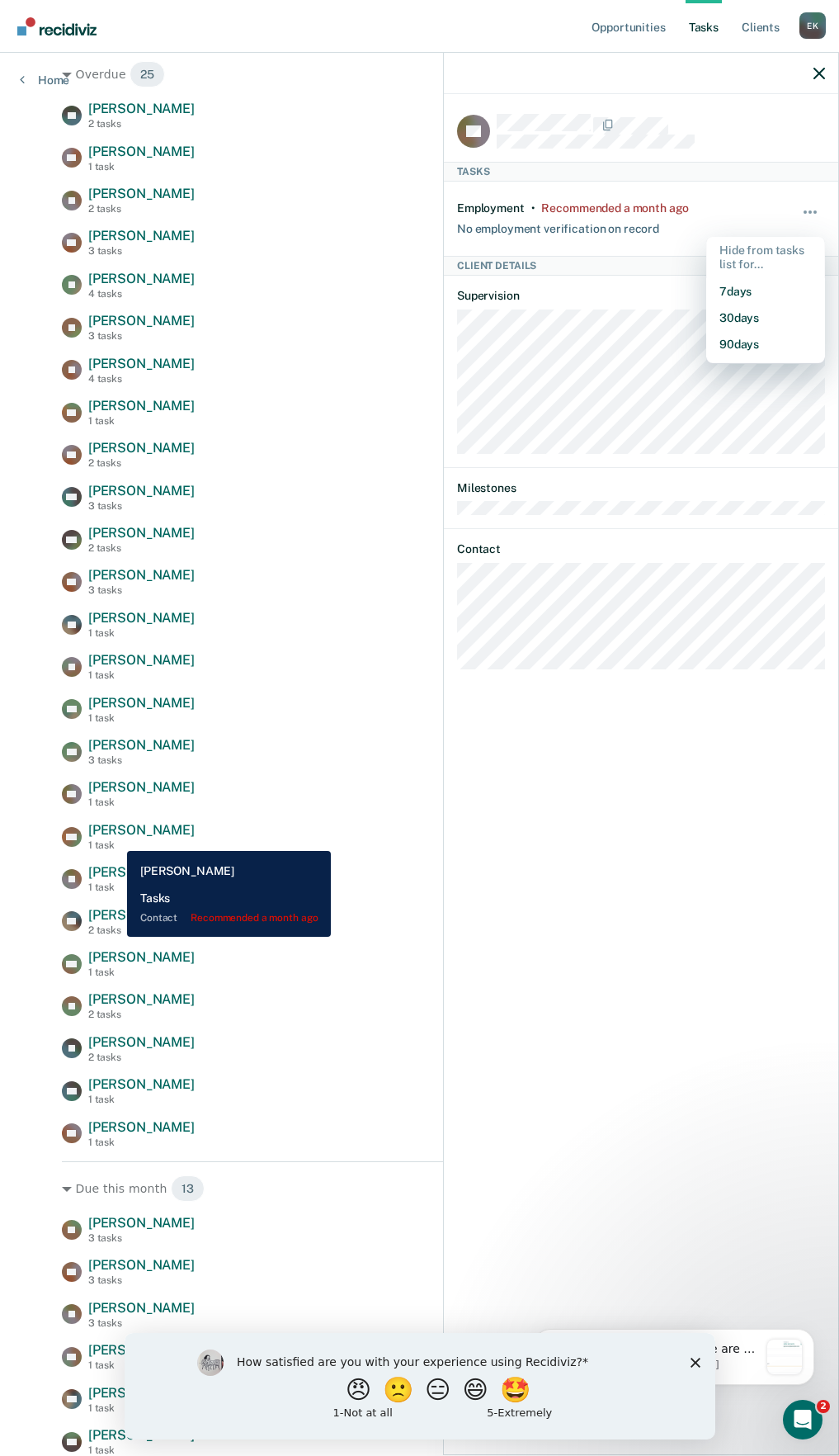
click at [115, 838] on div "[PERSON_NAME] 1 task" at bounding box center [141, 836] width 106 height 29
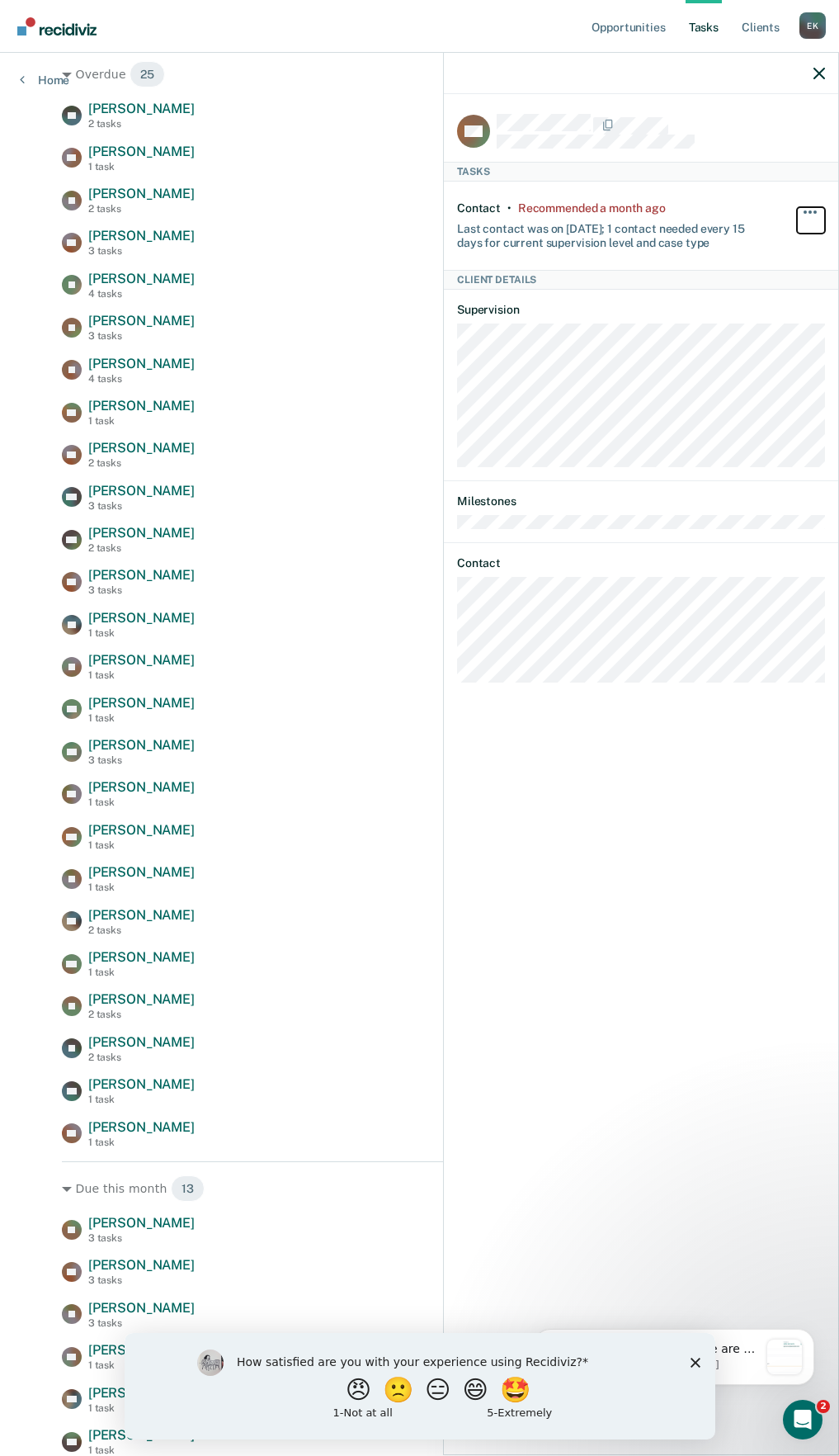
click at [807, 207] on button "button" at bounding box center [811, 221] width 28 height 26
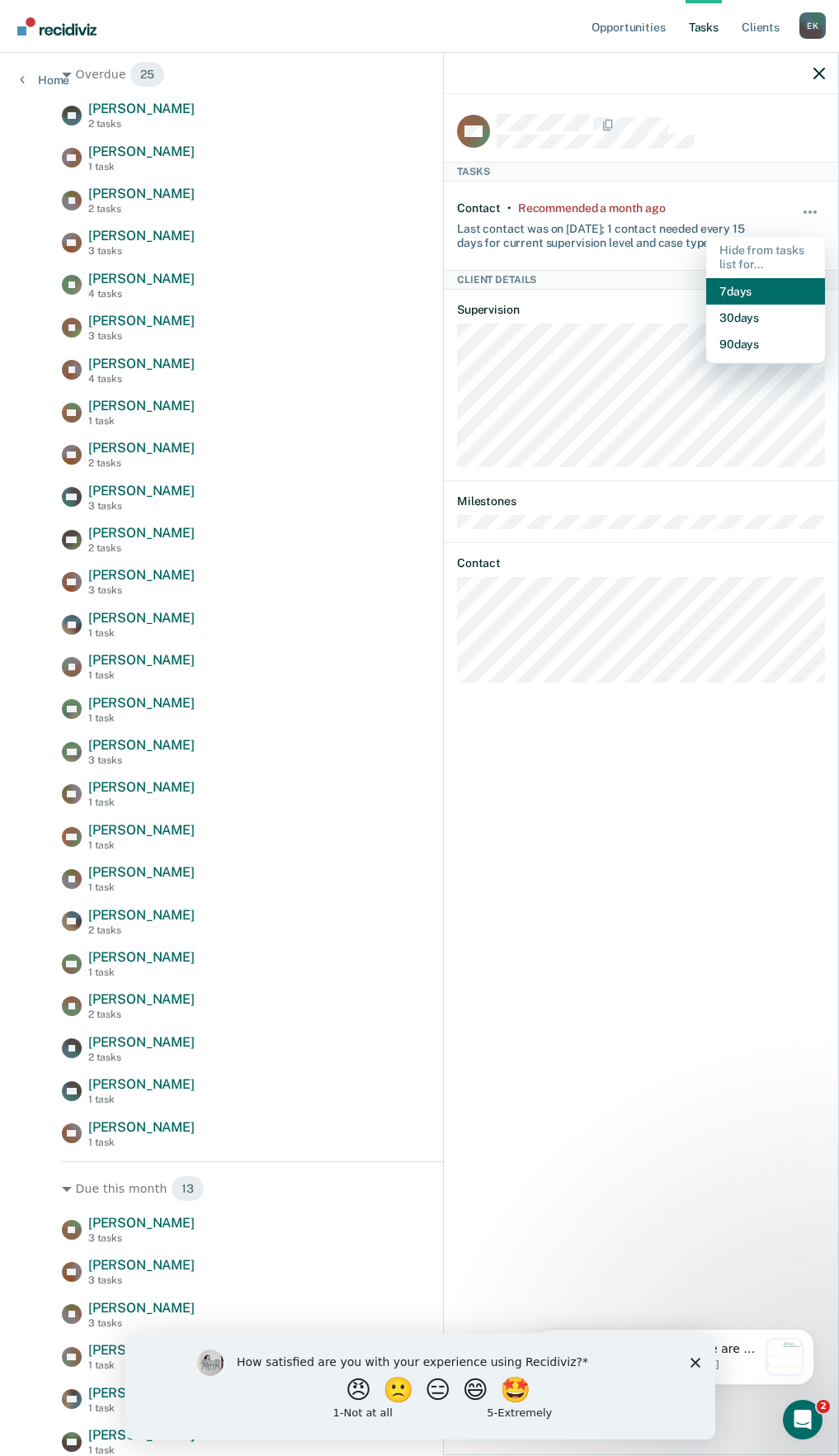
click at [744, 292] on button "7 days" at bounding box center [765, 292] width 119 height 26
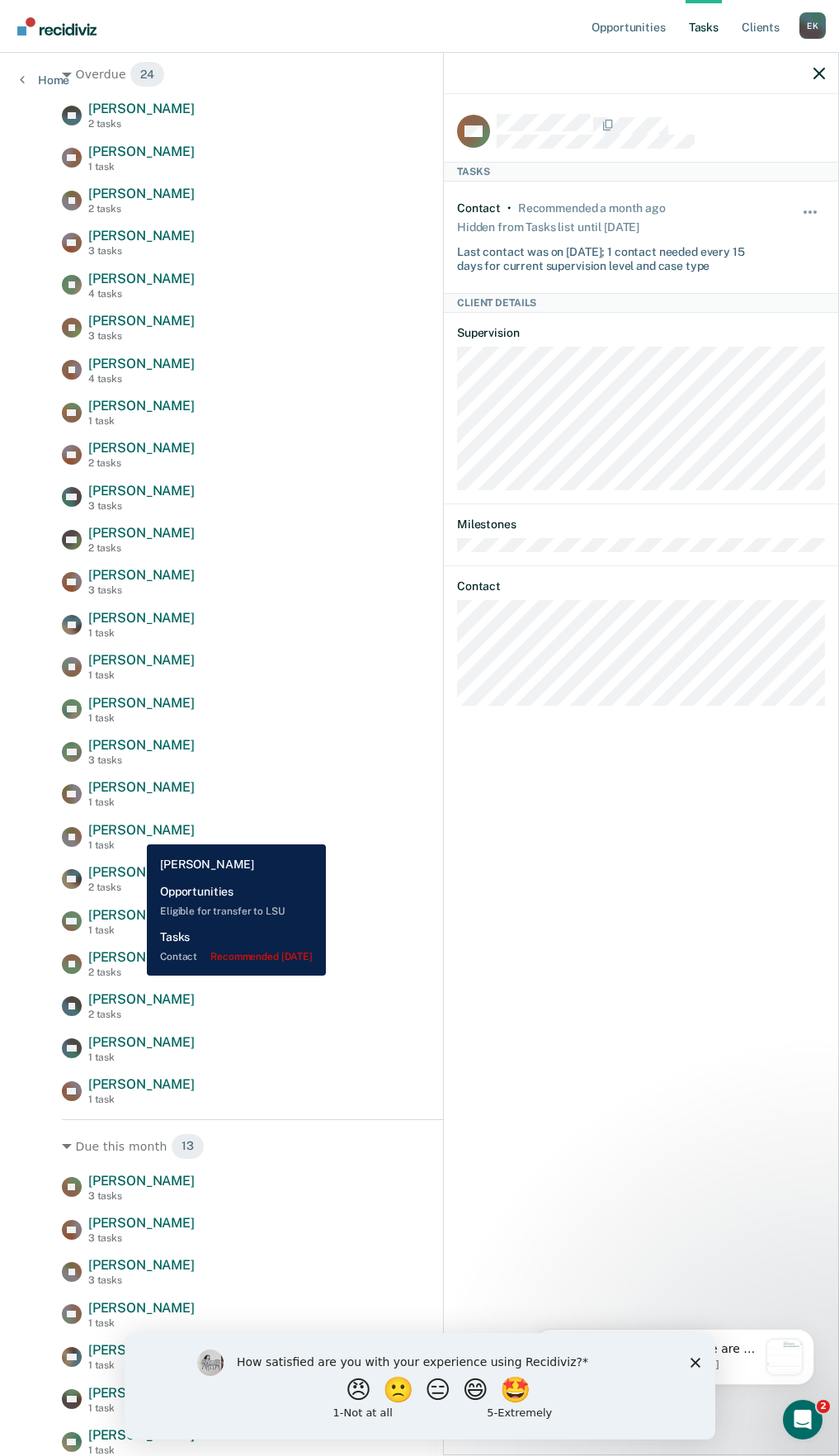
click at [134, 832] on span "[PERSON_NAME]" at bounding box center [141, 829] width 106 height 16
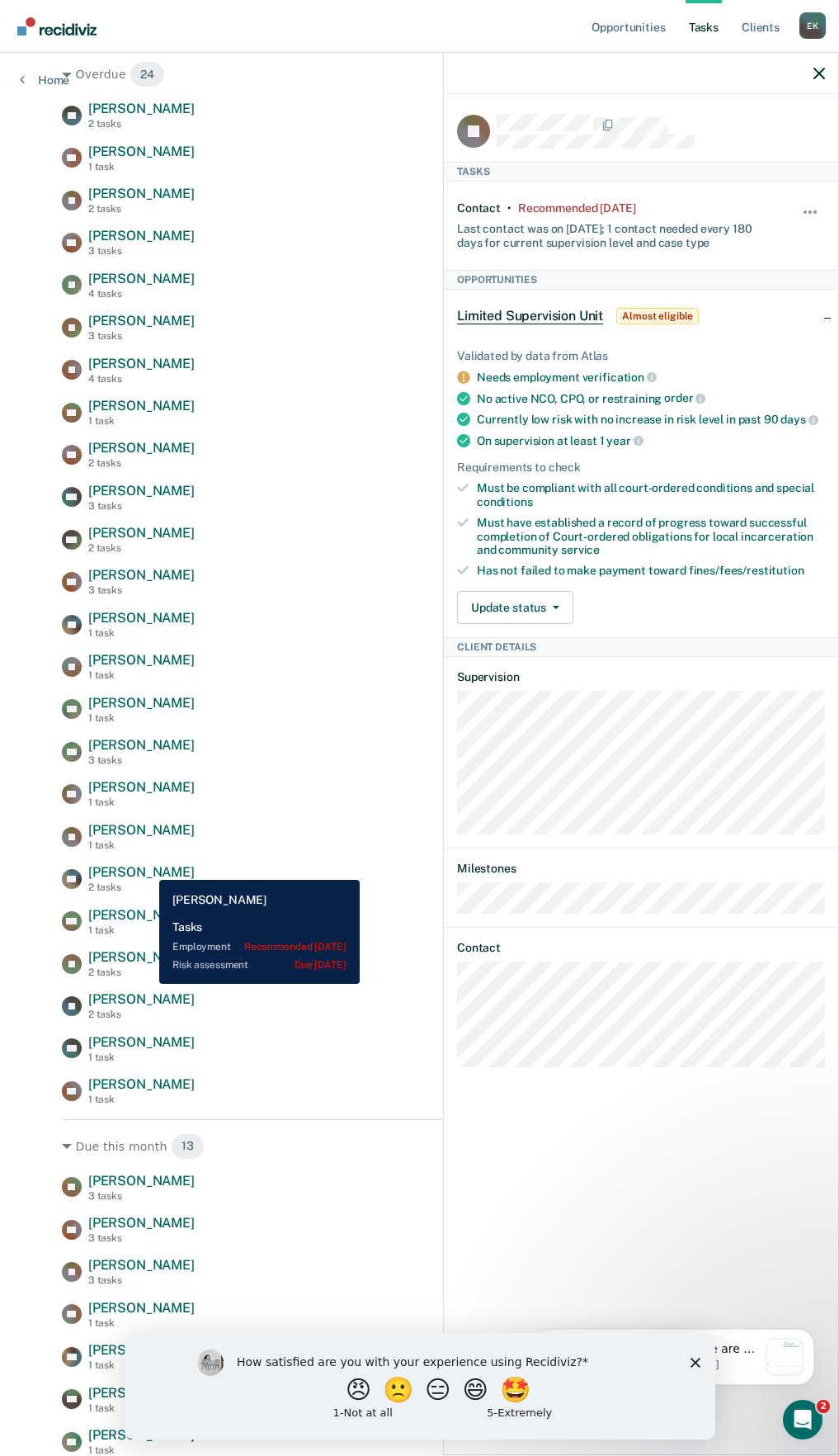
click at [147, 867] on span "[PERSON_NAME]" at bounding box center [141, 872] width 106 height 16
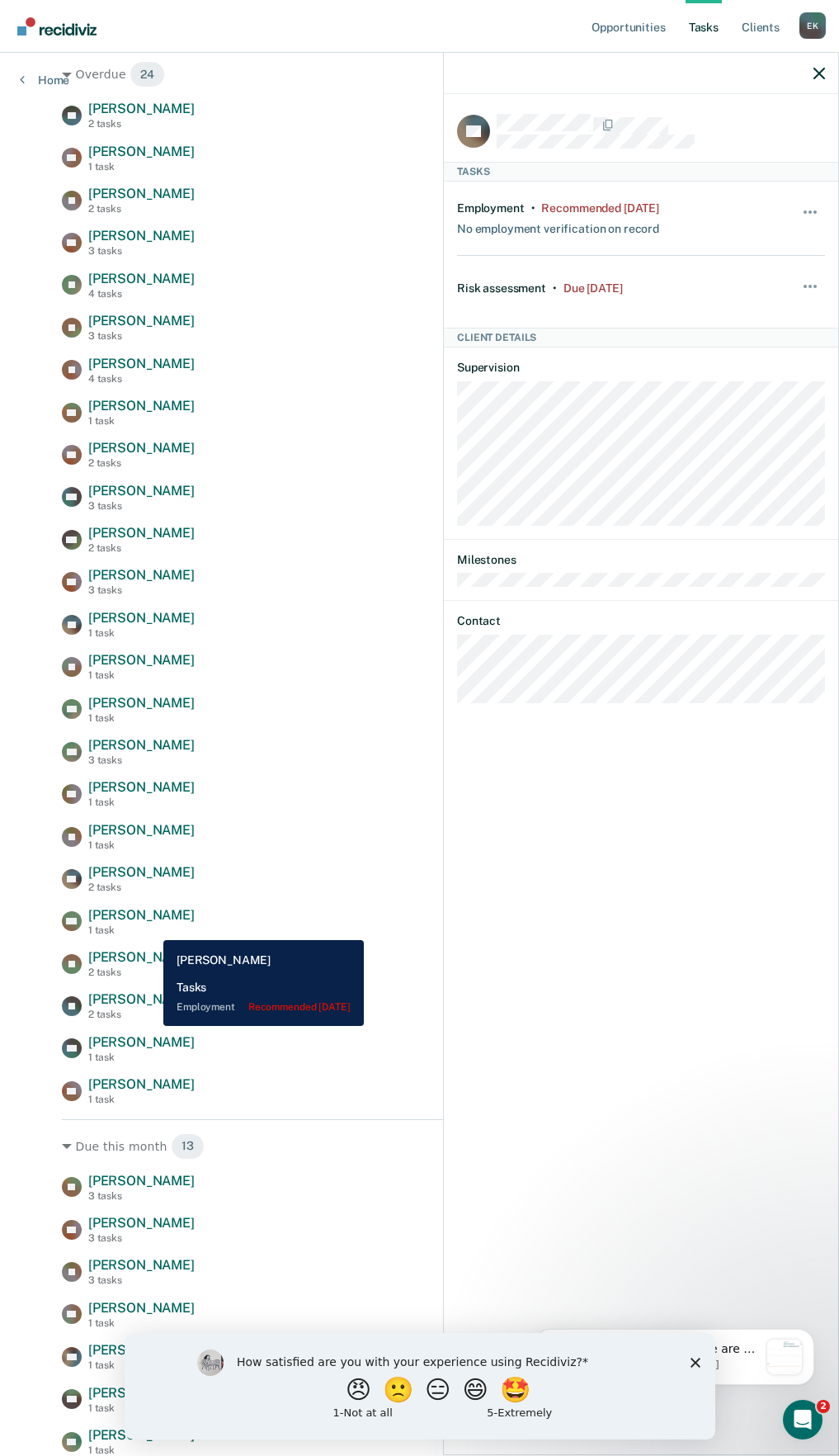
click at [151, 928] on div "1 task" at bounding box center [141, 930] width 106 height 11
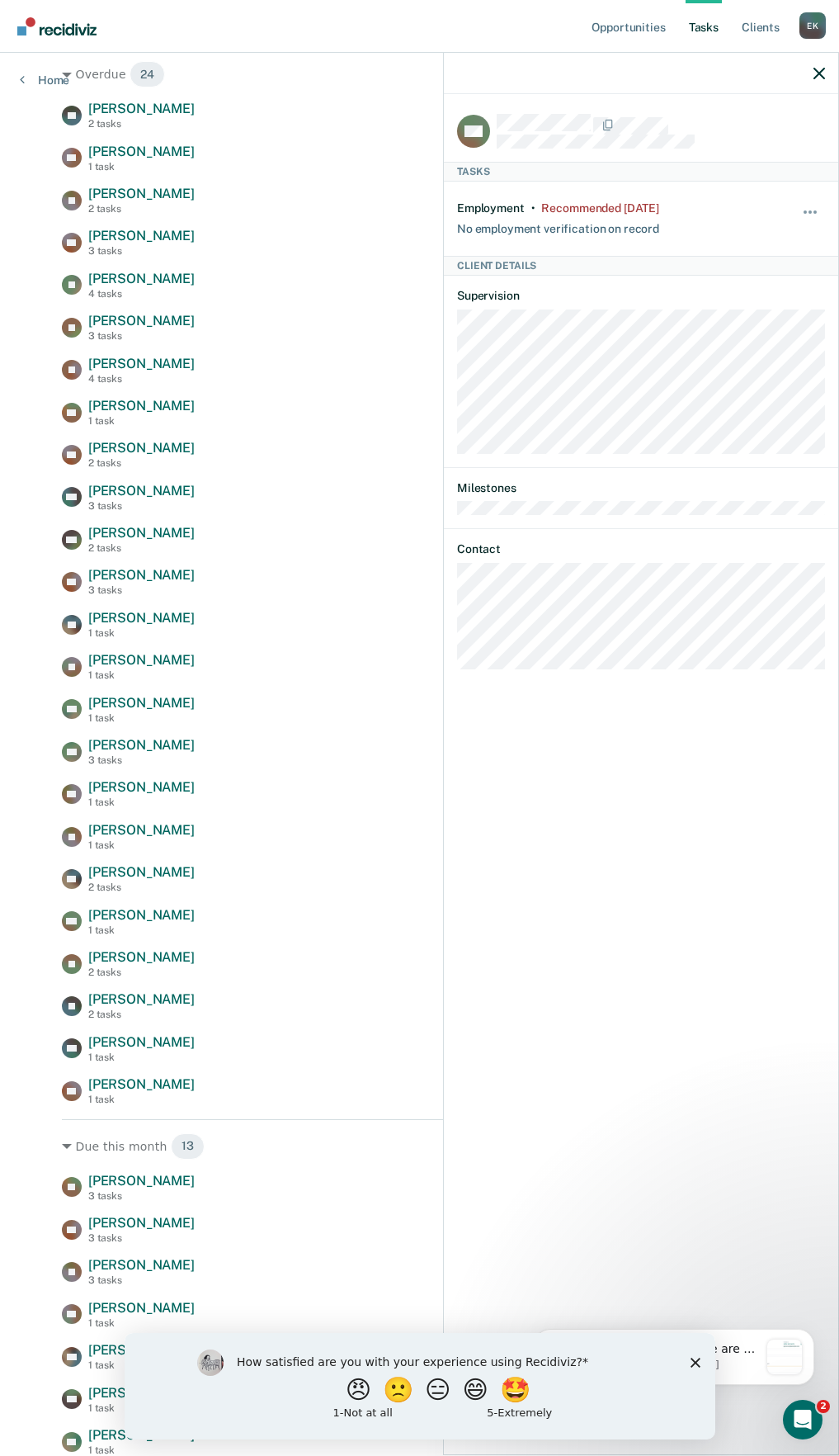
click at [130, 904] on div "EA [PERSON_NAME] 2 tasks Risk assessment due [DATE] AP [PERSON_NAME] 1 task Emp…" at bounding box center [419, 603] width 715 height 1004
click at [794, 207] on div "Employment • Recommended [DATE] No employment verification on record Hide from …" at bounding box center [640, 219] width 368 height 75
click at [807, 212] on button "button" at bounding box center [811, 221] width 28 height 26
click at [729, 319] on button "30 days" at bounding box center [765, 318] width 119 height 26
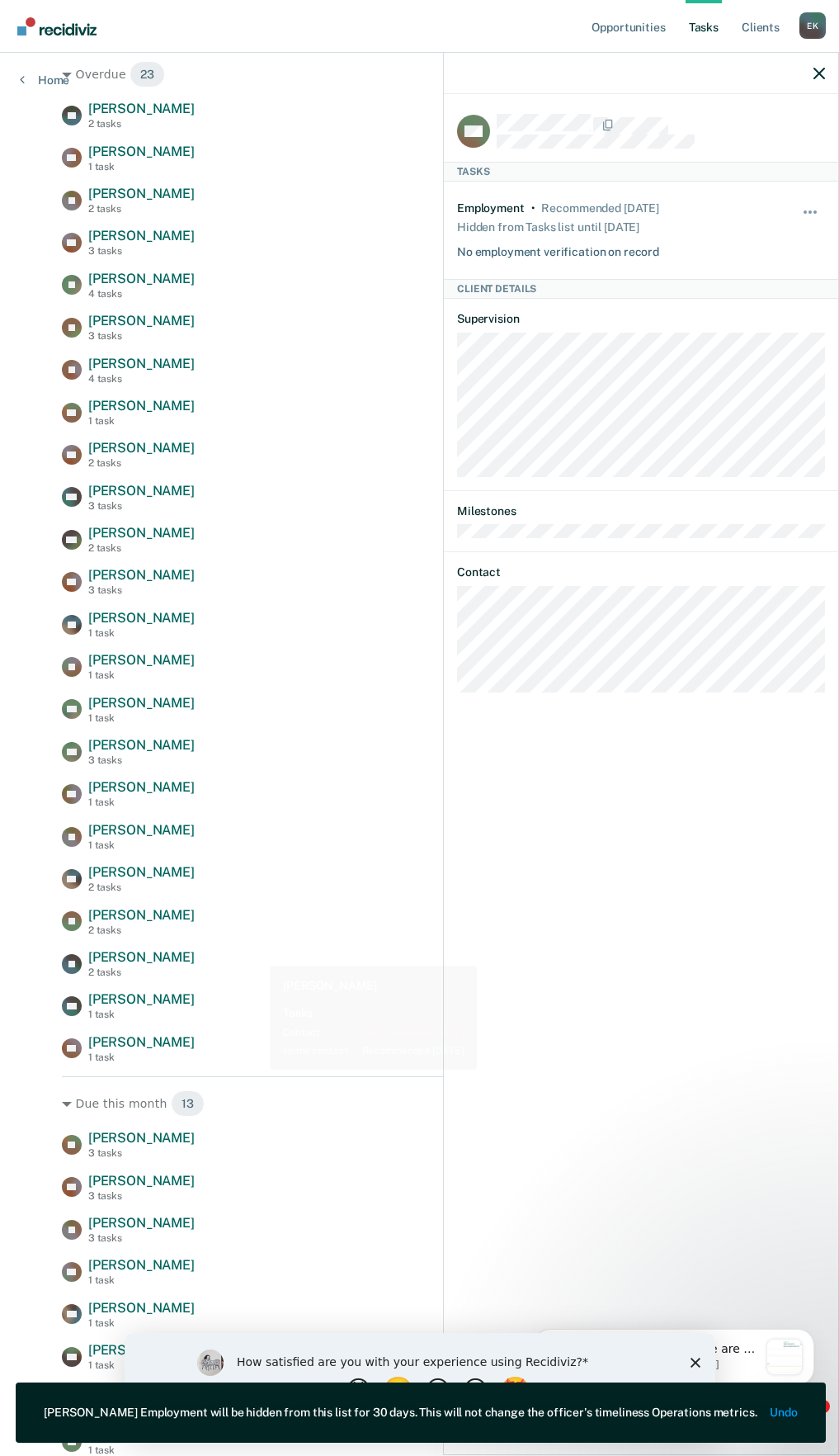
click at [257, 943] on div "EA [PERSON_NAME] 2 tasks Risk assessment due [DATE] AP [PERSON_NAME] 1 task Emp…" at bounding box center [419, 582] width 715 height 962
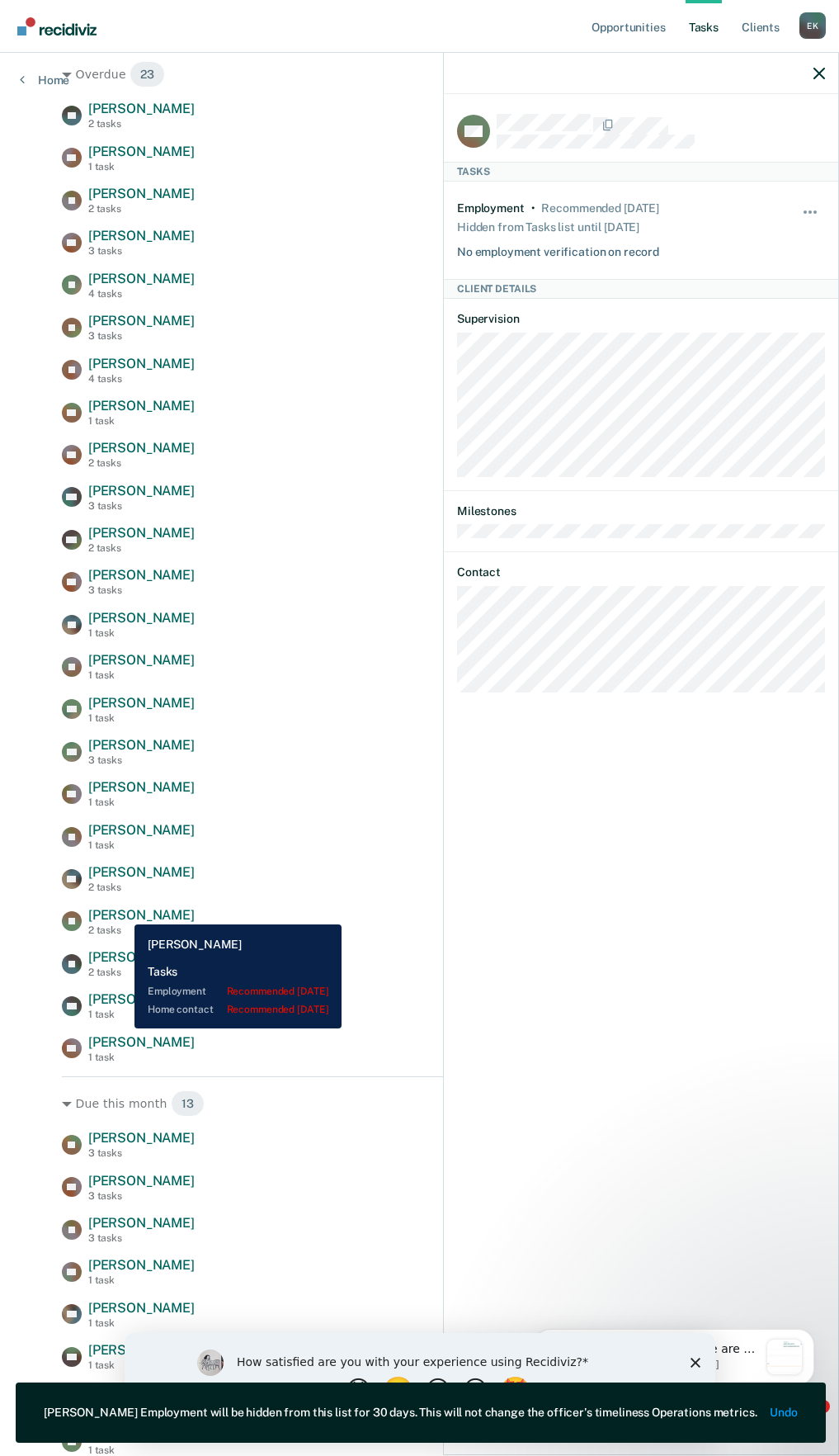
click at [122, 912] on span "[PERSON_NAME]" at bounding box center [141, 915] width 106 height 16
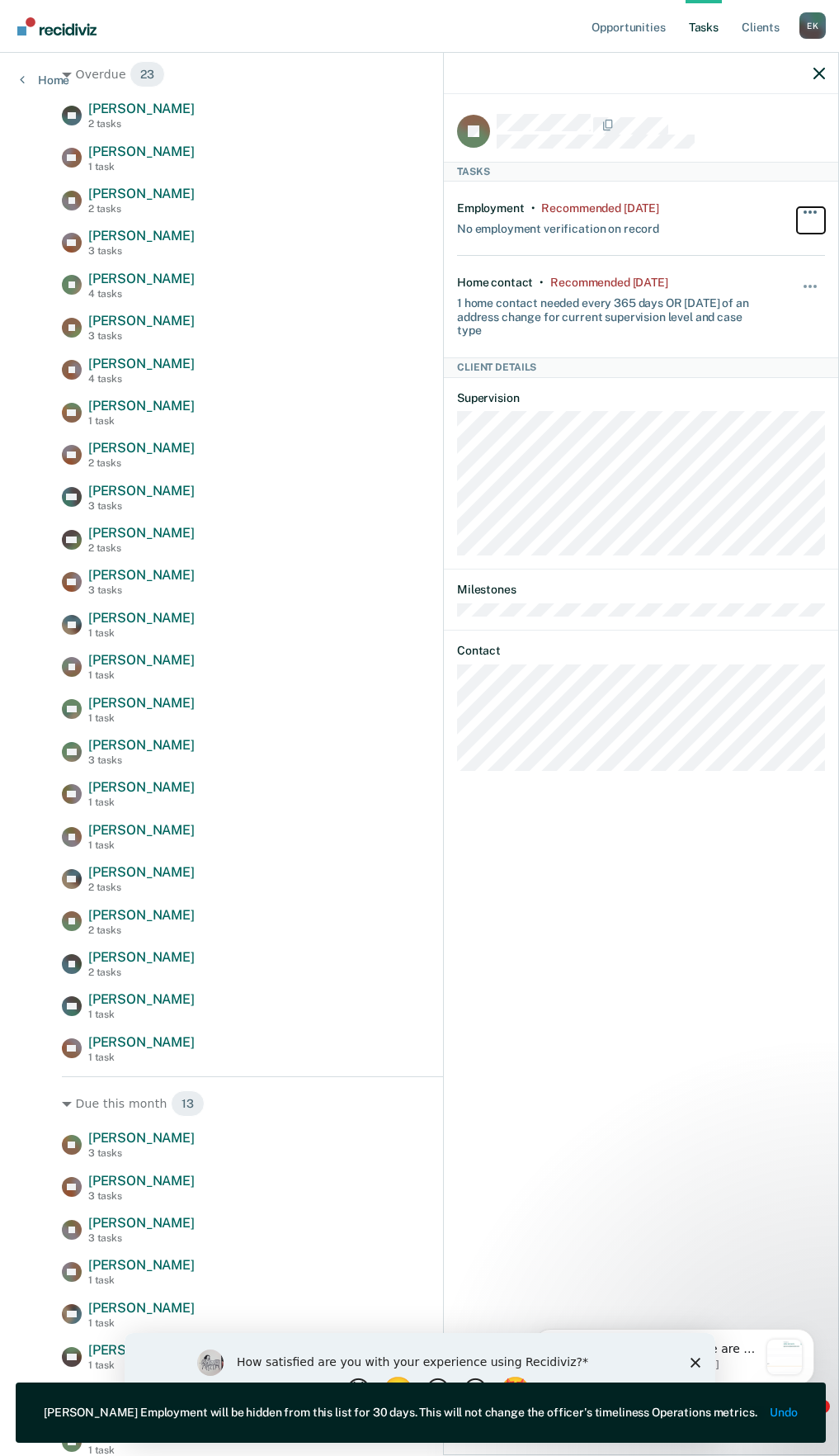
click at [801, 211] on button "button" at bounding box center [811, 221] width 28 height 26
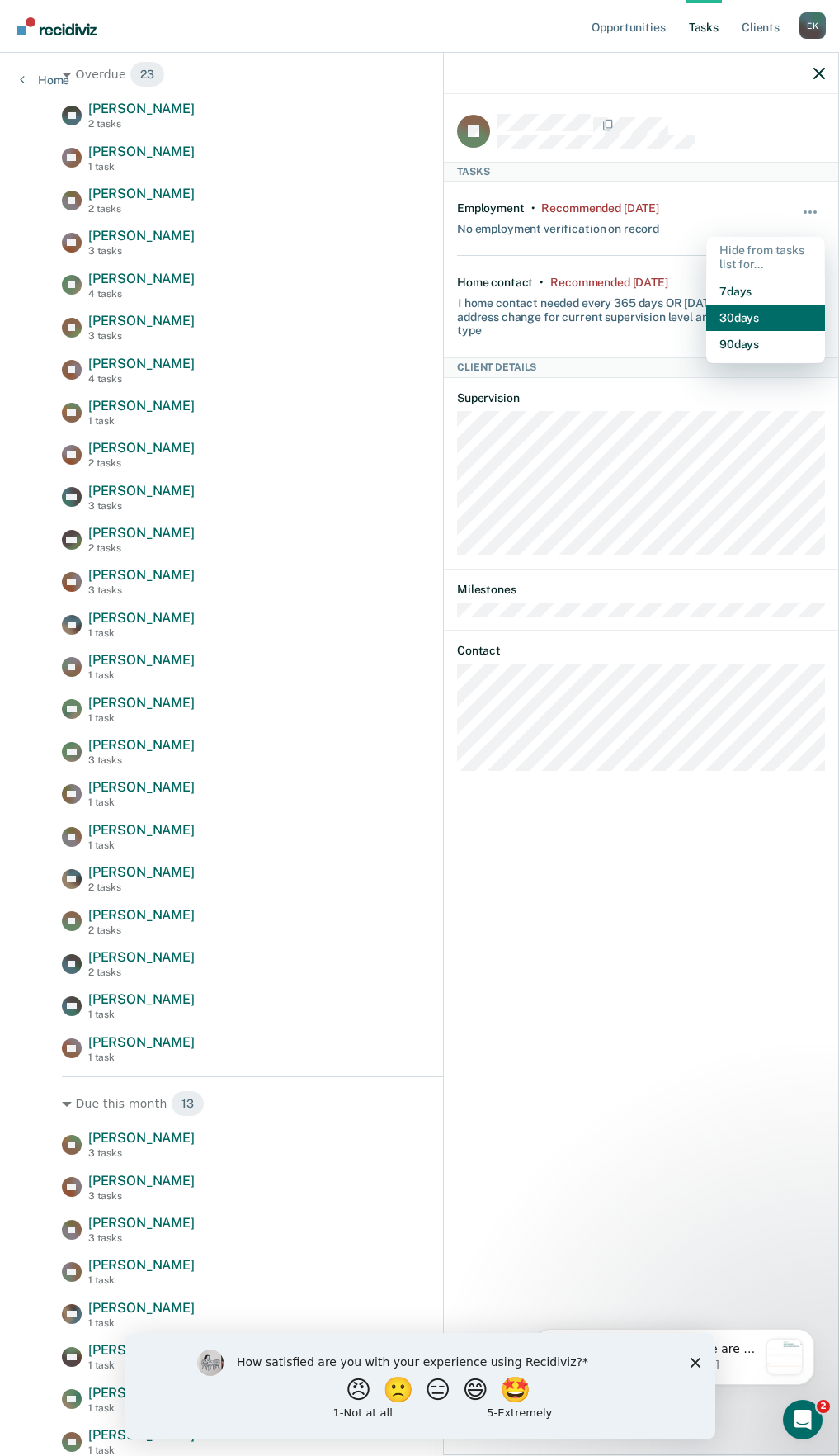
click at [753, 324] on button "30 days" at bounding box center [765, 318] width 119 height 26
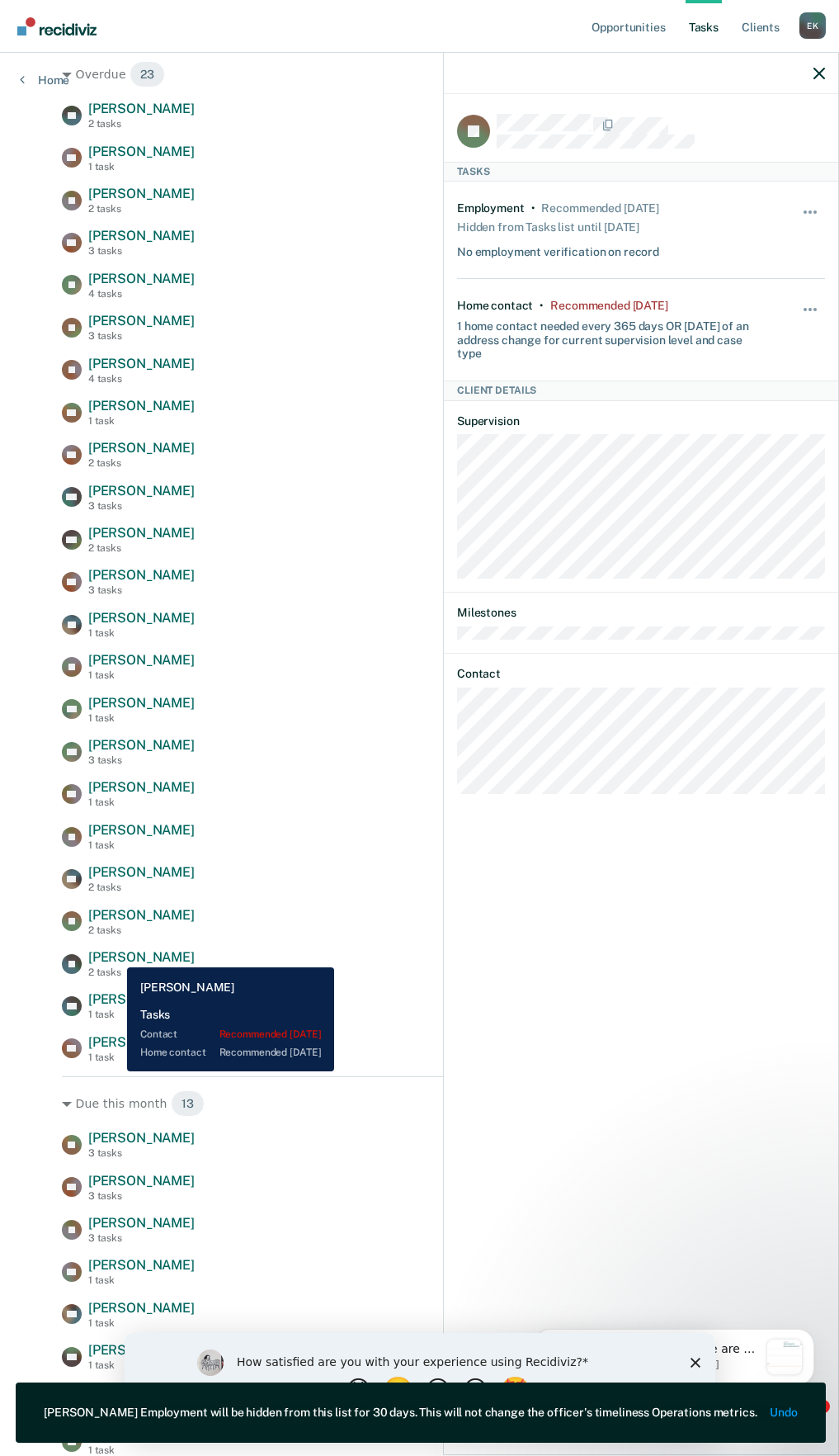
click at [115, 955] on span "[PERSON_NAME]" at bounding box center [141, 957] width 106 height 16
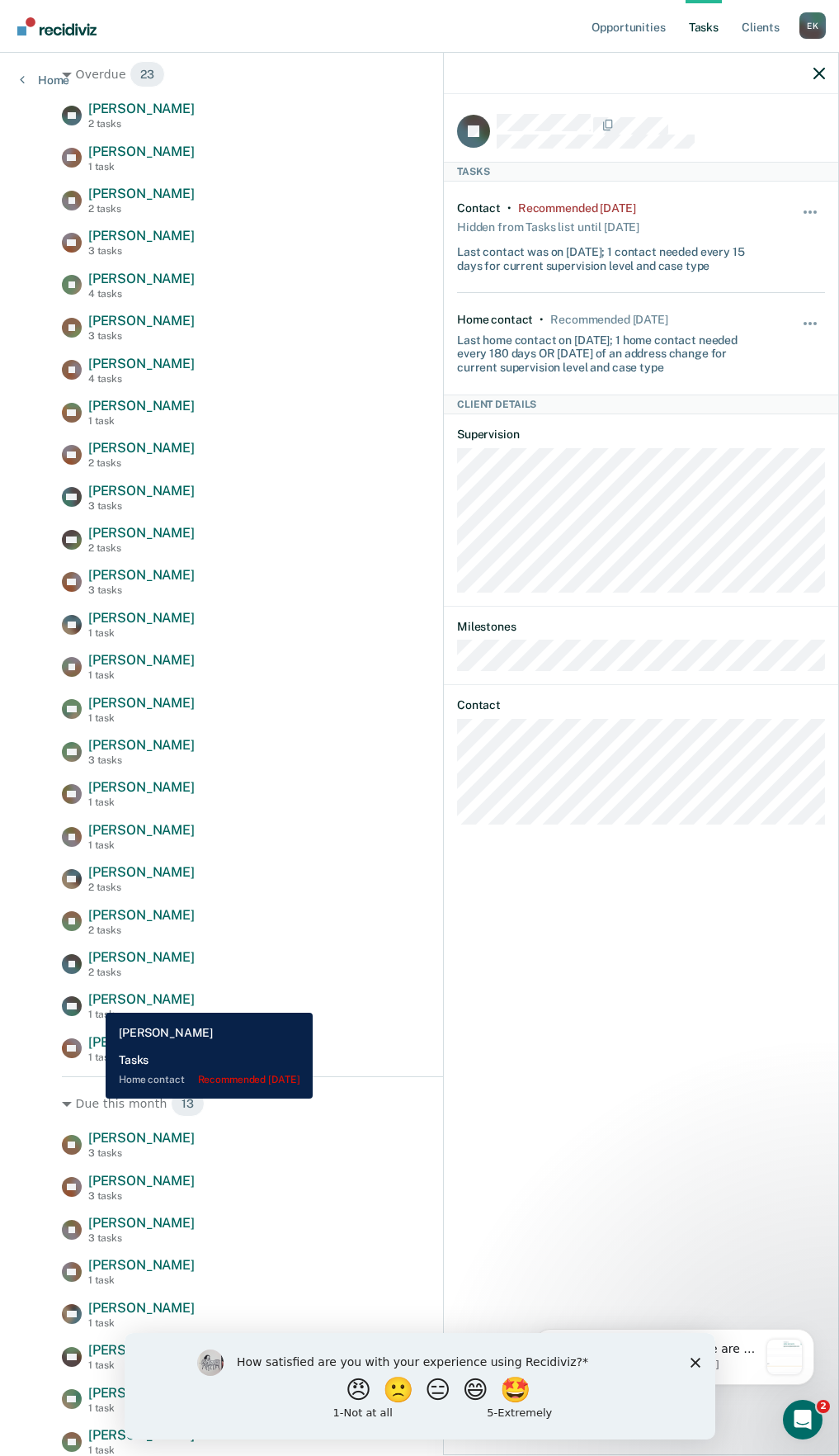
click at [93, 1000] on span "[PERSON_NAME]" at bounding box center [141, 999] width 106 height 16
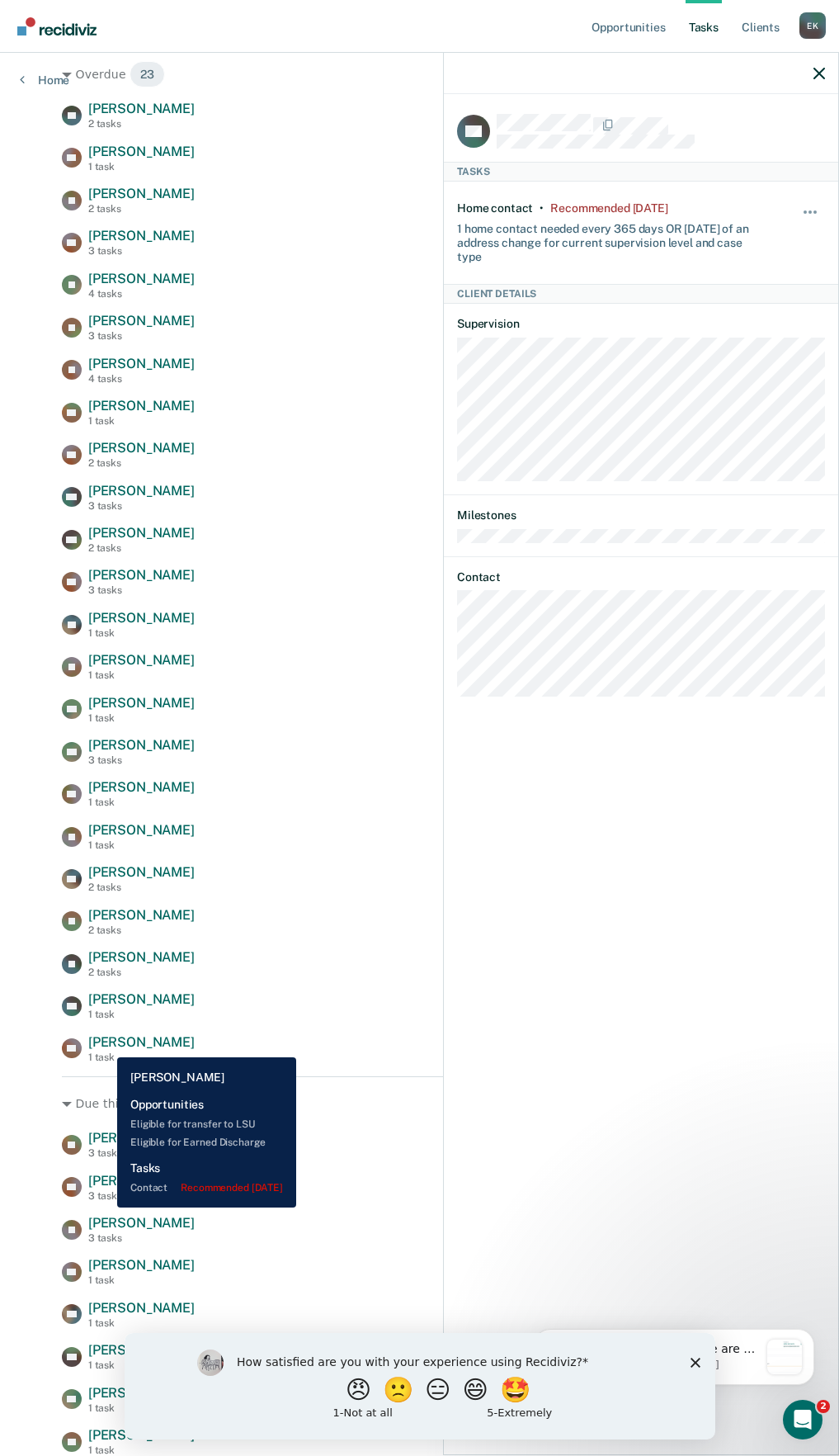
click at [105, 1045] on span "[PERSON_NAME]" at bounding box center [141, 1042] width 106 height 16
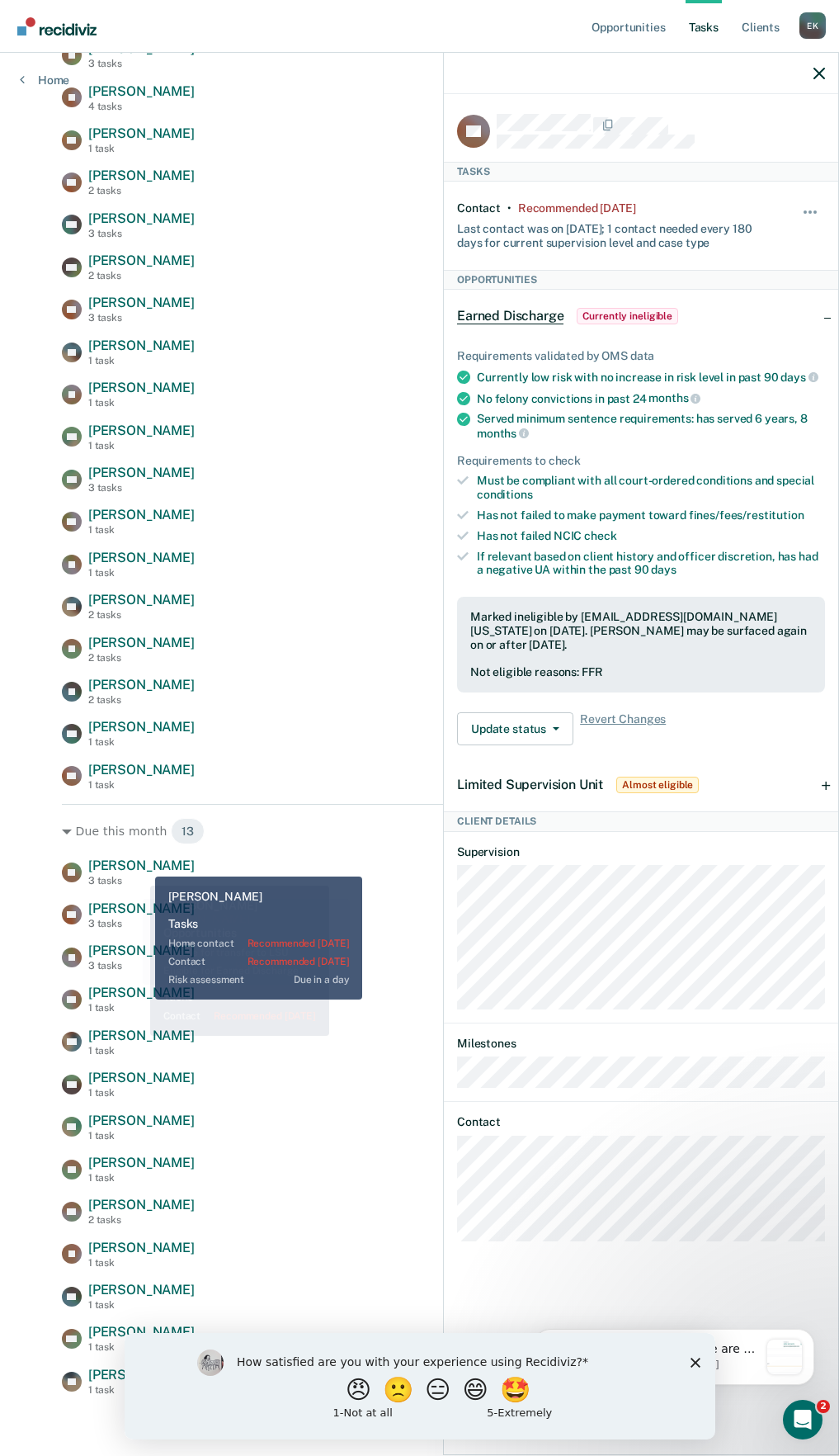
scroll to position [525, 0]
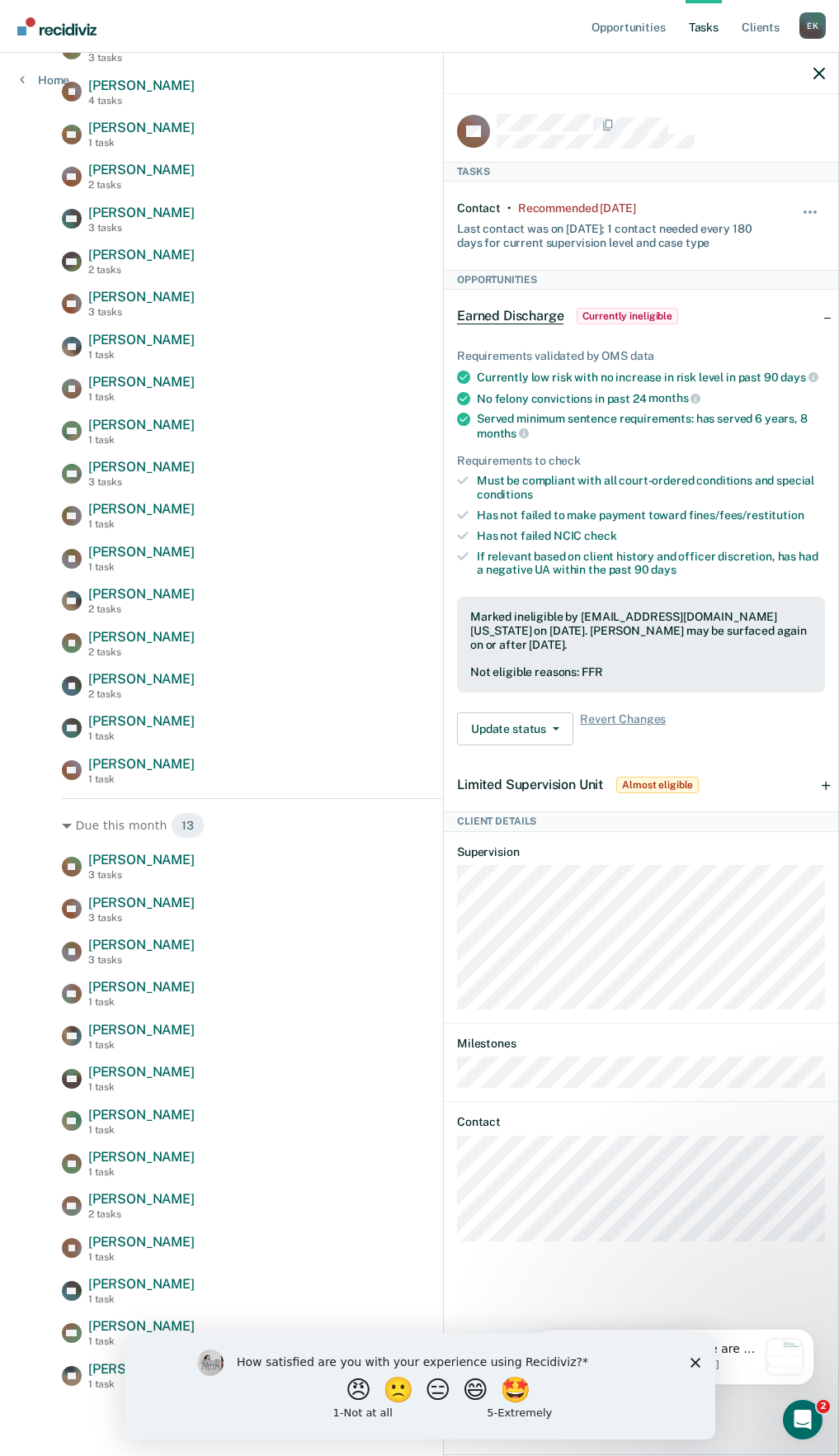
click at [796, 77] on div at bounding box center [640, 73] width 394 height 41
click at [807, 75] on div at bounding box center [640, 73] width 394 height 41
click at [814, 65] on div at bounding box center [640, 73] width 394 height 41
click at [814, 76] on icon "button" at bounding box center [819, 73] width 11 height 11
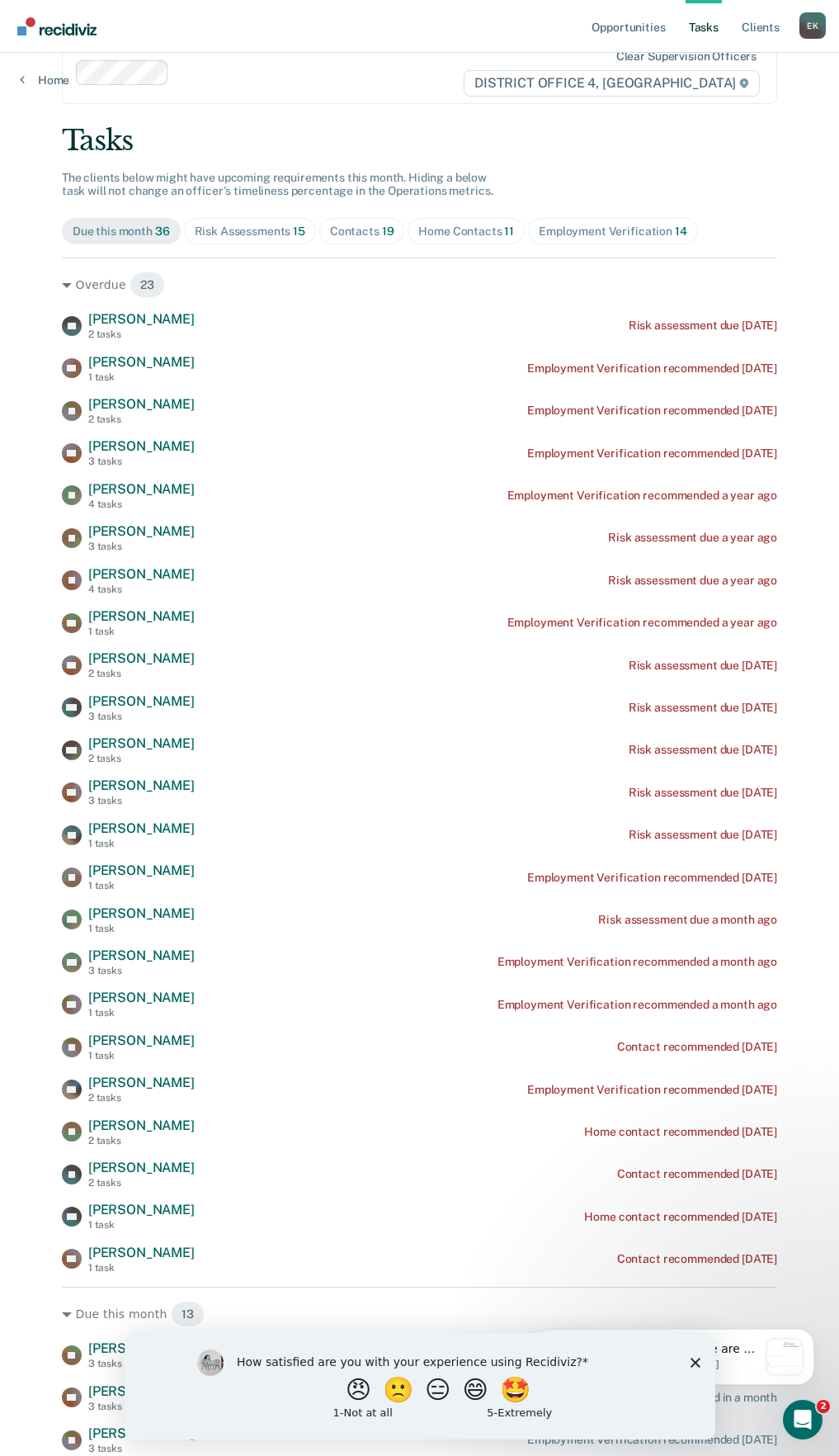
scroll to position [31, 0]
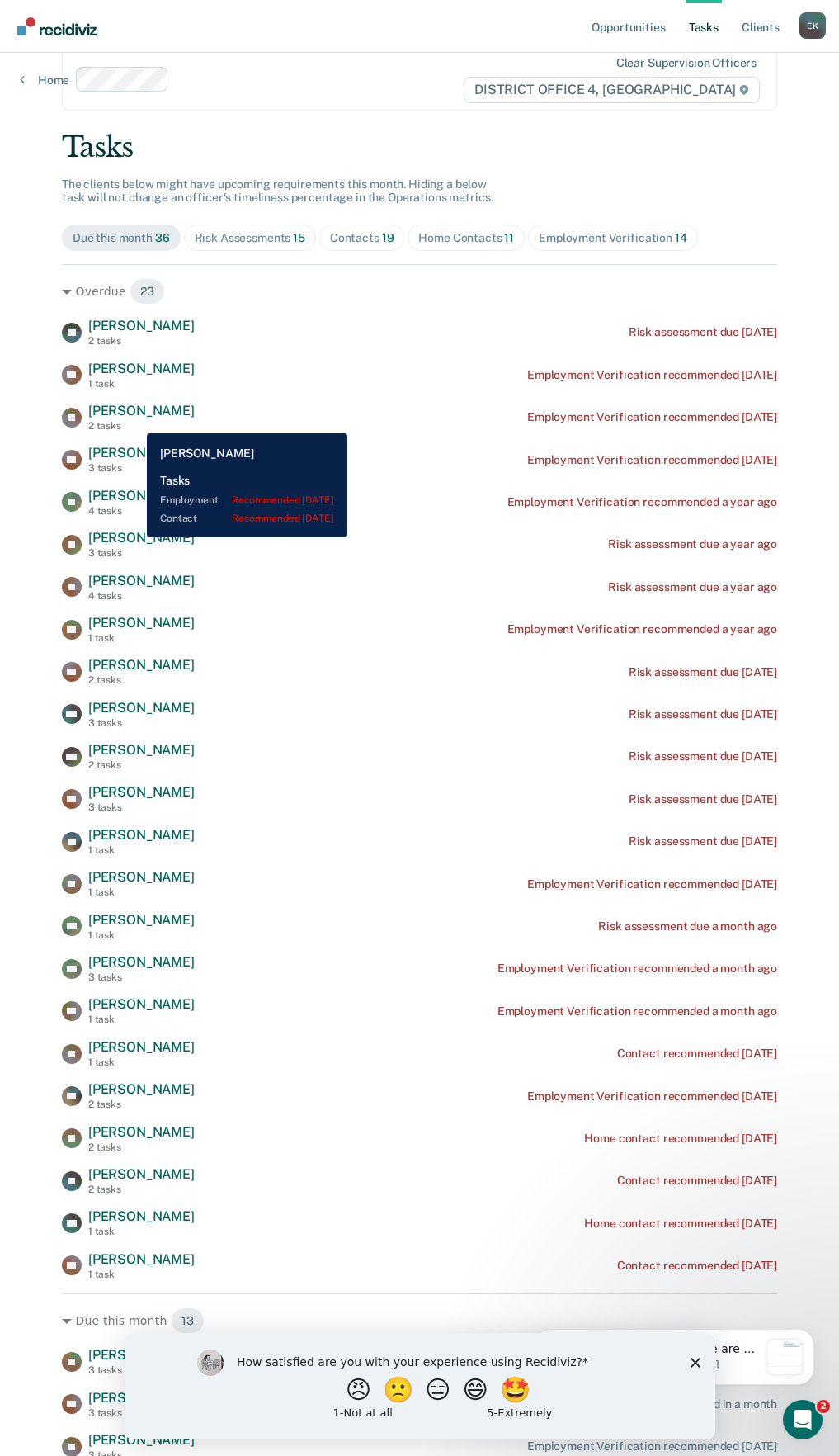
click at [134, 421] on div "2 tasks" at bounding box center [141, 425] width 106 height 11
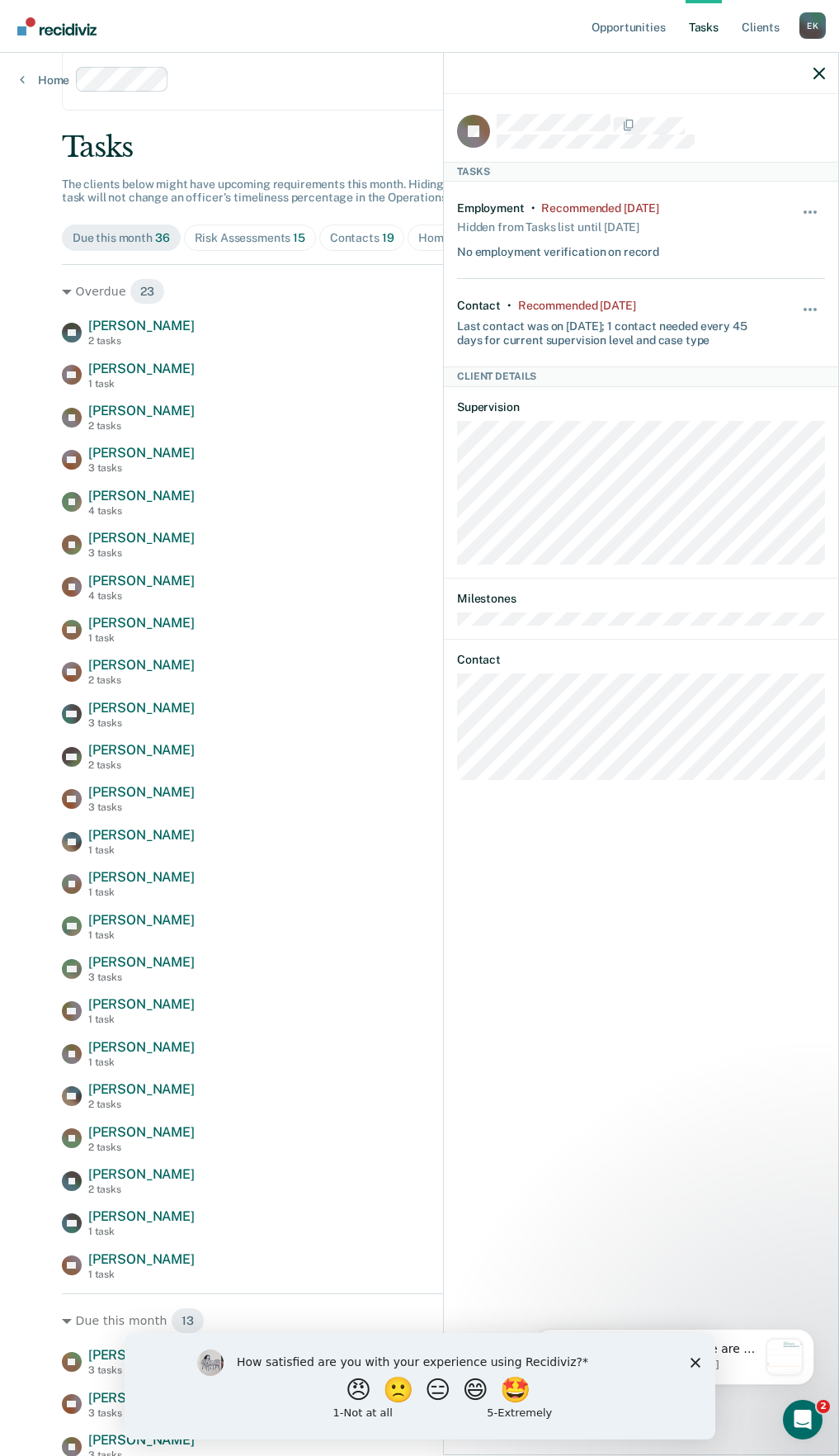
click at [699, 1365] on div "How satisfied are you with your experience using Recidiviz? 😠 🙁 😑 😄 🤩 1 - Not a…" at bounding box center [419, 1385] width 590 height 106
click at [694, 1359] on icon "Close survey" at bounding box center [694, 1361] width 10 height 10
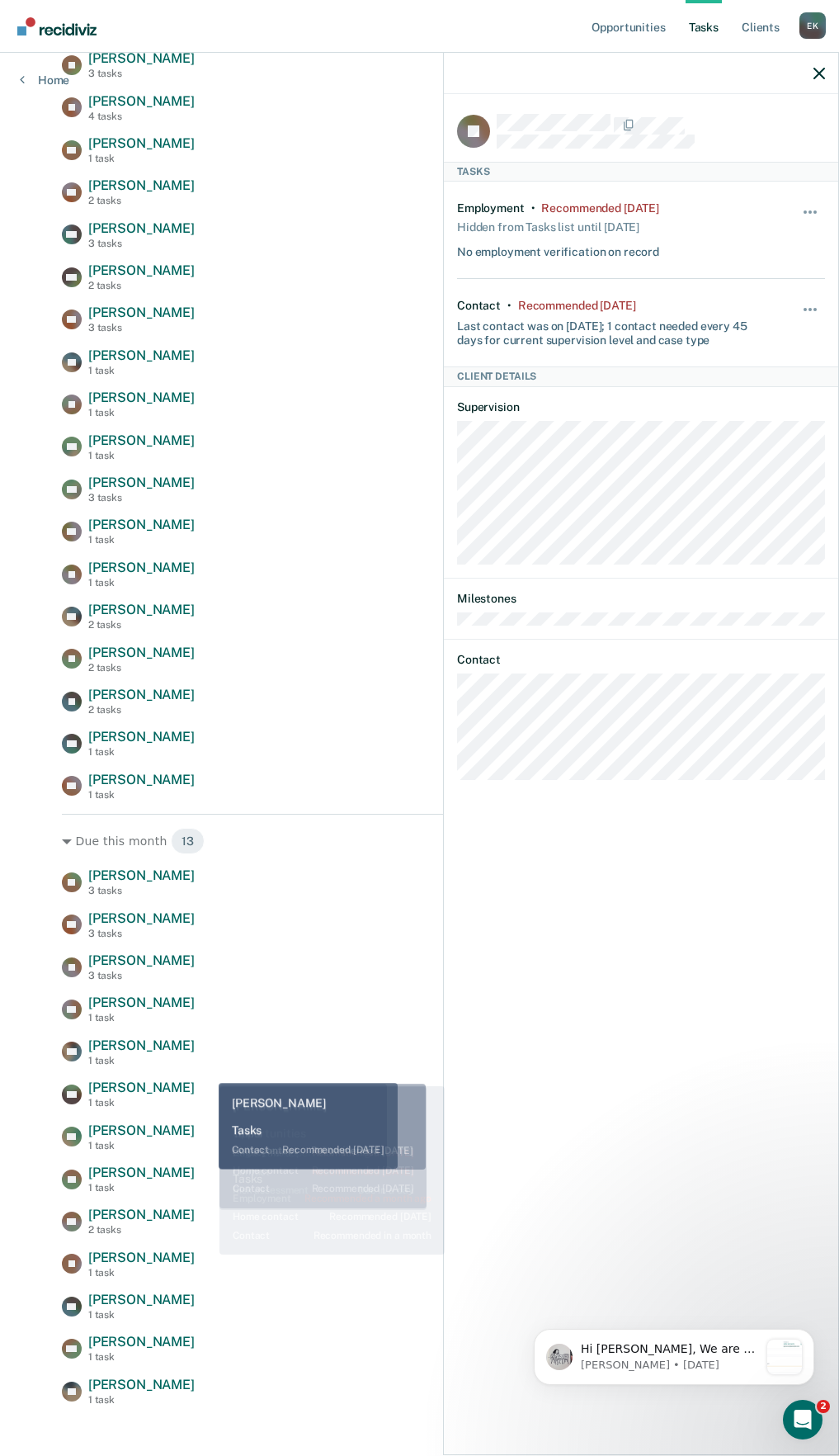
scroll to position [525, 0]
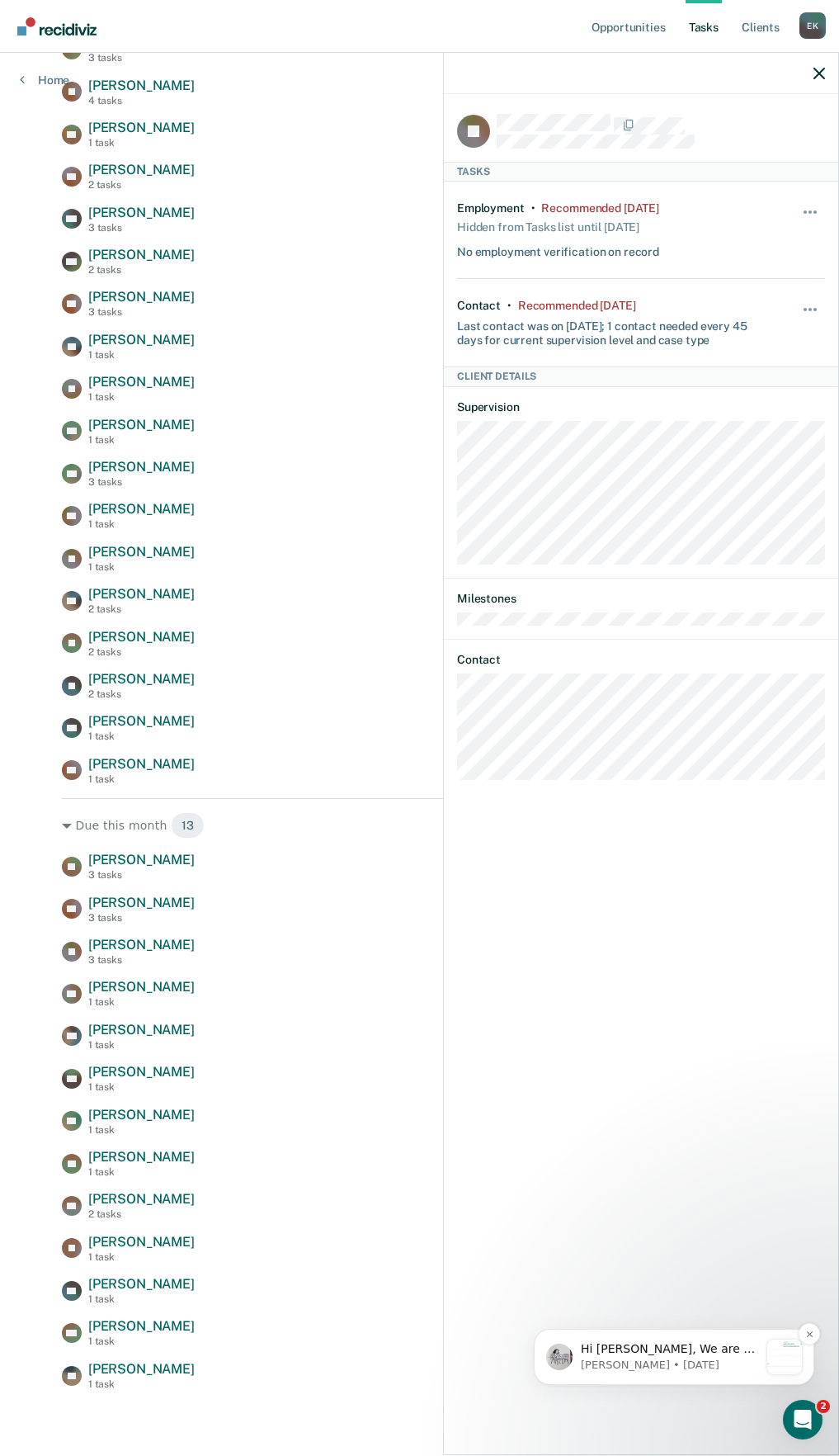
click at [777, 1356] on div "Notification stack" at bounding box center [784, 1356] width 34 height 34
click at [817, 66] on button "button" at bounding box center [819, 73] width 11 height 14
